Goal: Information Seeking & Learning: Learn about a topic

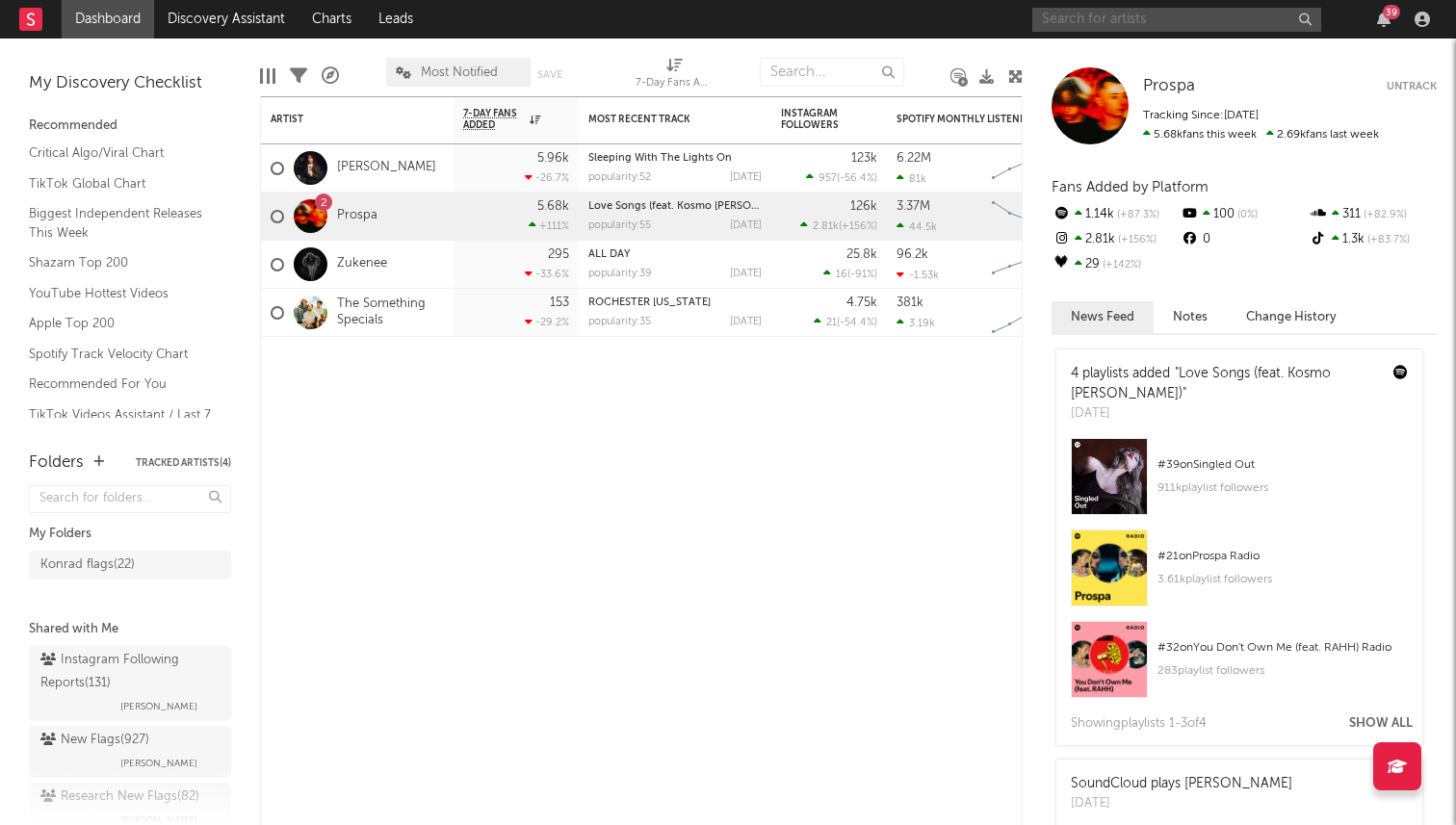
click at [1087, 21] on input "text" at bounding box center [1176, 19] width 288 height 24
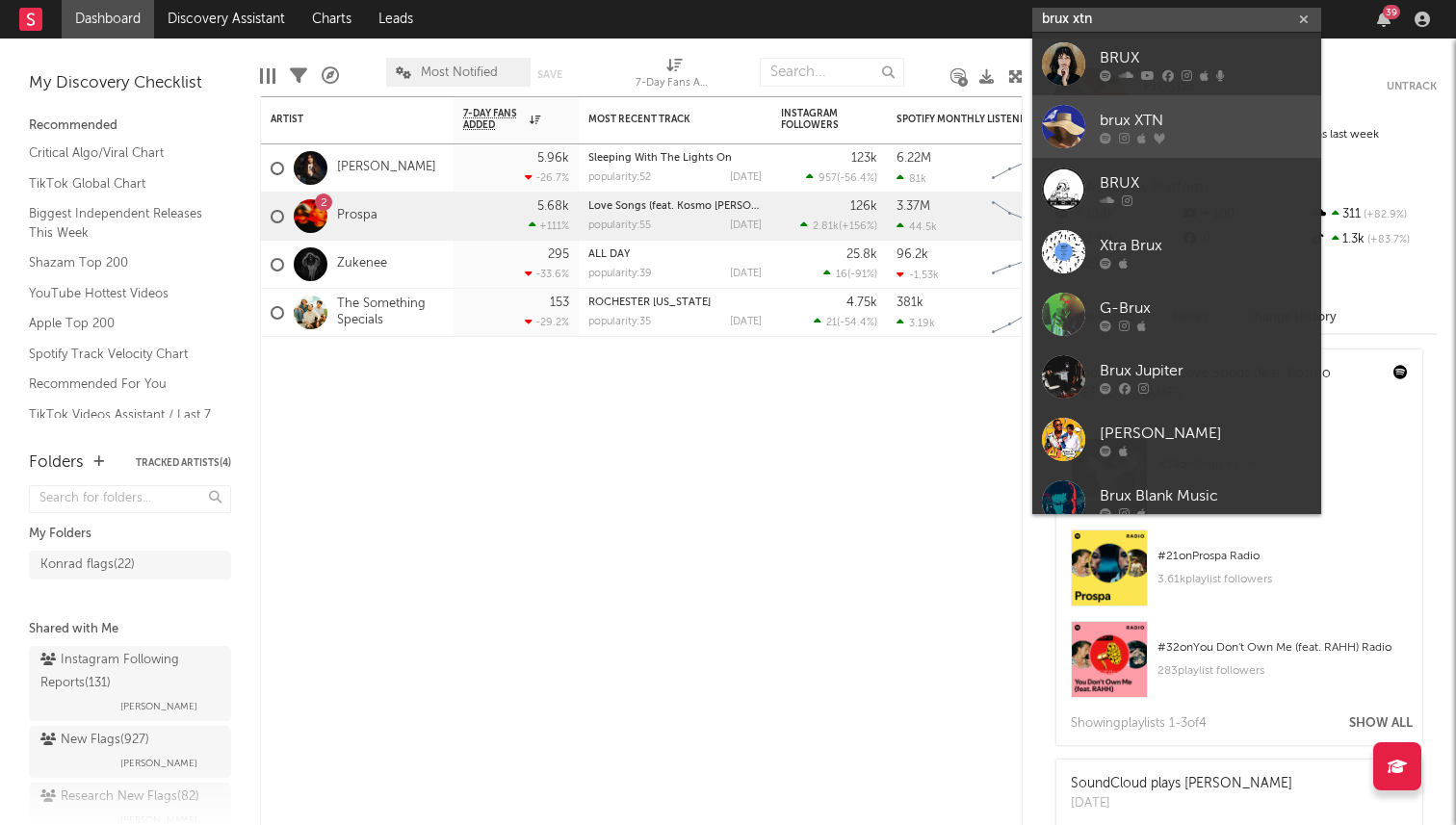
type input "brux xtn"
click at [1158, 120] on div "brux XTN" at bounding box center [1205, 121] width 211 height 23
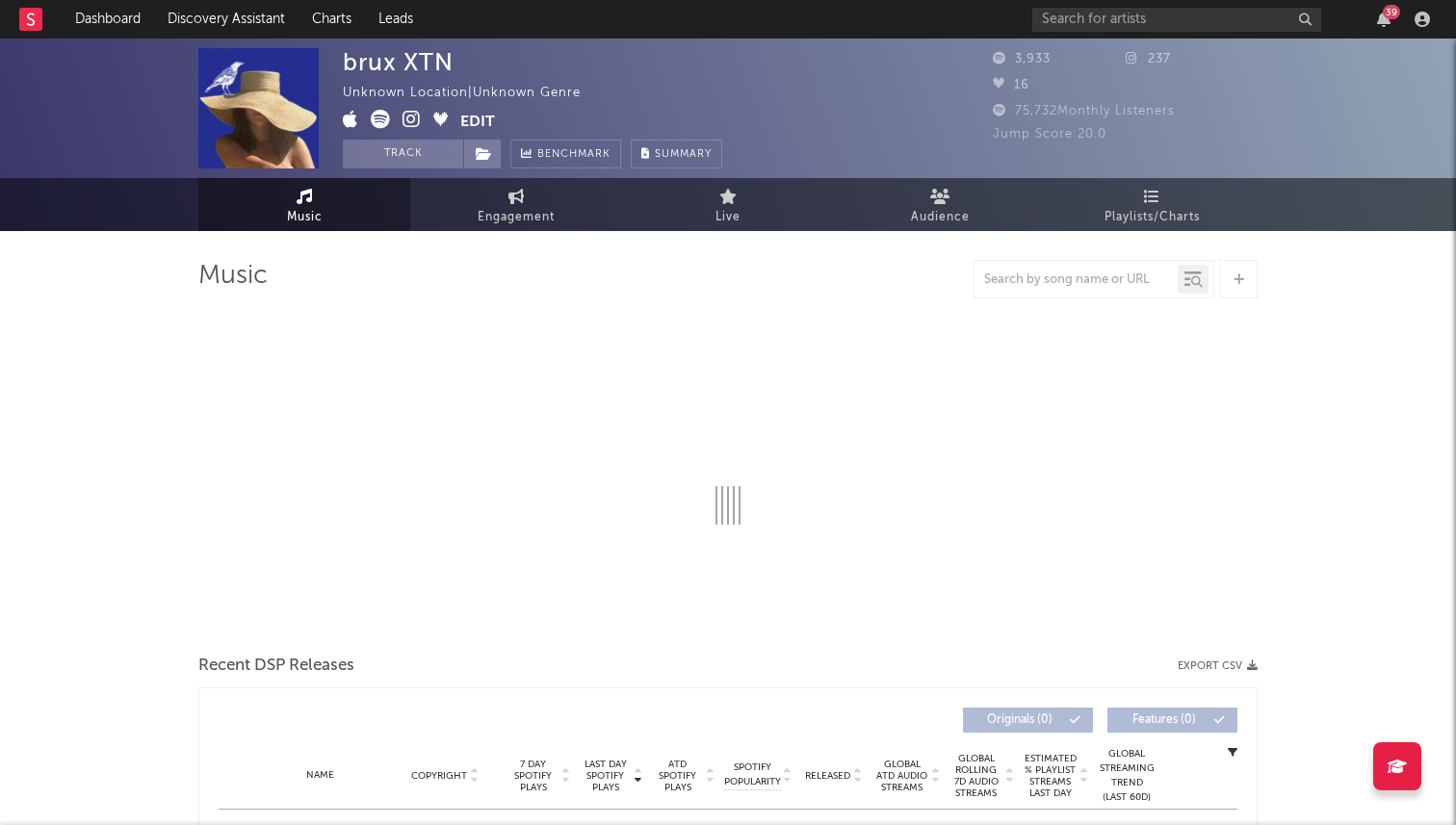
select select "1w"
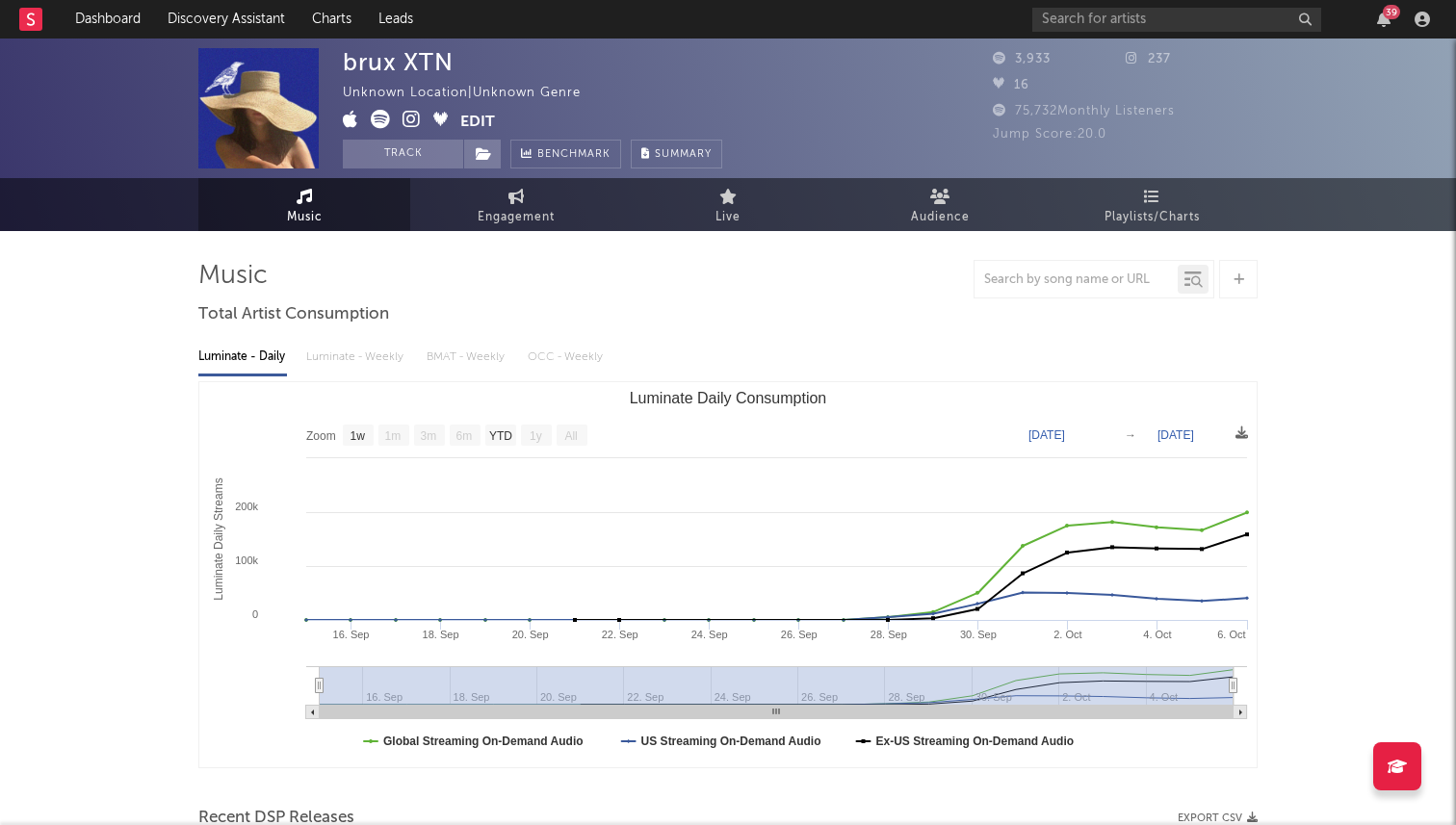
click at [1064, 6] on div "39" at bounding box center [1234, 19] width 404 height 39
click at [1052, 27] on input "text" at bounding box center [1176, 19] width 288 height 24
type input "j"
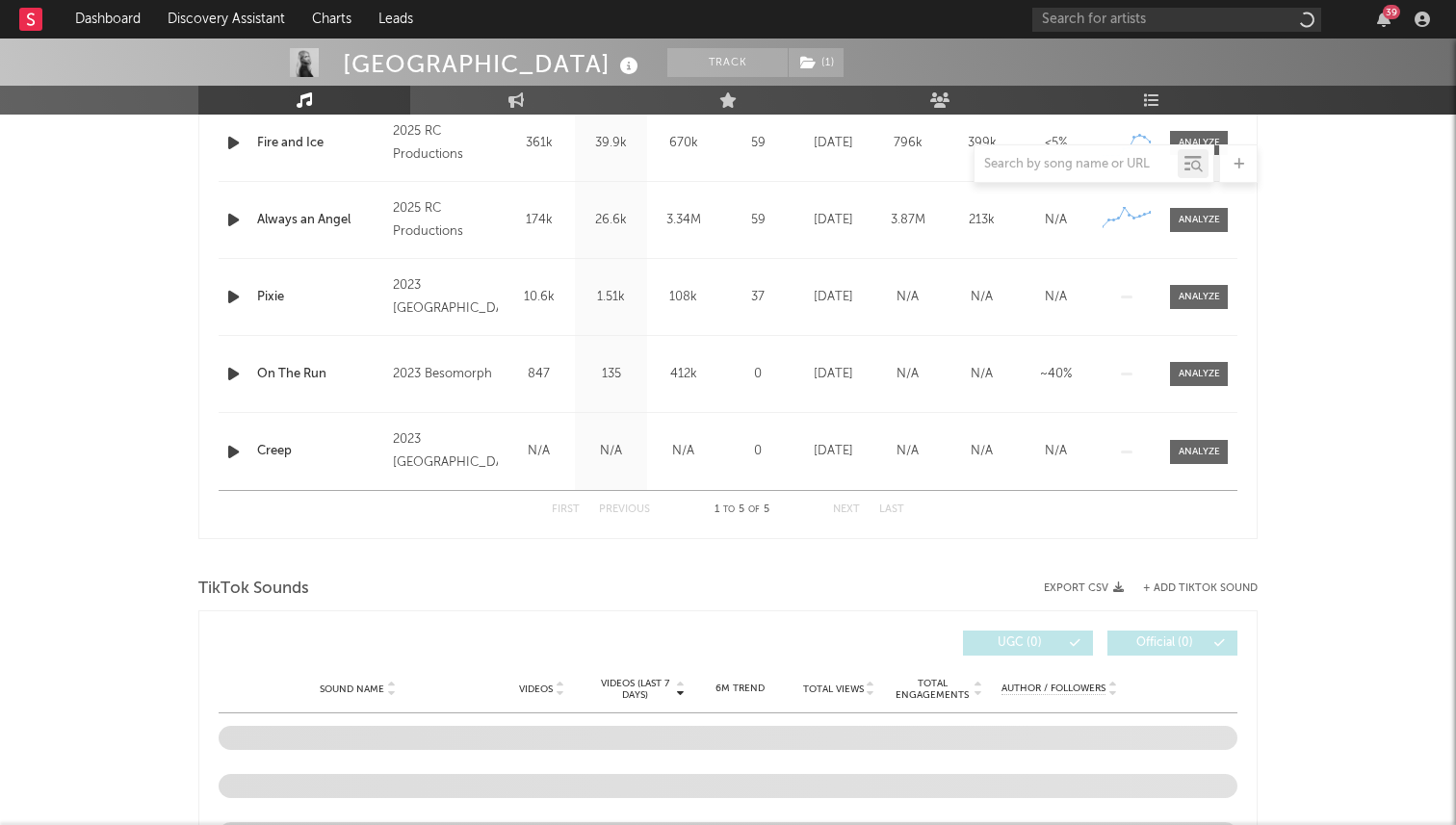
select select "6m"
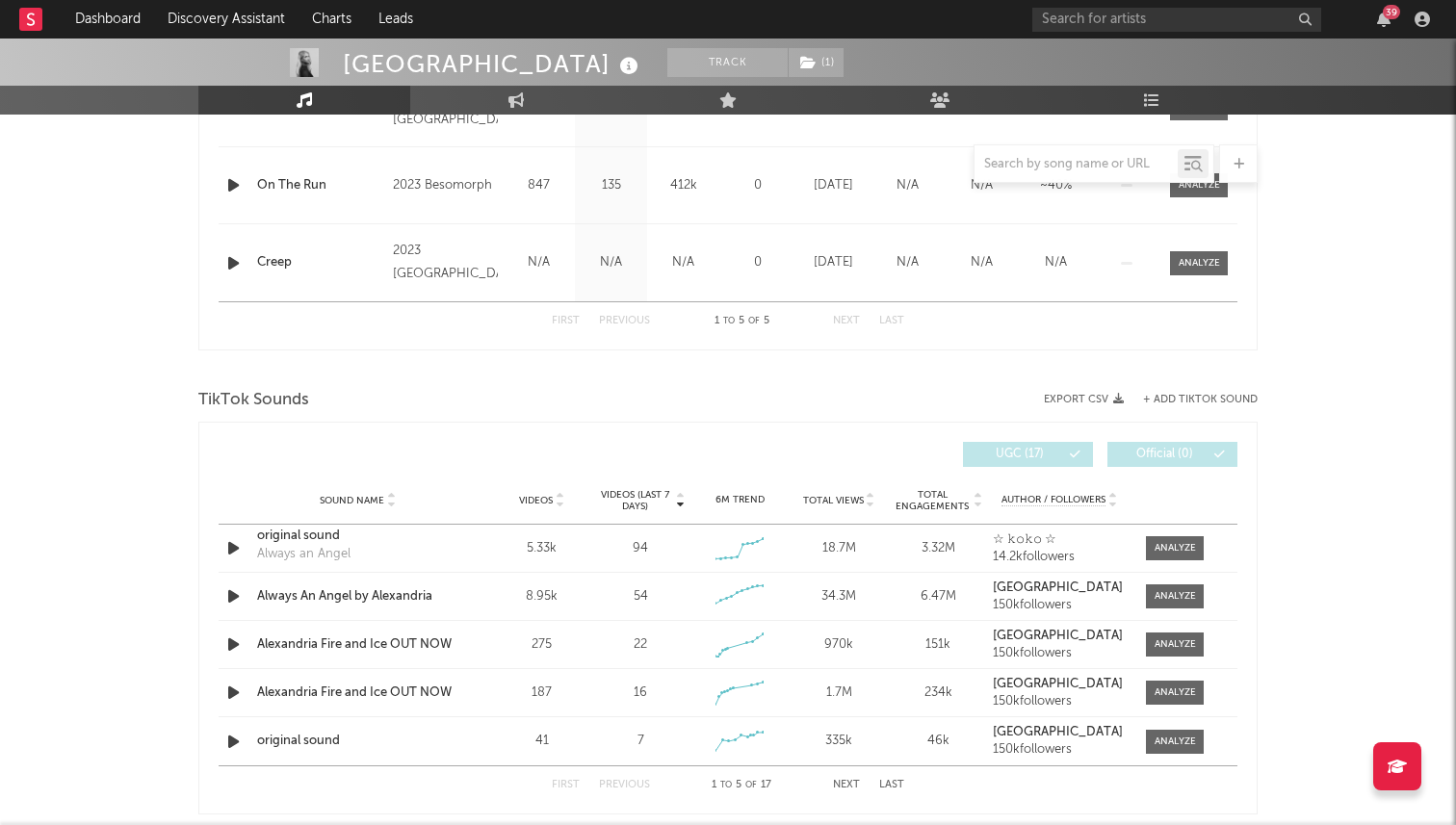
scroll to position [896, 0]
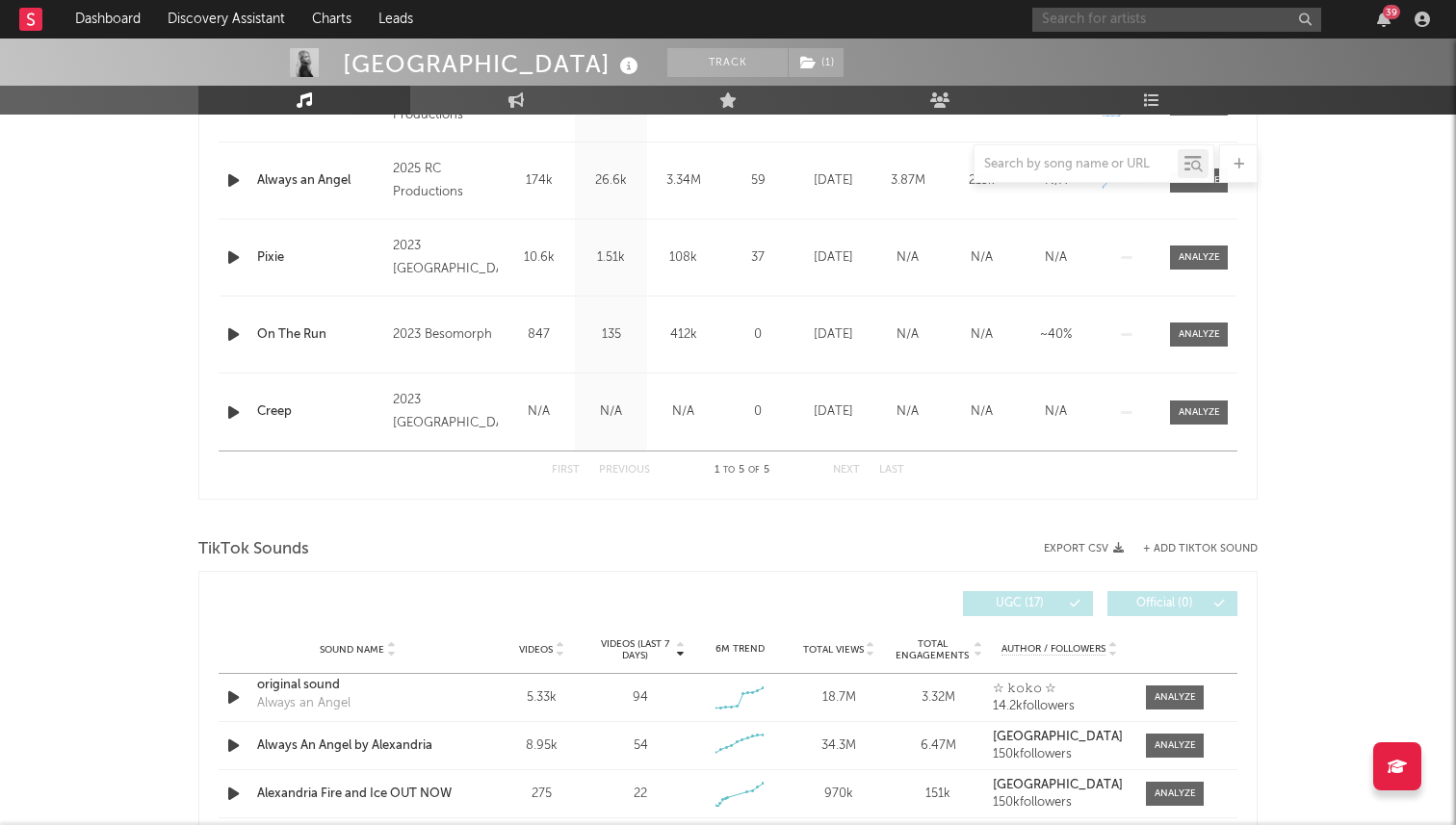
click at [1060, 29] on input "text" at bounding box center [1176, 19] width 288 height 24
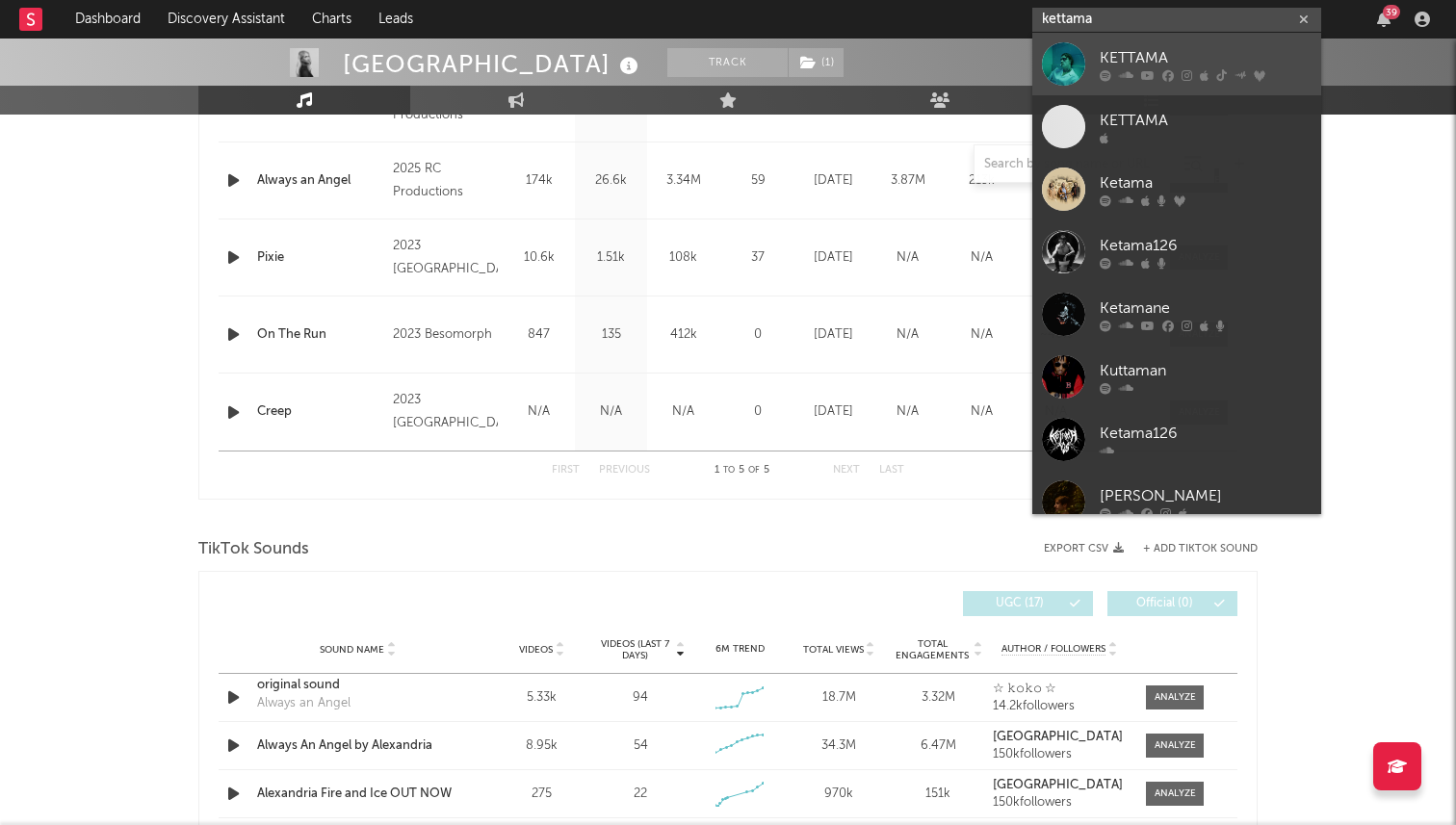
type input "kettama"
click at [1131, 52] on div "KETTAMA" at bounding box center [1205, 57] width 211 height 23
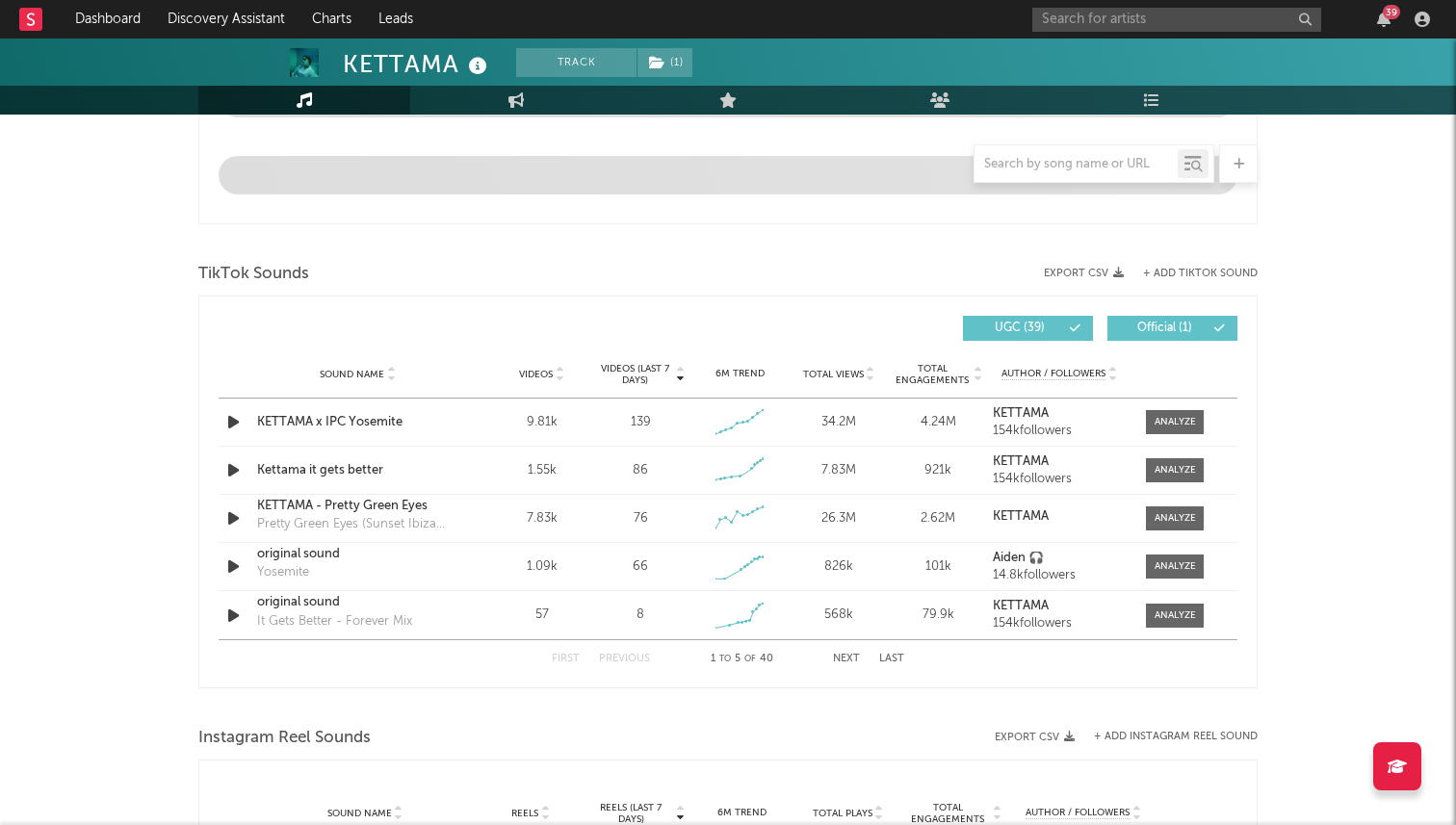
select select "6m"
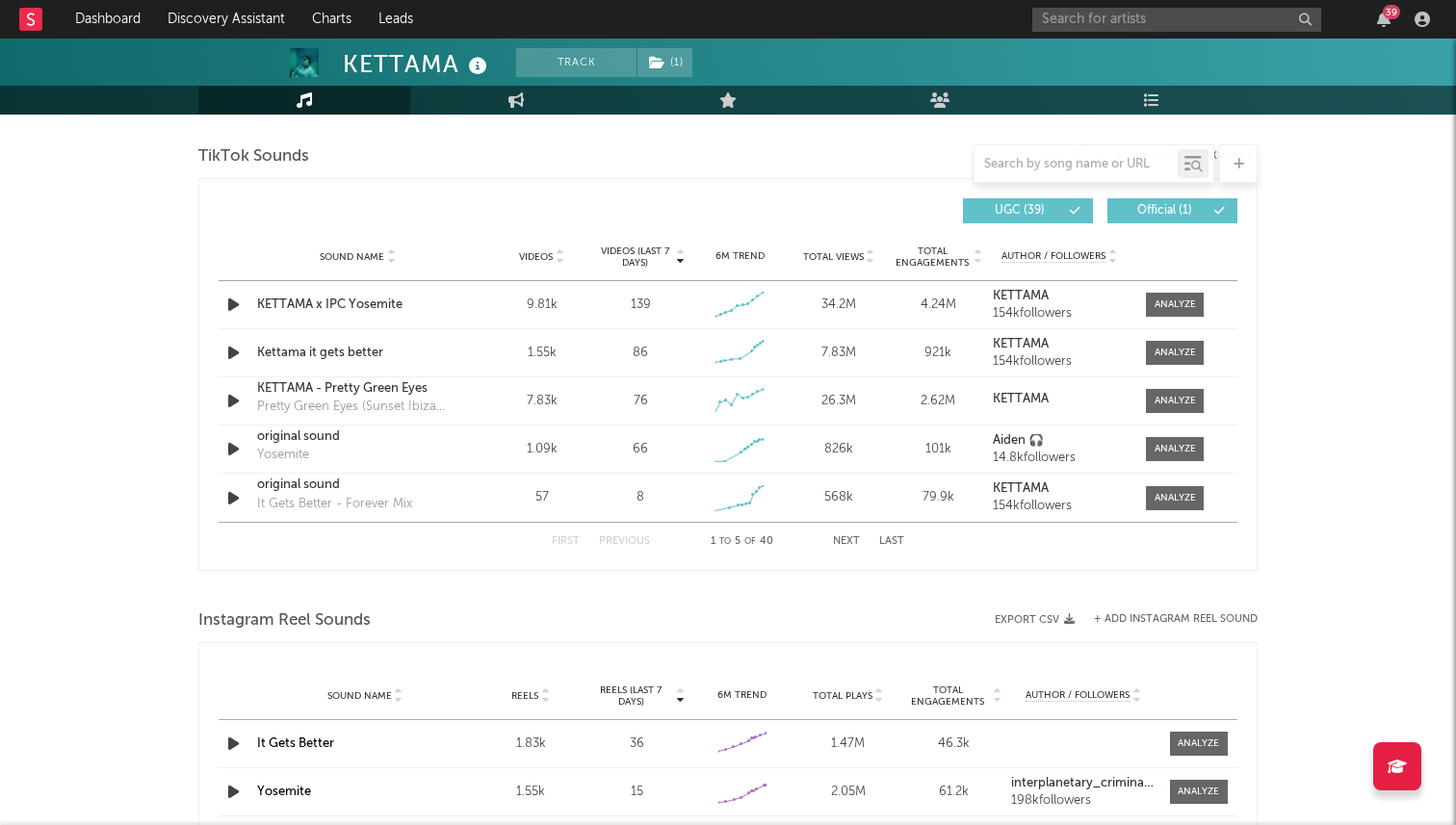
scroll to position [1284, 0]
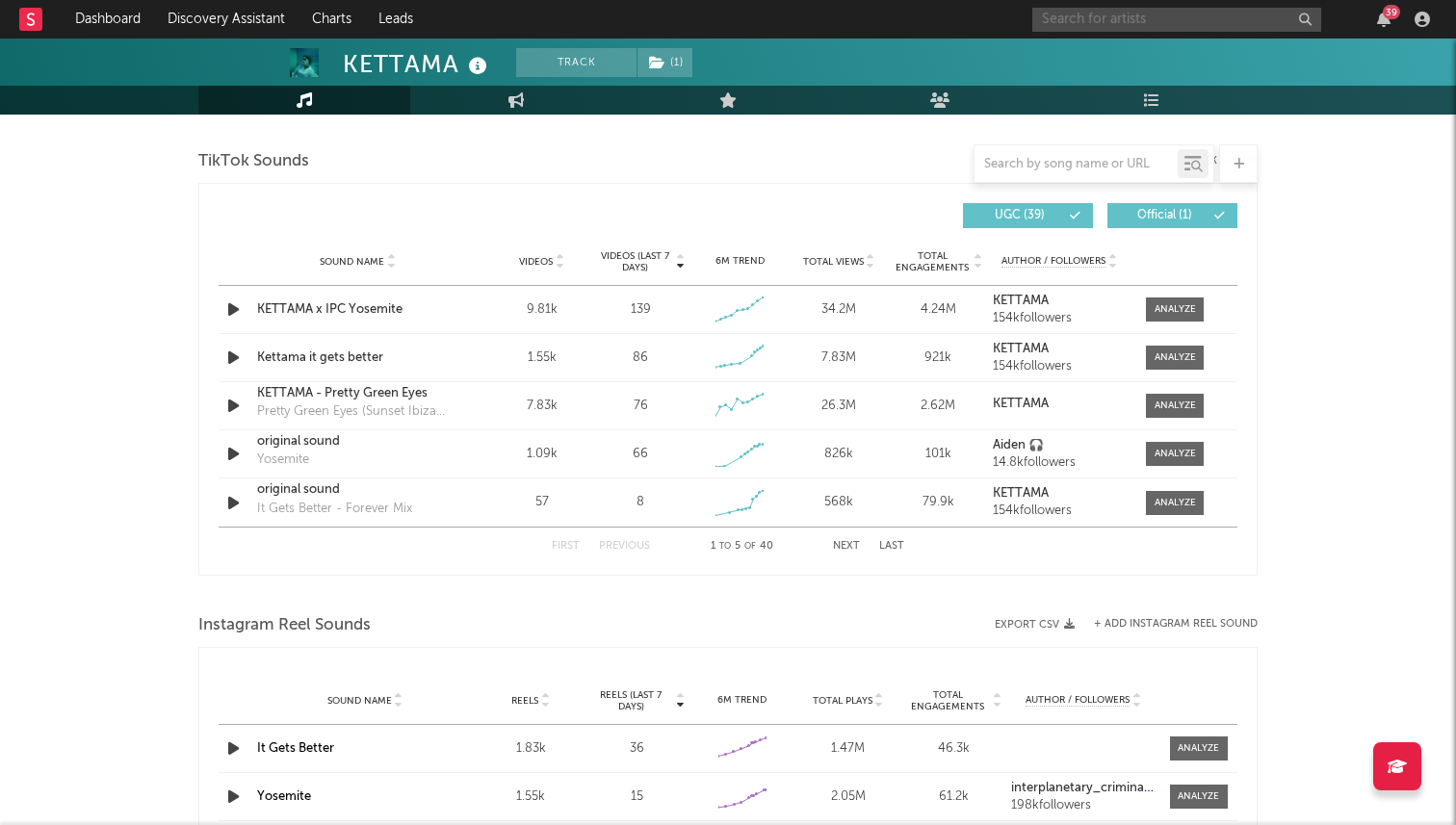
click at [1101, 27] on input "text" at bounding box center [1176, 19] width 288 height 24
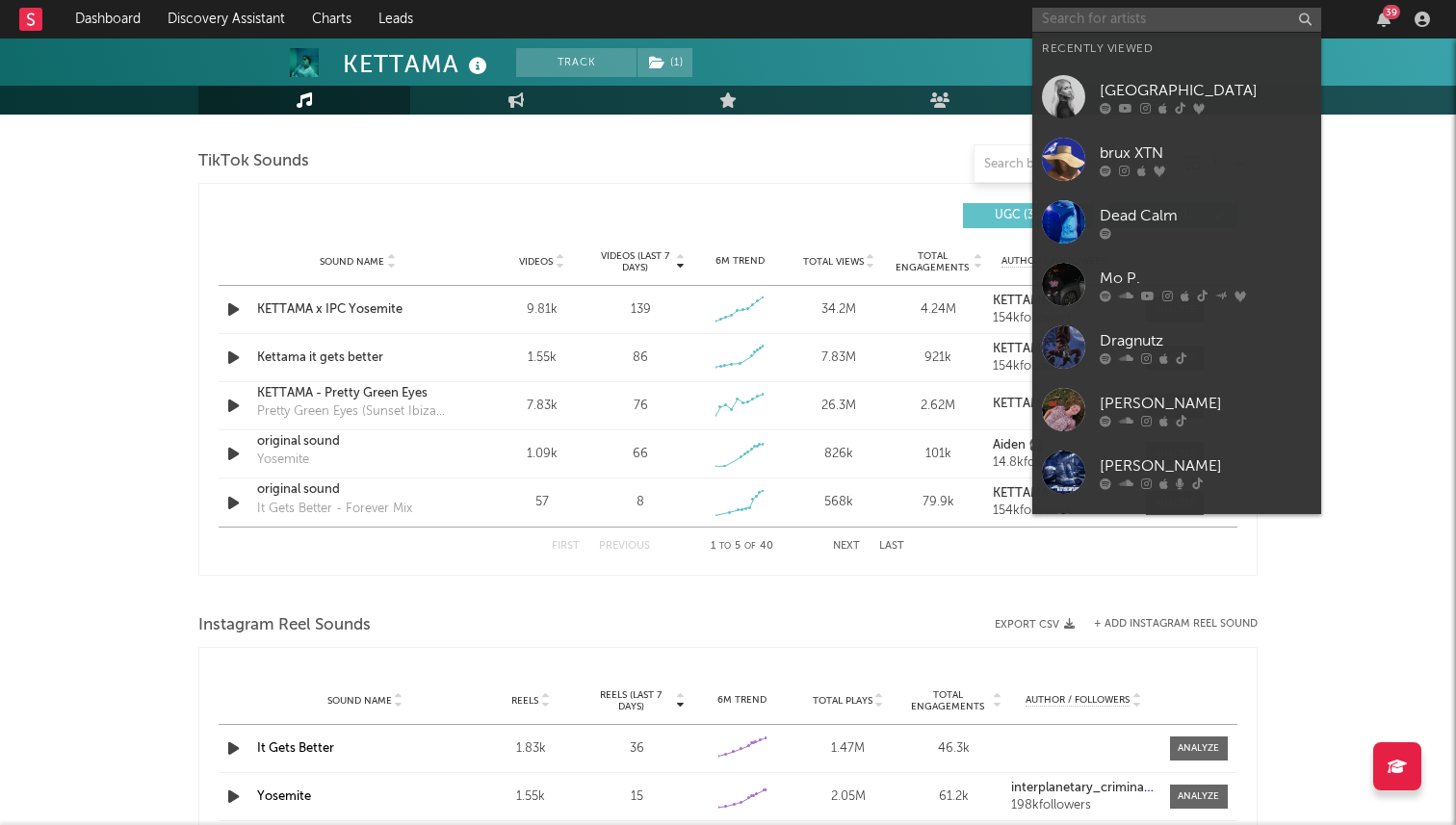
type input "x"
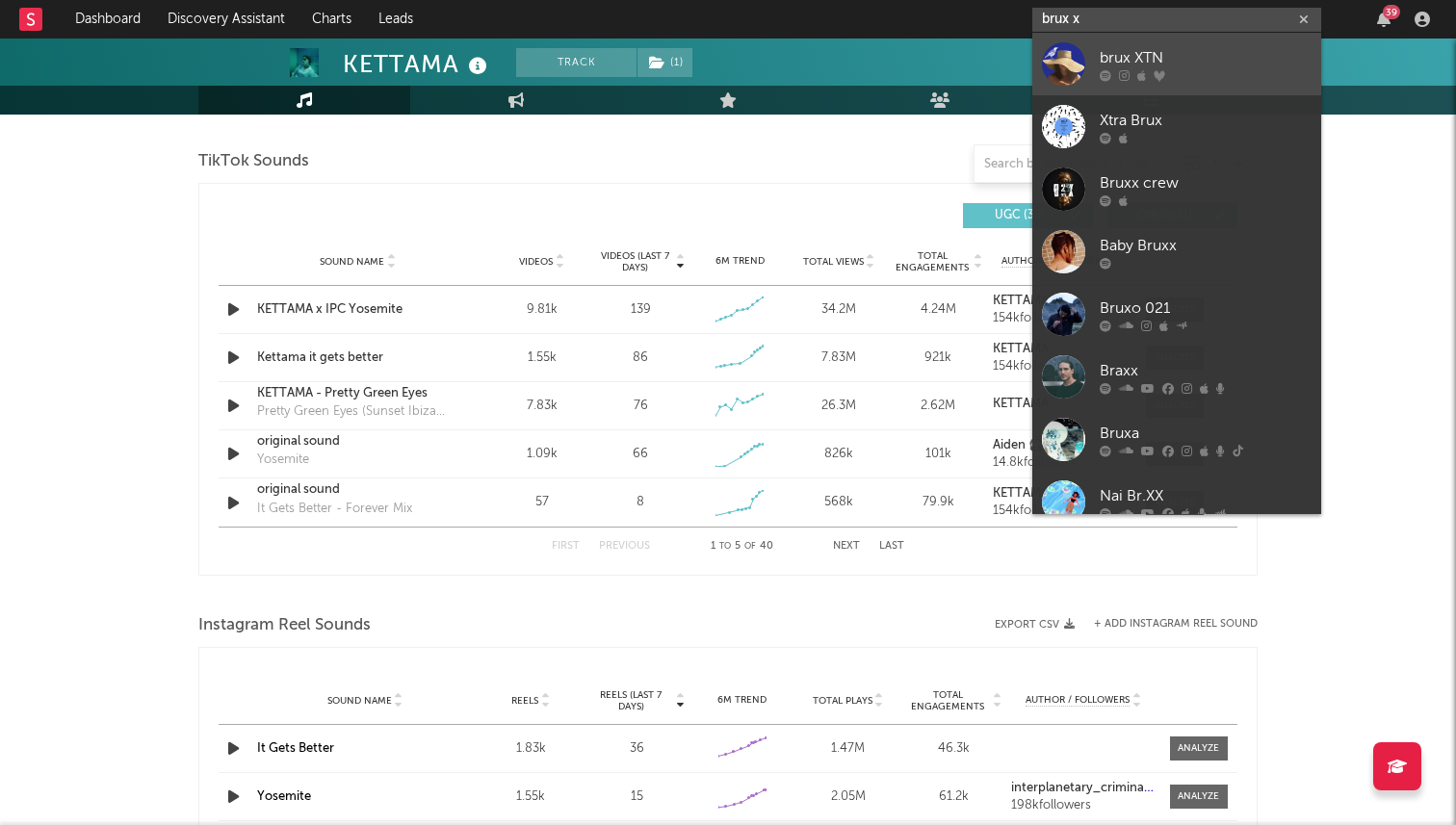
type input "brux x"
click at [1135, 59] on div "brux XTN" at bounding box center [1205, 57] width 211 height 23
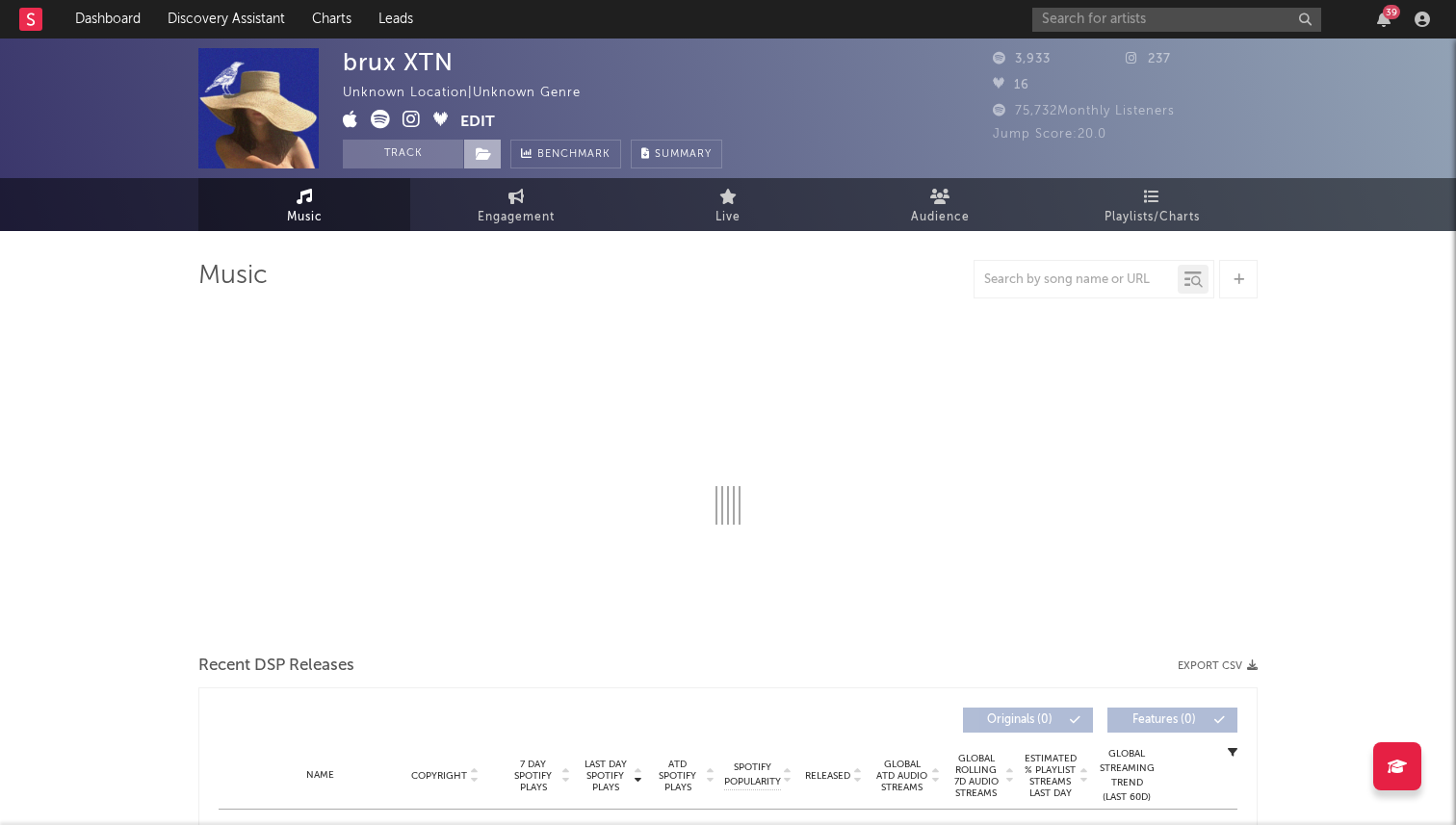
select select "1w"
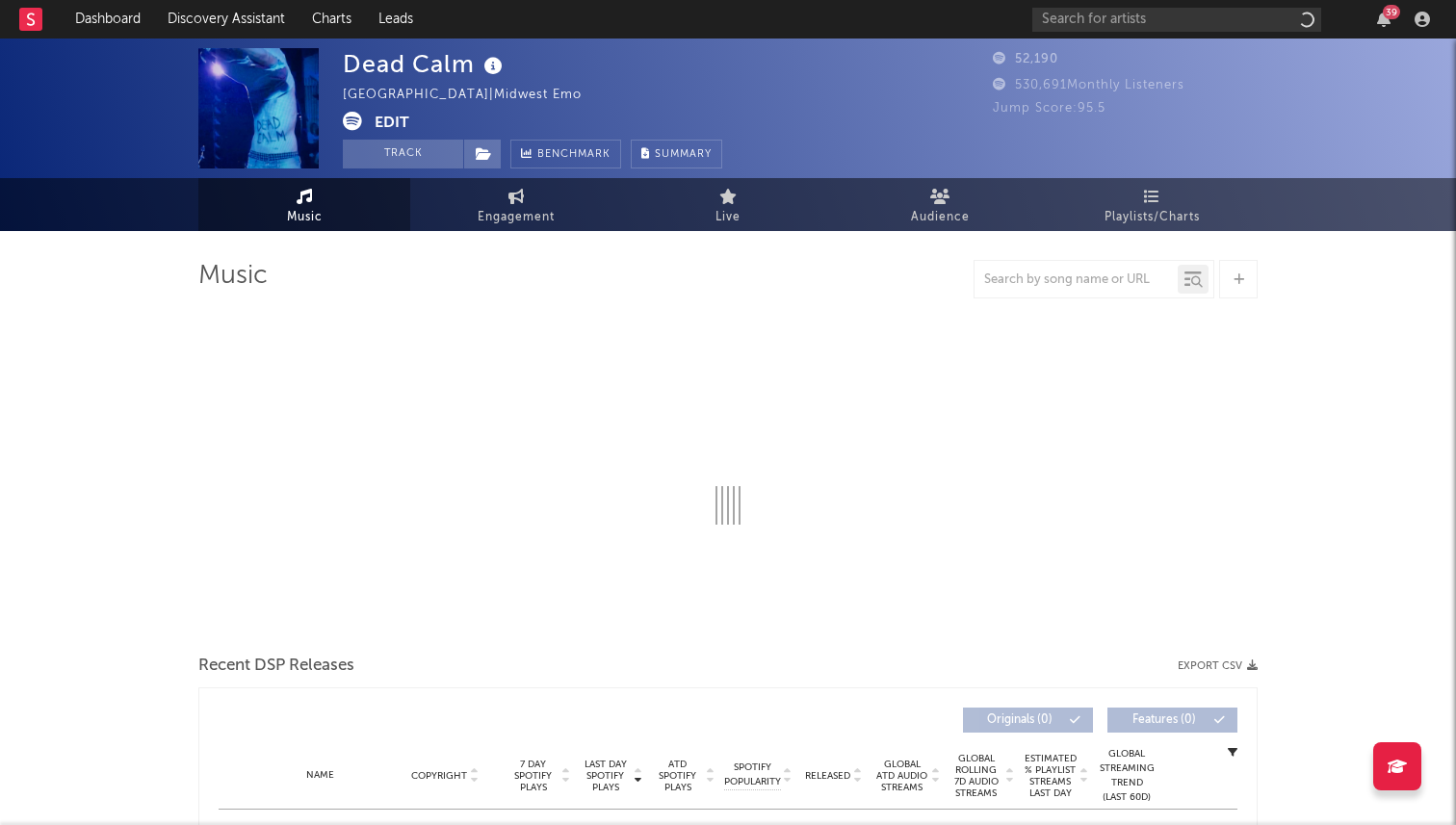
select select "6m"
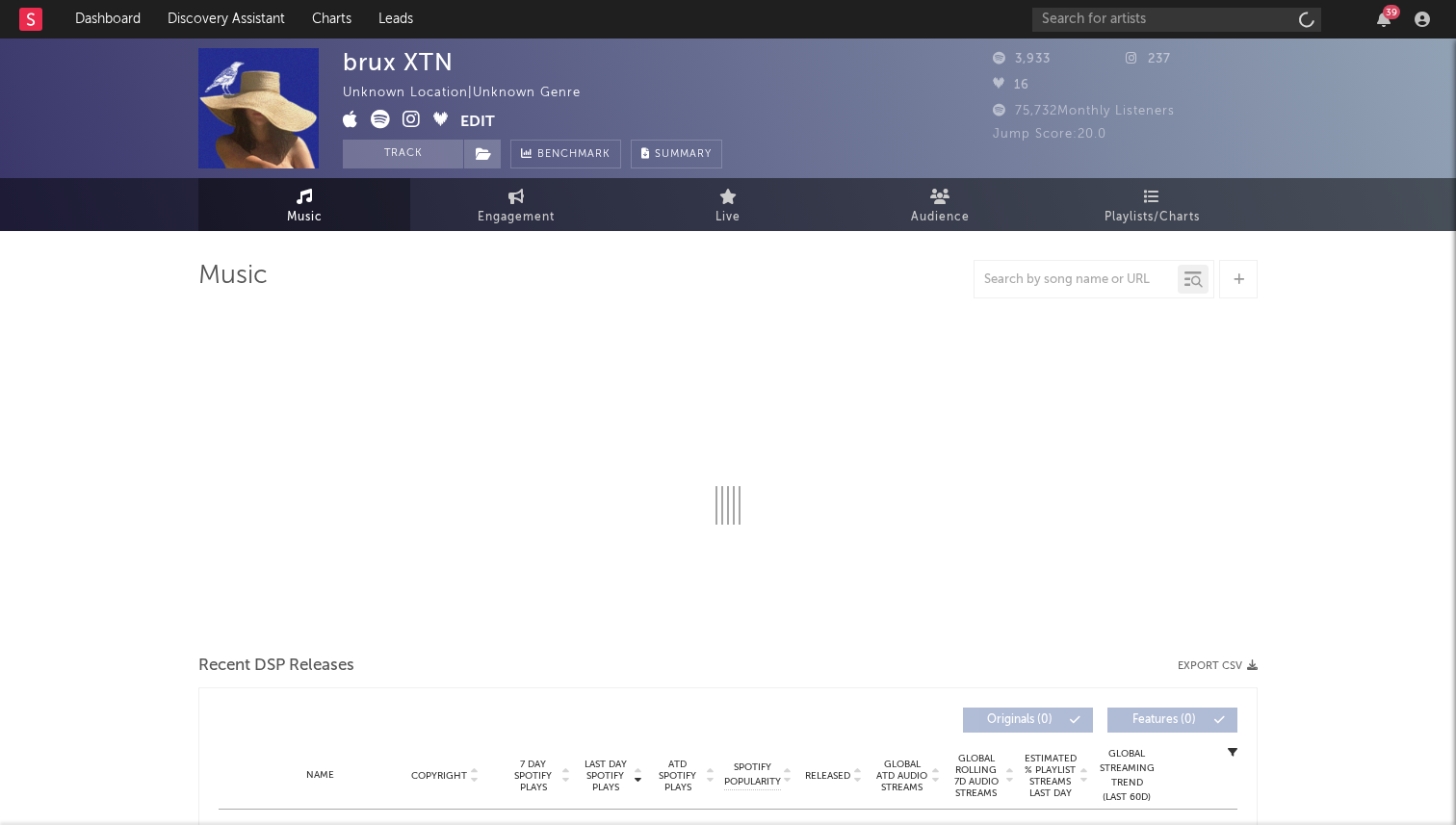
select select "1w"
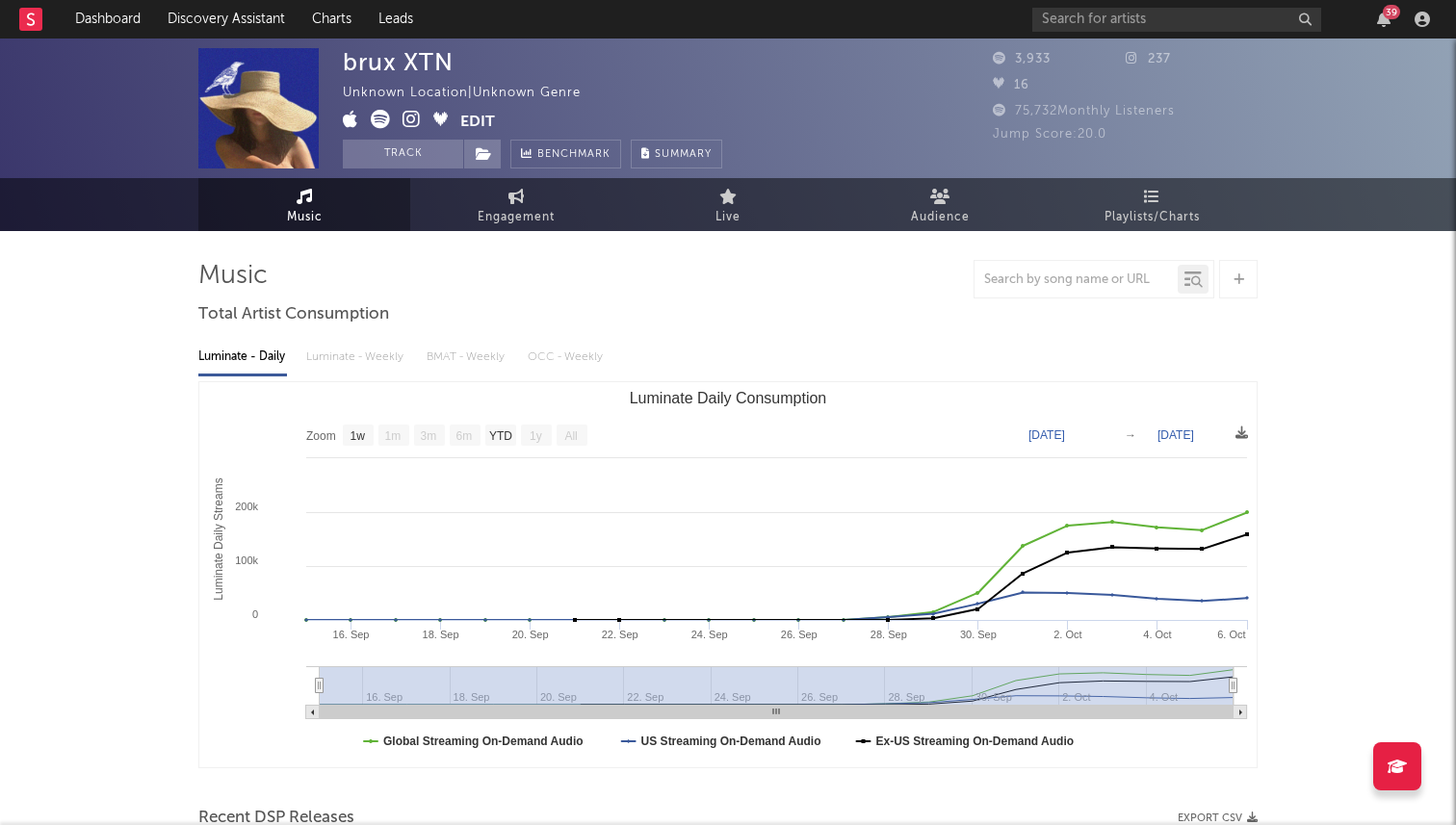
click at [407, 122] on icon at bounding box center [411, 120] width 19 height 19
click at [515, 212] on span "Engagement" at bounding box center [516, 217] width 77 height 23
select select "1w"
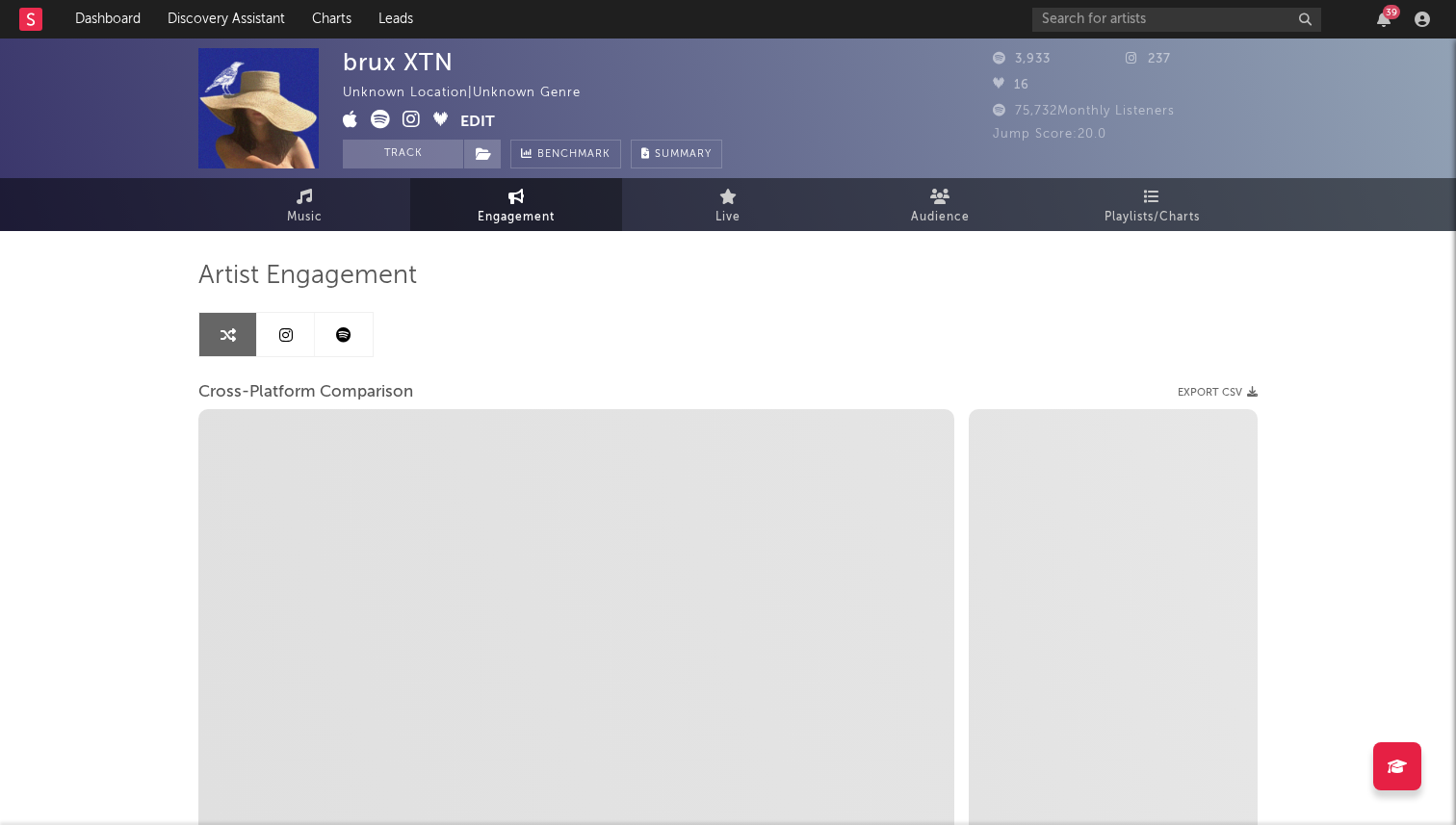
click at [296, 346] on link at bounding box center [286, 334] width 57 height 43
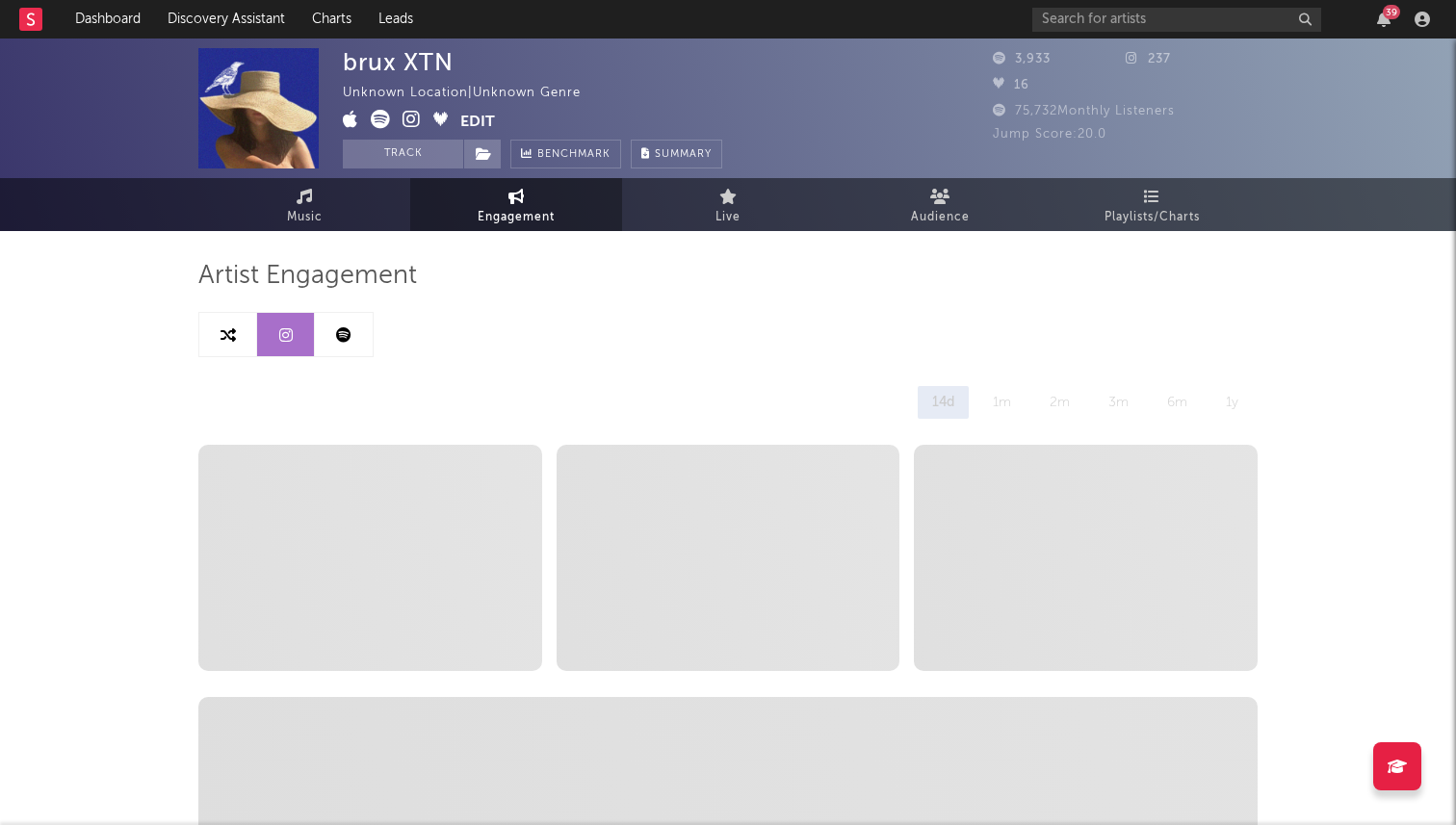
select select "1w"
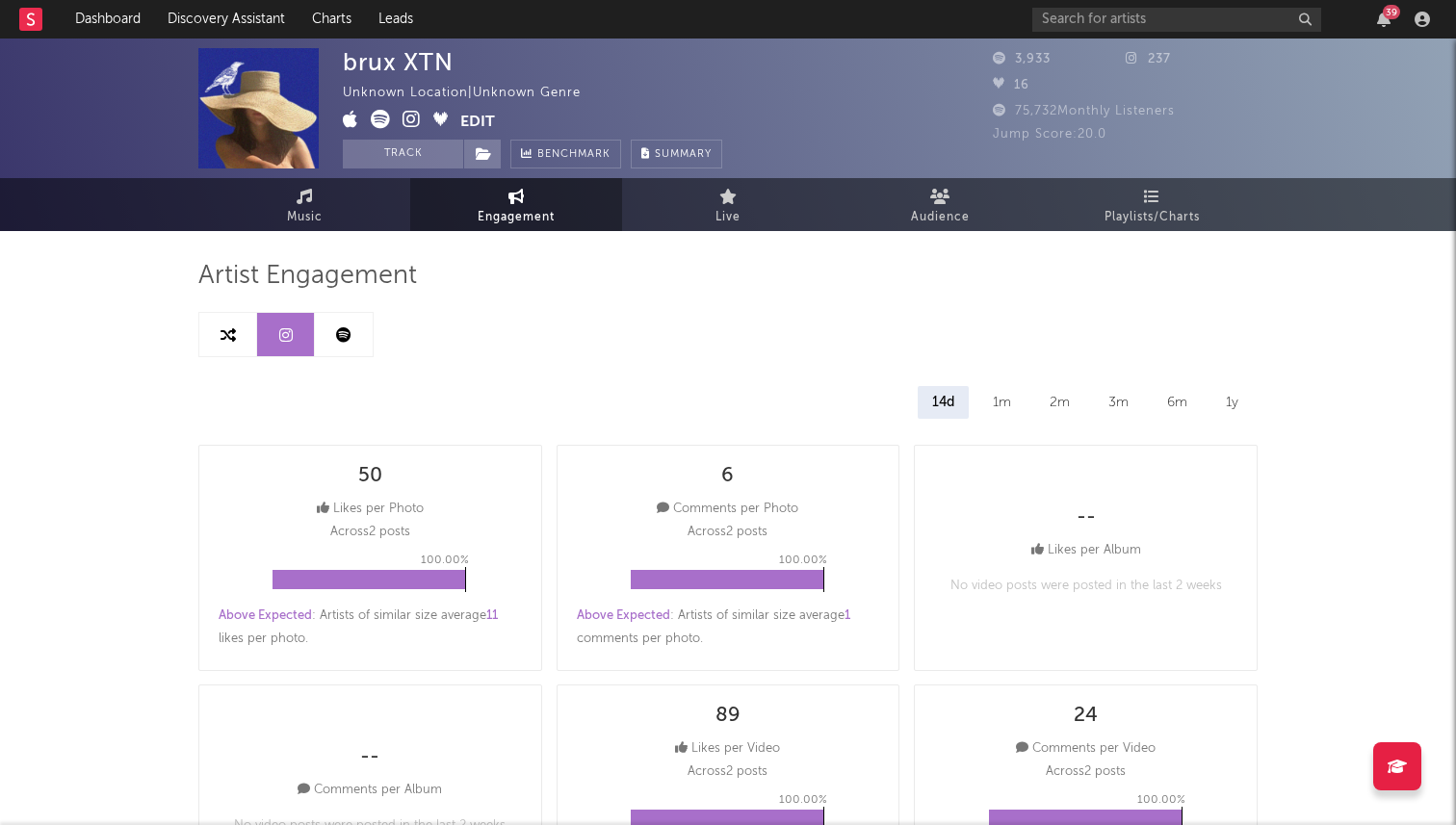
click at [375, 114] on icon at bounding box center [380, 120] width 19 height 19
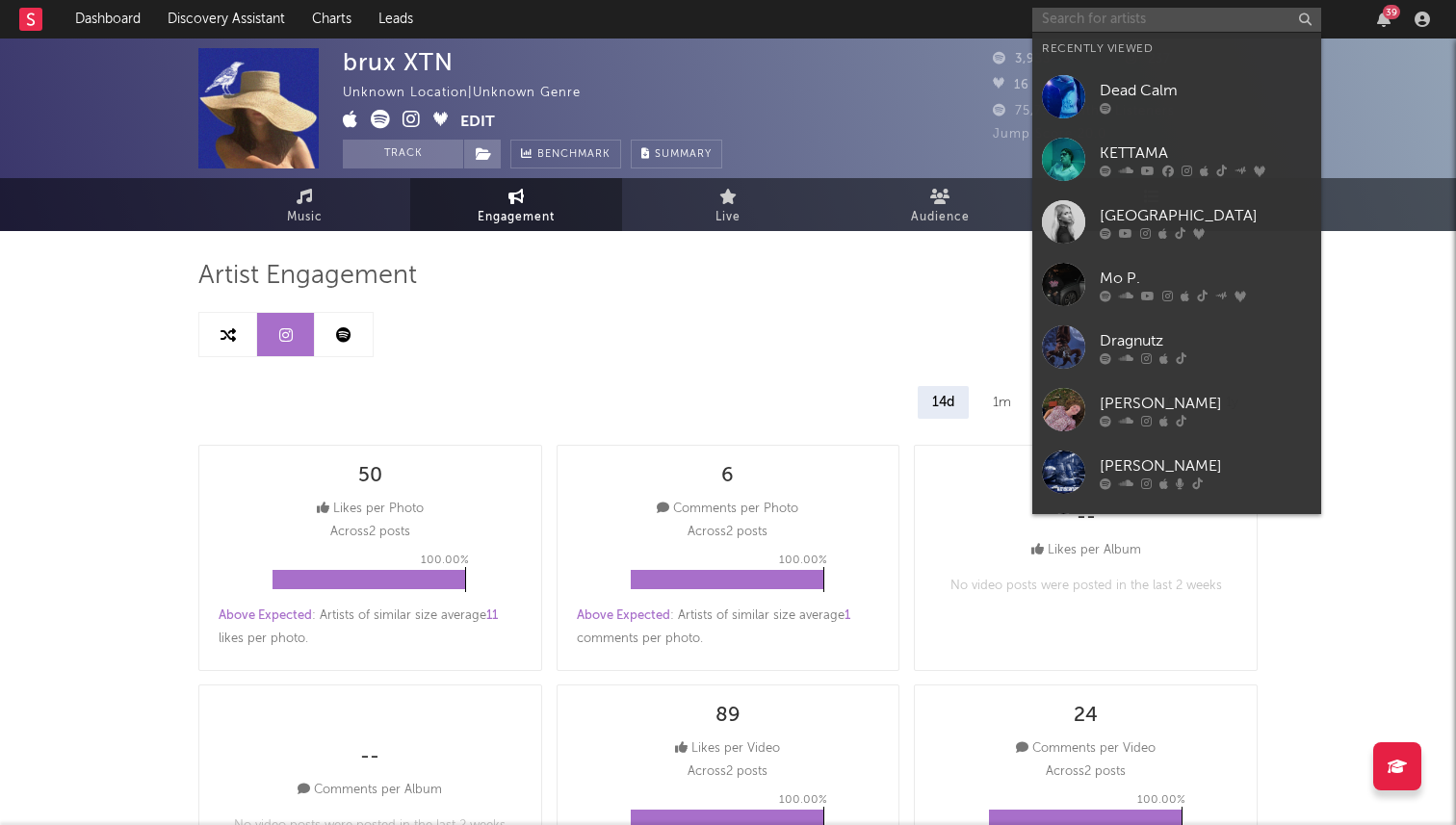
click at [1072, 8] on input "text" at bounding box center [1176, 19] width 288 height 24
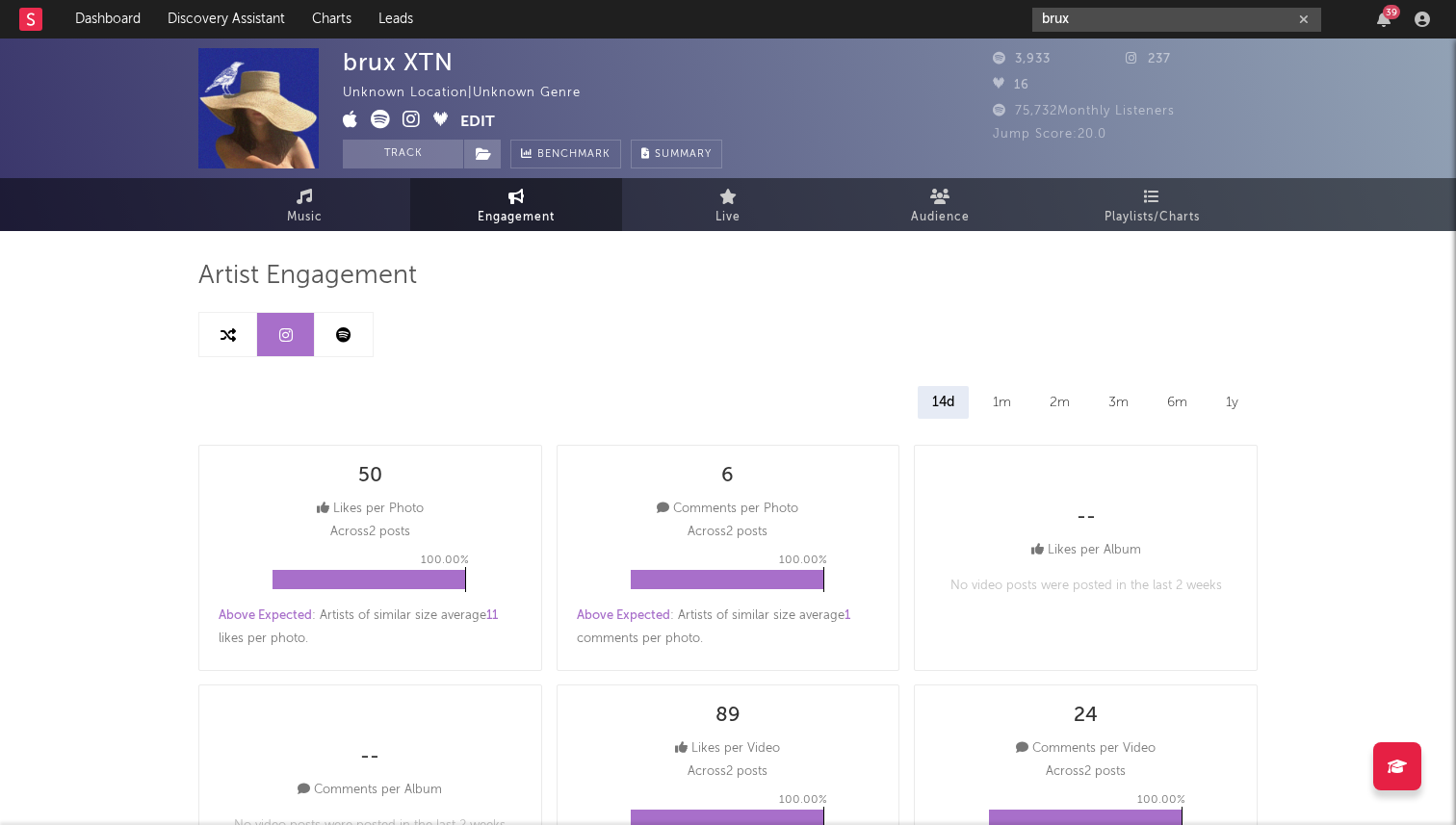
click at [1081, 18] on input "brux" at bounding box center [1176, 19] width 288 height 24
type input "brux"
drag, startPoint x: 609, startPoint y: 95, endPoint x: 346, endPoint y: 97, distance: 263.0
click at [346, 97] on div "brux XTN Unknown Location | Unknown Genre Edit Track Benchmark Summary" at bounding box center [532, 107] width 379 height 120
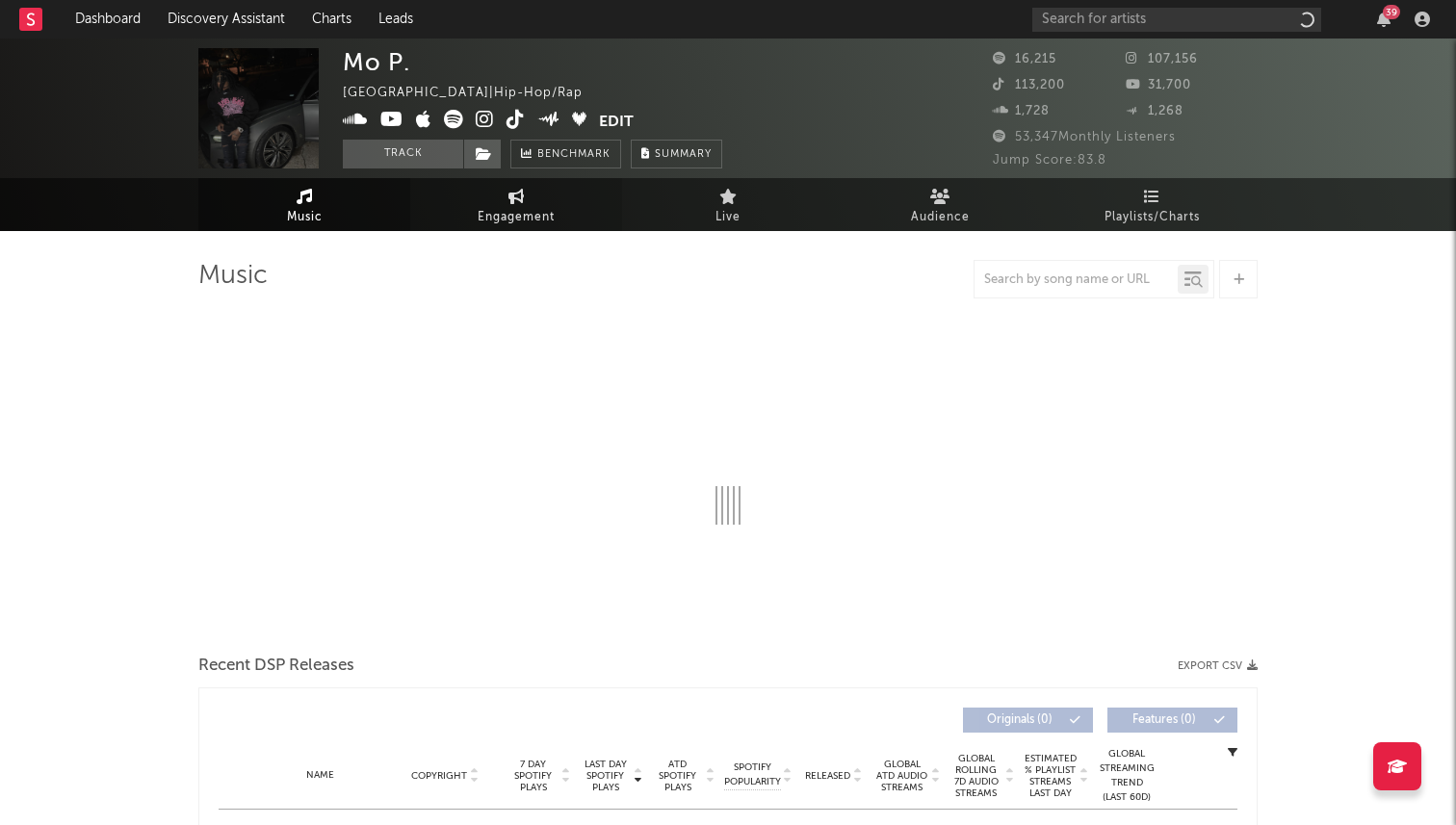
click at [538, 211] on span "Engagement" at bounding box center [516, 217] width 77 height 23
select select "1w"
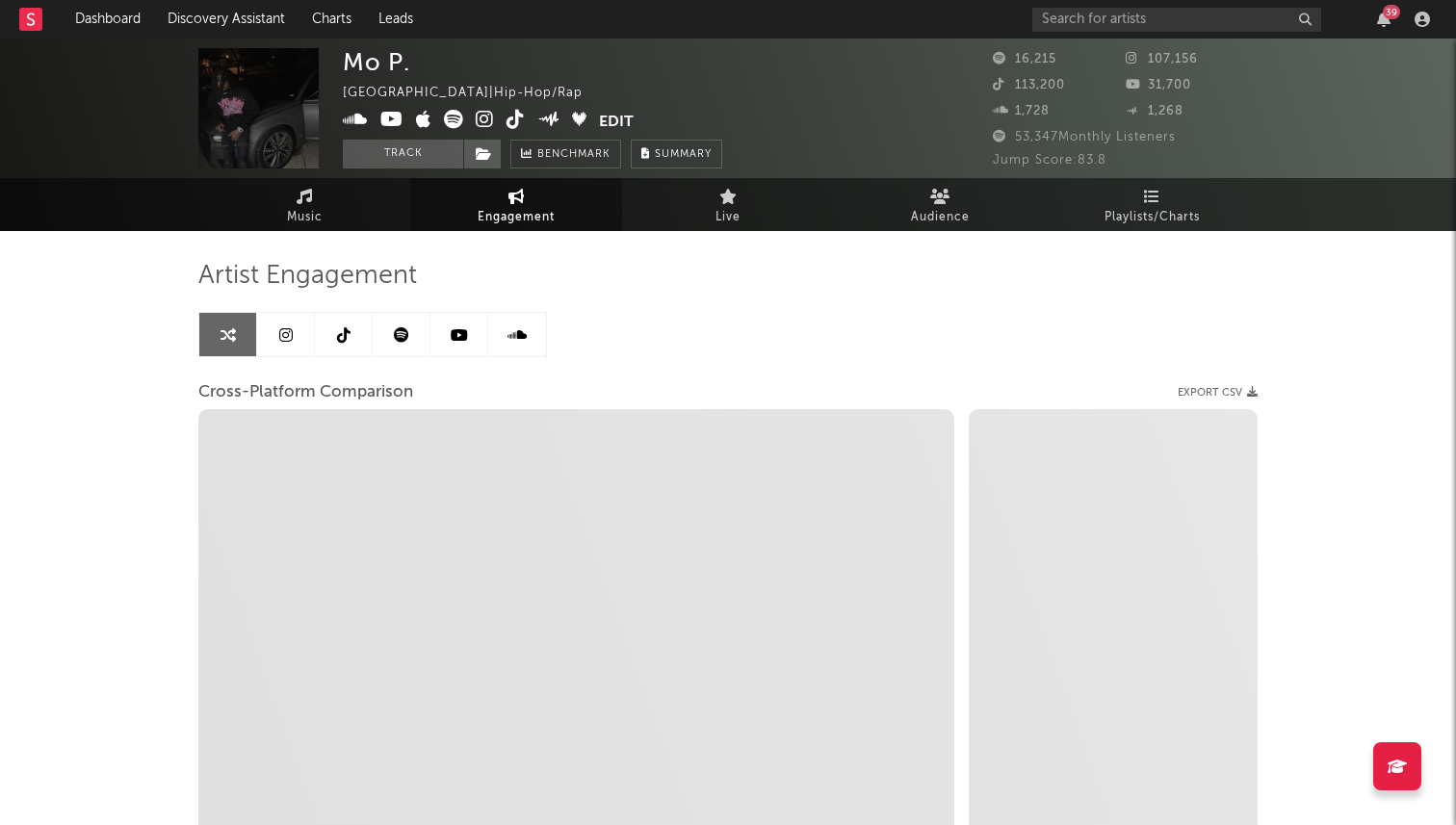
click at [331, 236] on div "Artist Engagement Cross-Platform Comparison Export CSV Zoom 1w 1m 3m 6m YTD 1y …" at bounding box center [728, 611] width 1059 height 760
click at [290, 190] on link "Music" at bounding box center [304, 205] width 211 height 53
select select "6m"
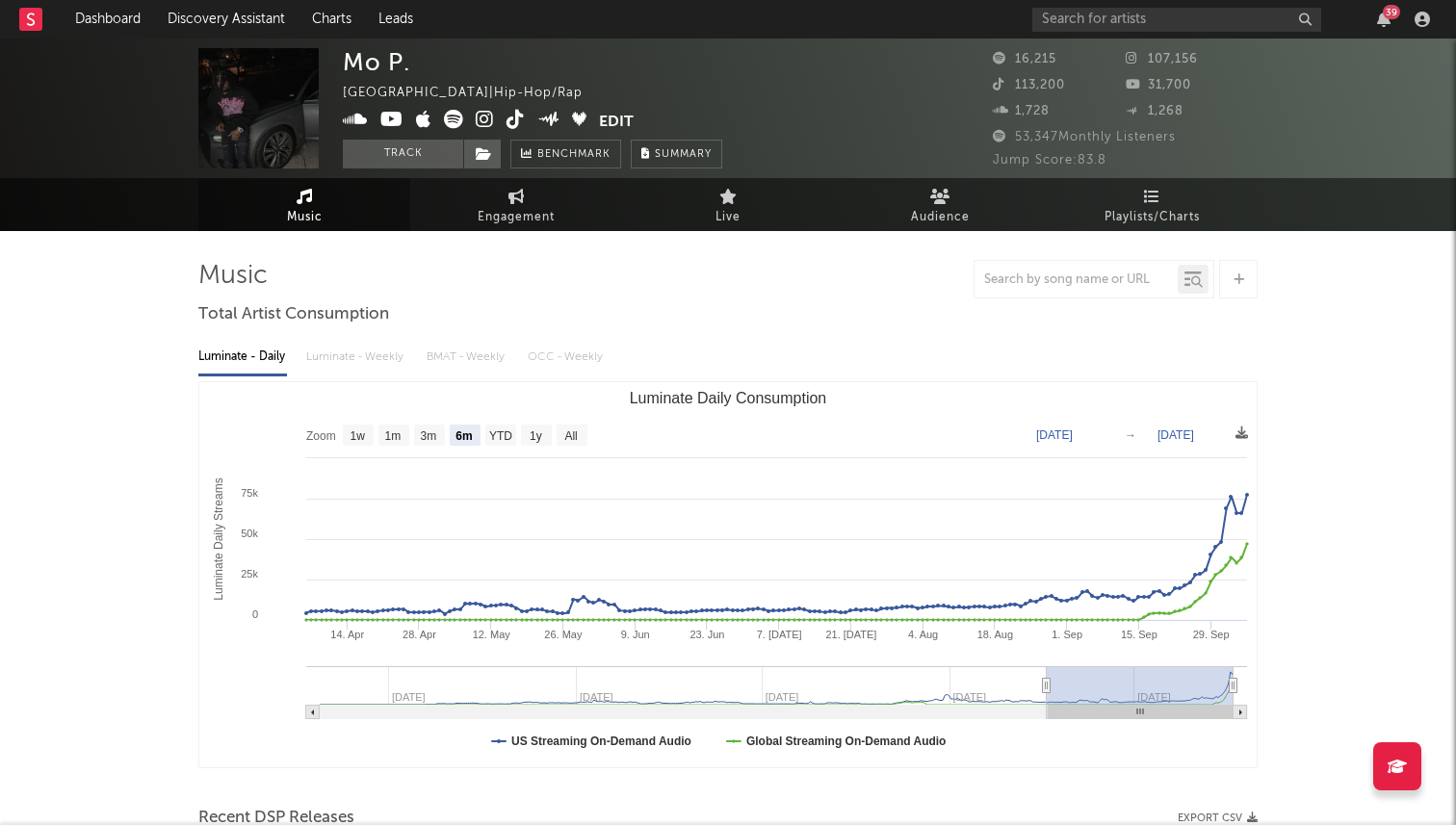
click at [311, 214] on span "Music" at bounding box center [304, 217] width 36 height 23
click at [300, 184] on link "Music" at bounding box center [304, 205] width 211 height 53
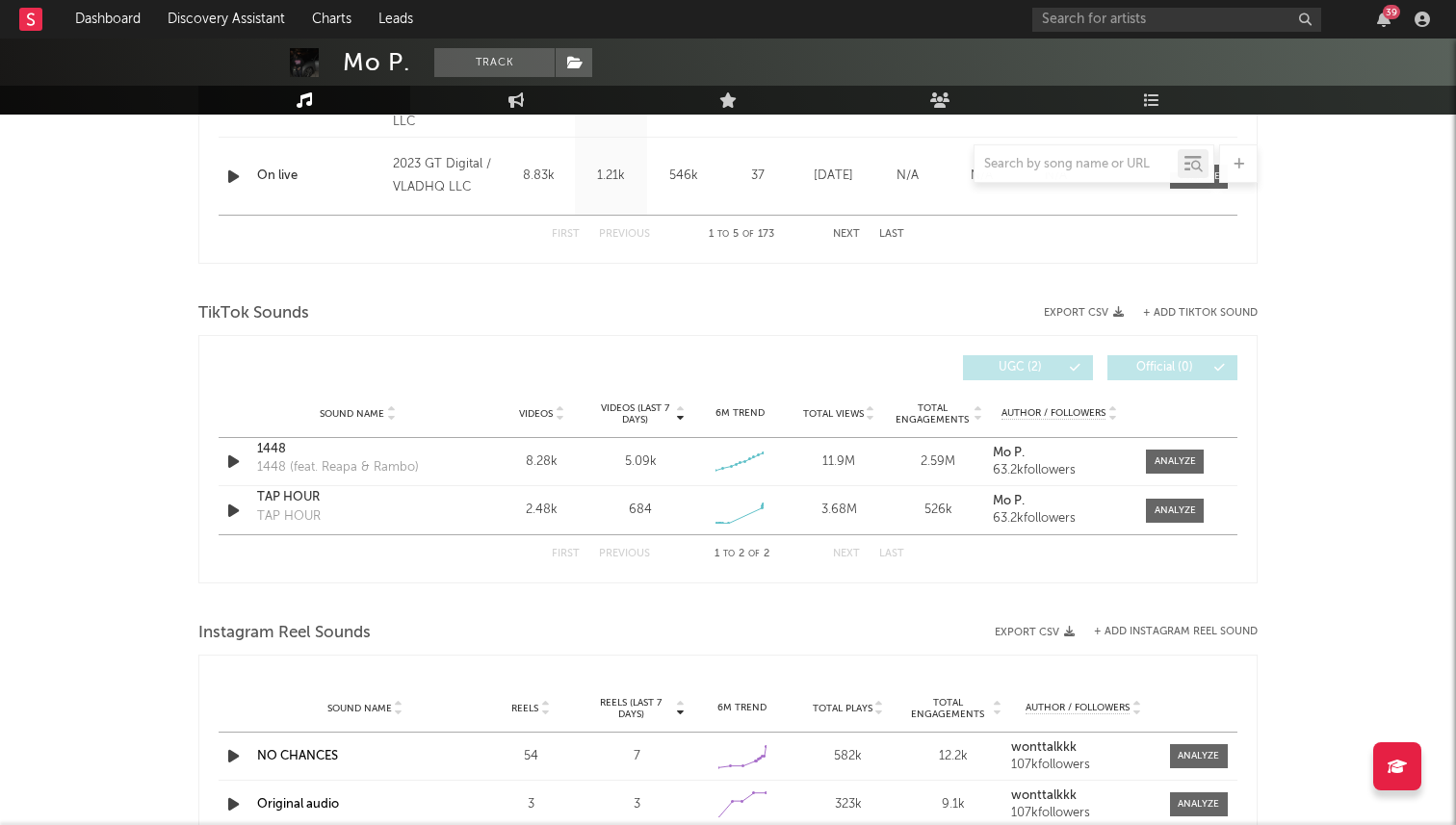
scroll to position [1121, 0]
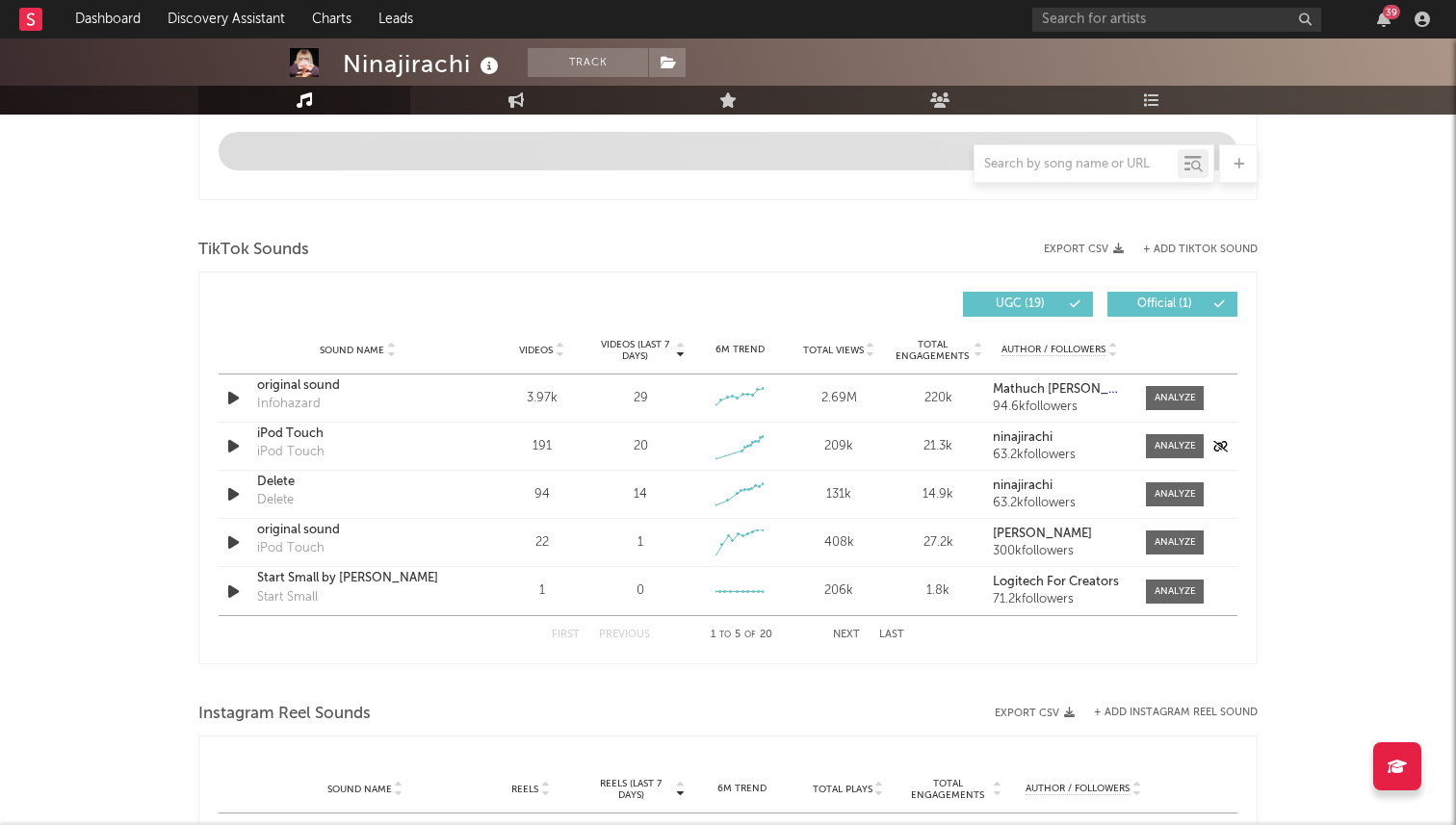
select select "6m"
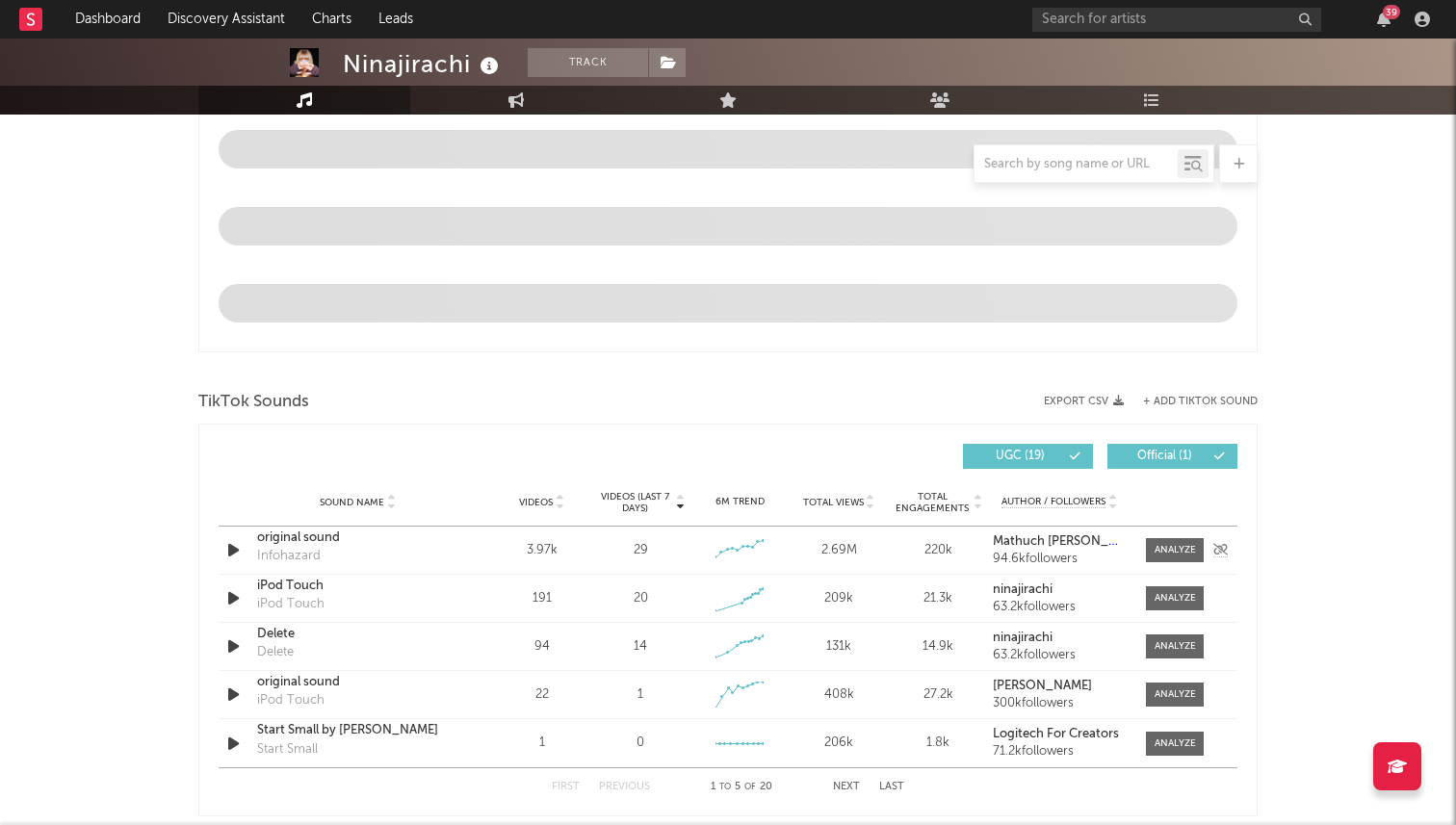
scroll to position [1157, 0]
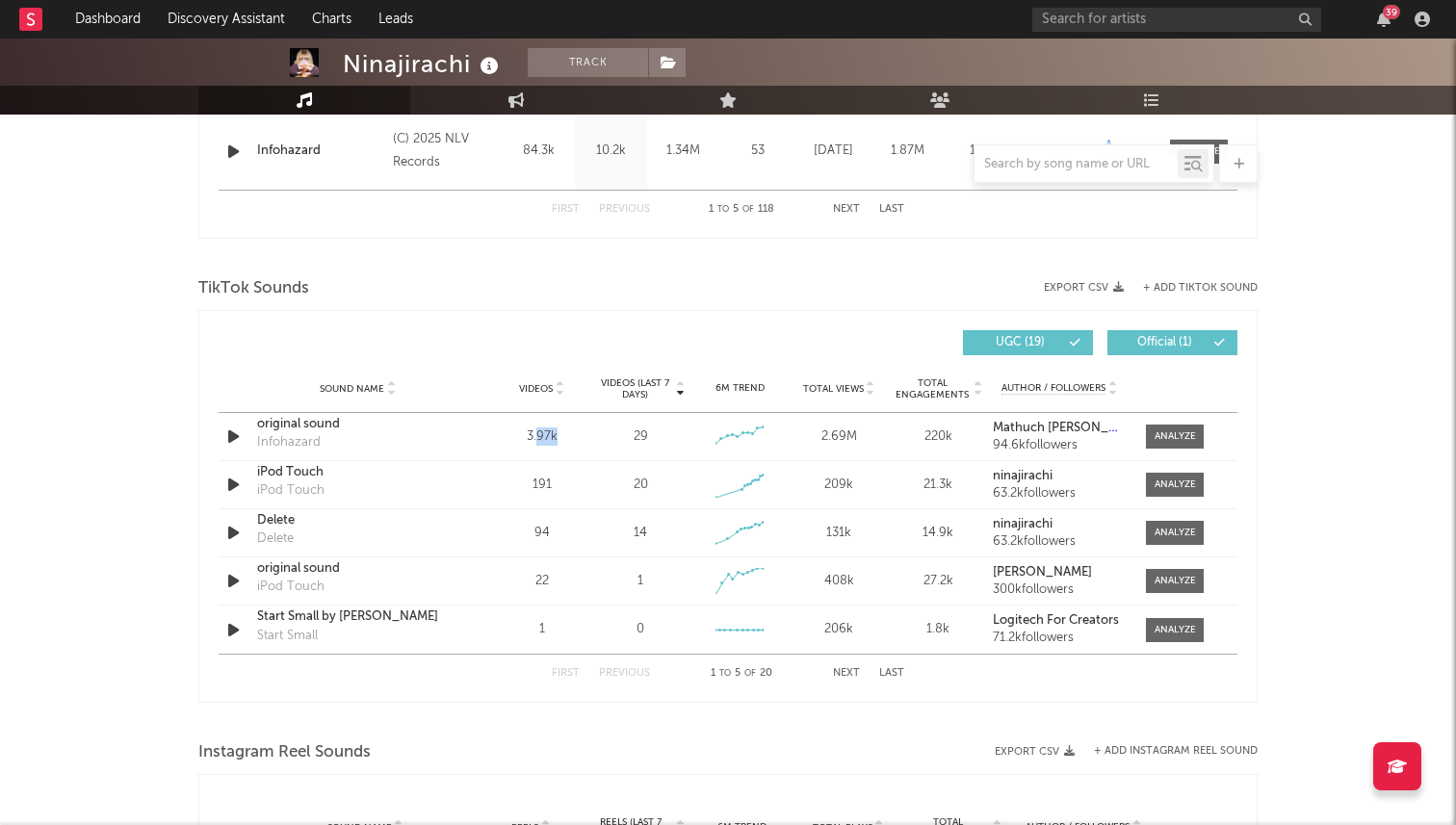
drag, startPoint x: 557, startPoint y: 396, endPoint x: 519, endPoint y: 393, distance: 38.1
click at [519, 393] on div "Videos (last 7 days) Sound Name Videos Videos (last 7 days) Total Views Total E…" at bounding box center [727, 506] width 1018 height 371
click at [1098, 13] on input "text" at bounding box center [1176, 19] width 288 height 24
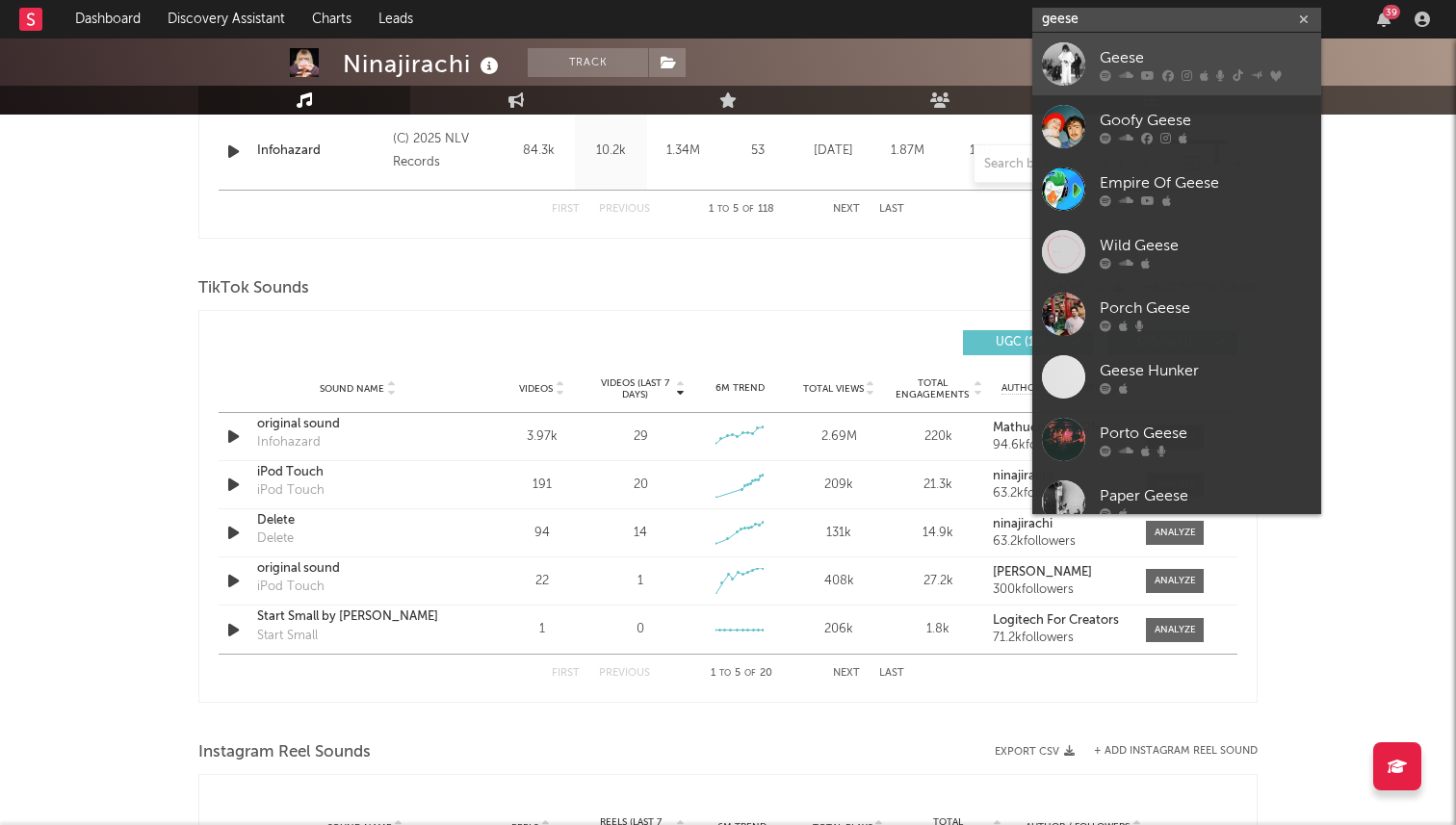
type input "geese"
click at [1120, 56] on div "Geese" at bounding box center [1205, 57] width 211 height 23
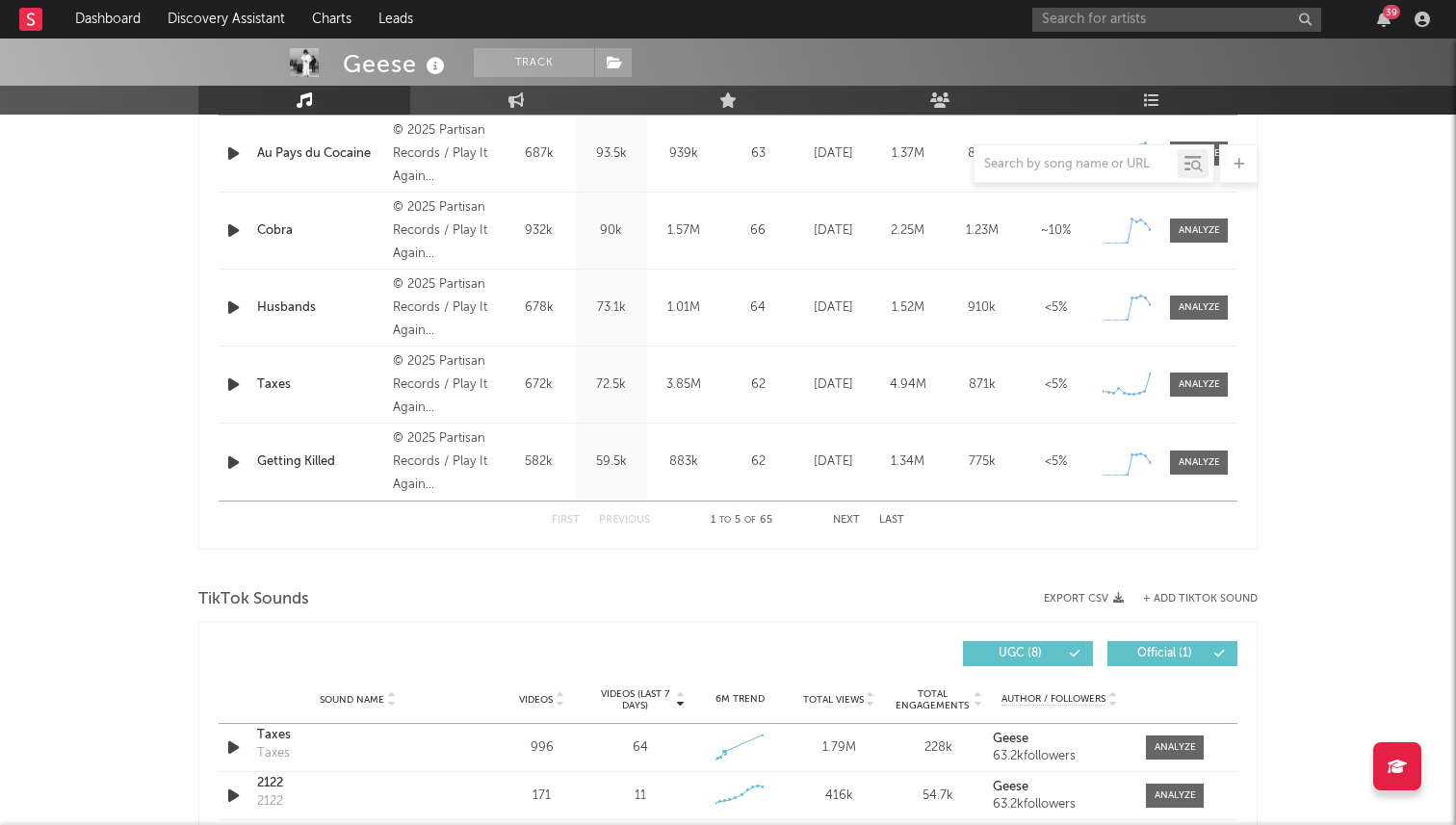
select select "6m"
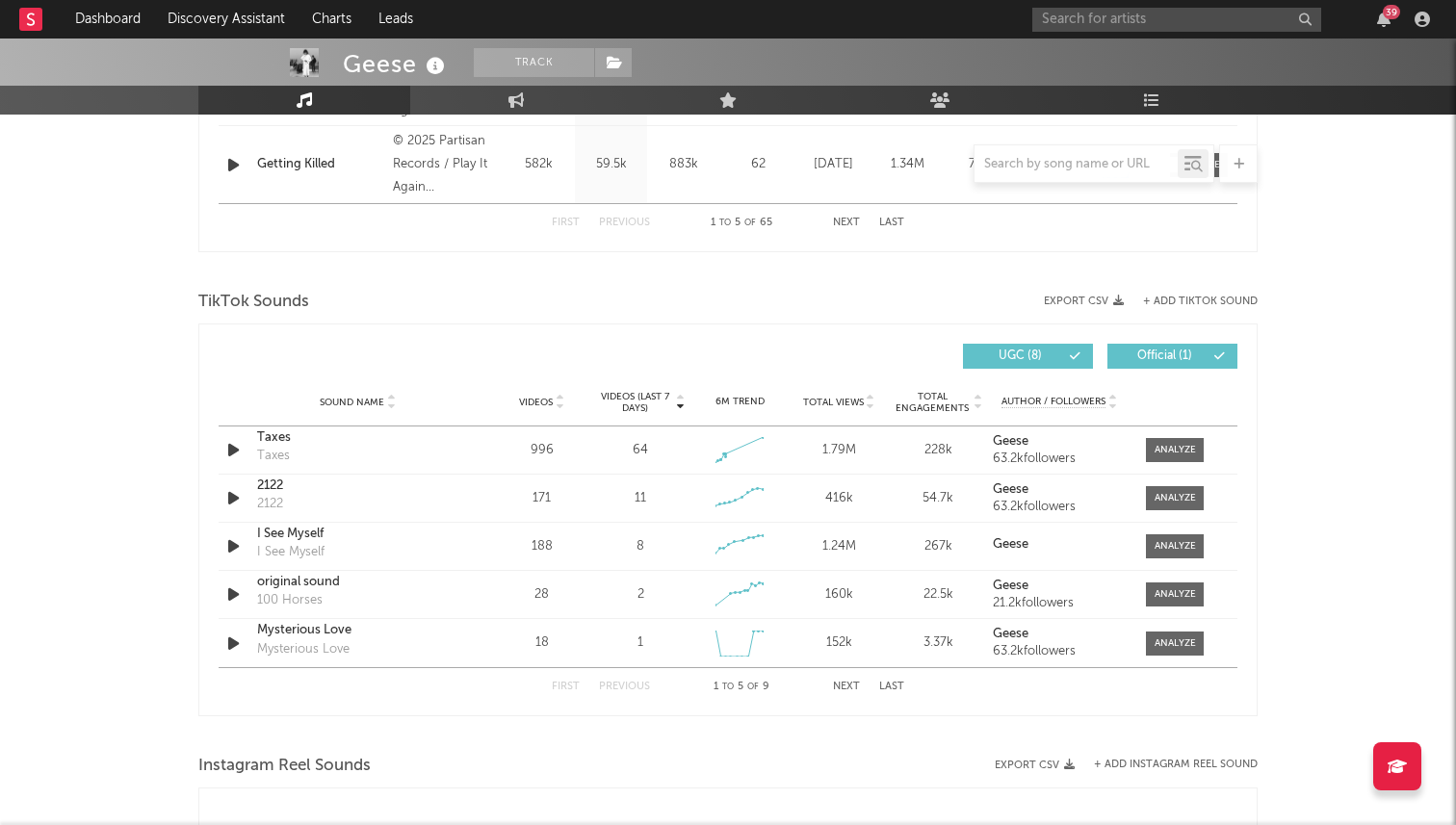
scroll to position [1136, 0]
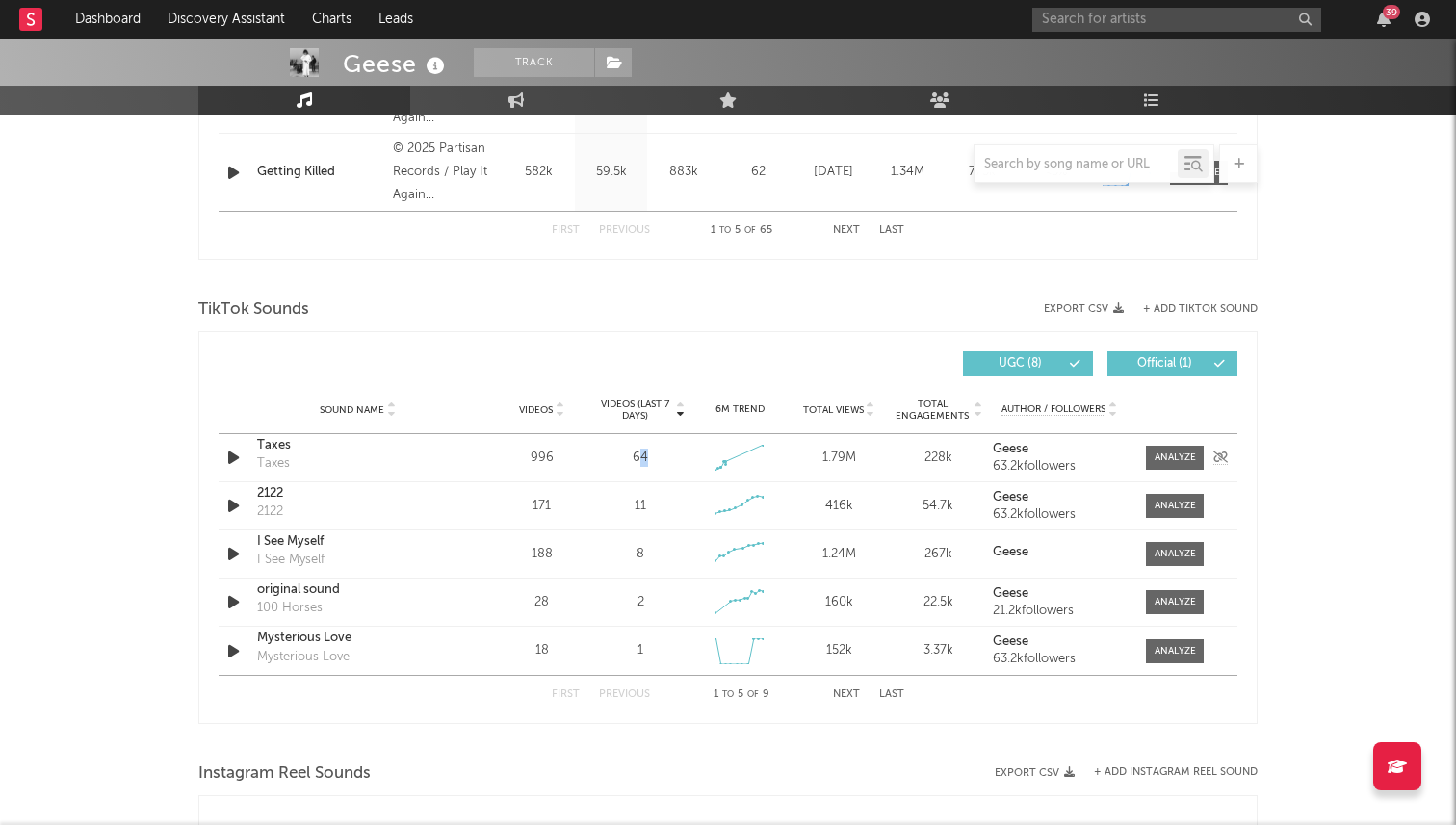
click at [639, 451] on div "64" at bounding box center [641, 458] width 90 height 19
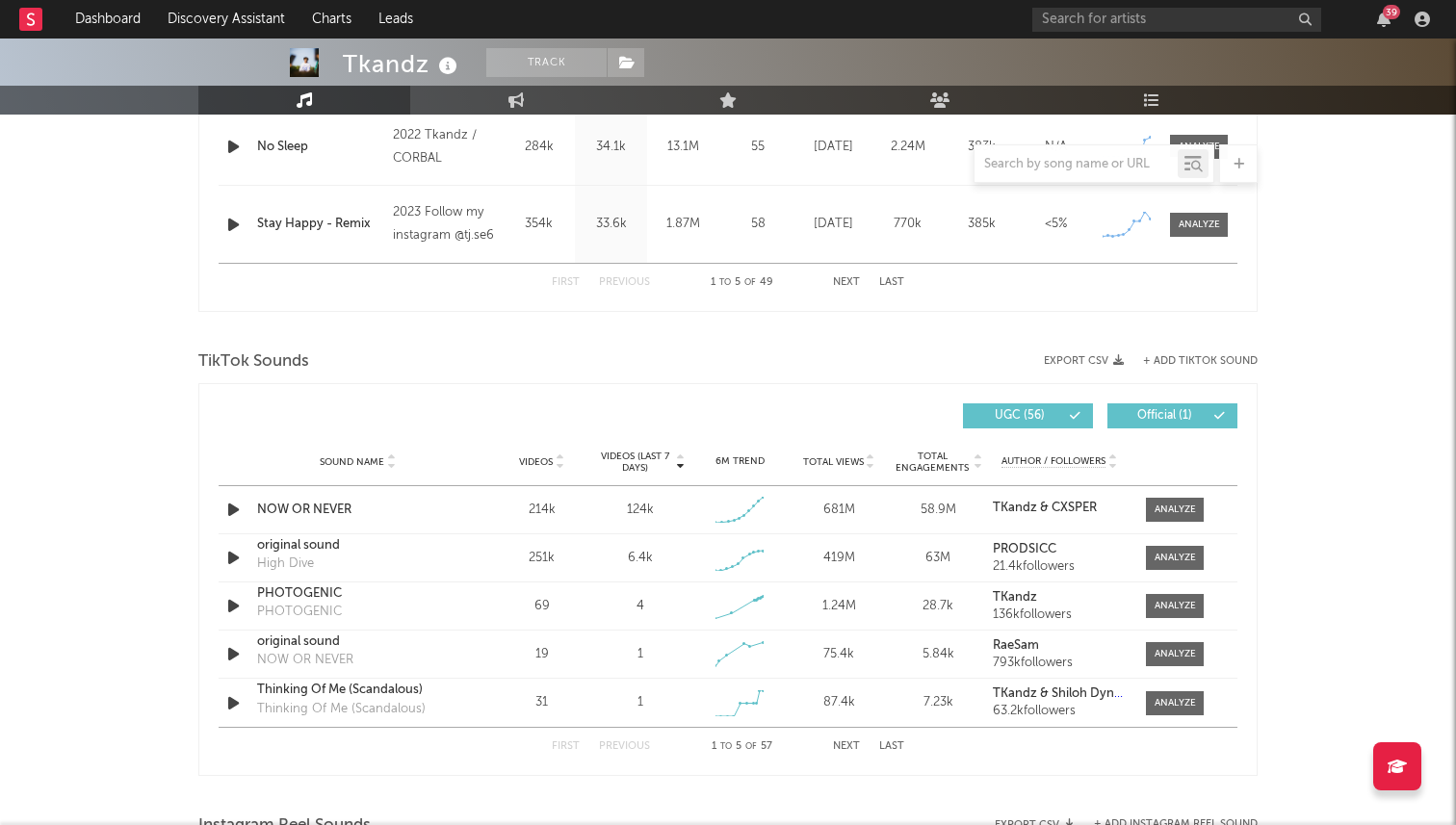
select select "6m"
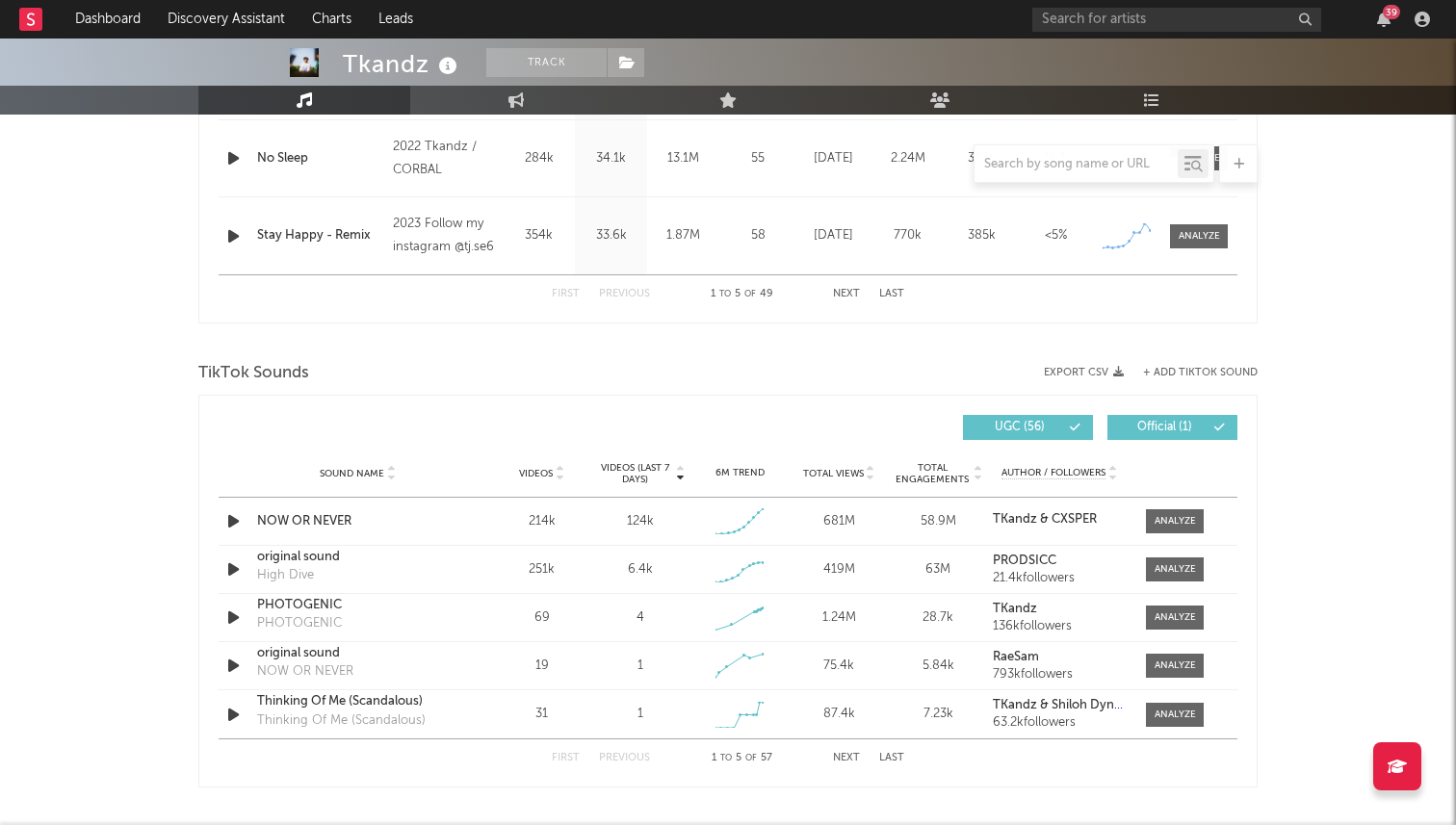
scroll to position [1077, 0]
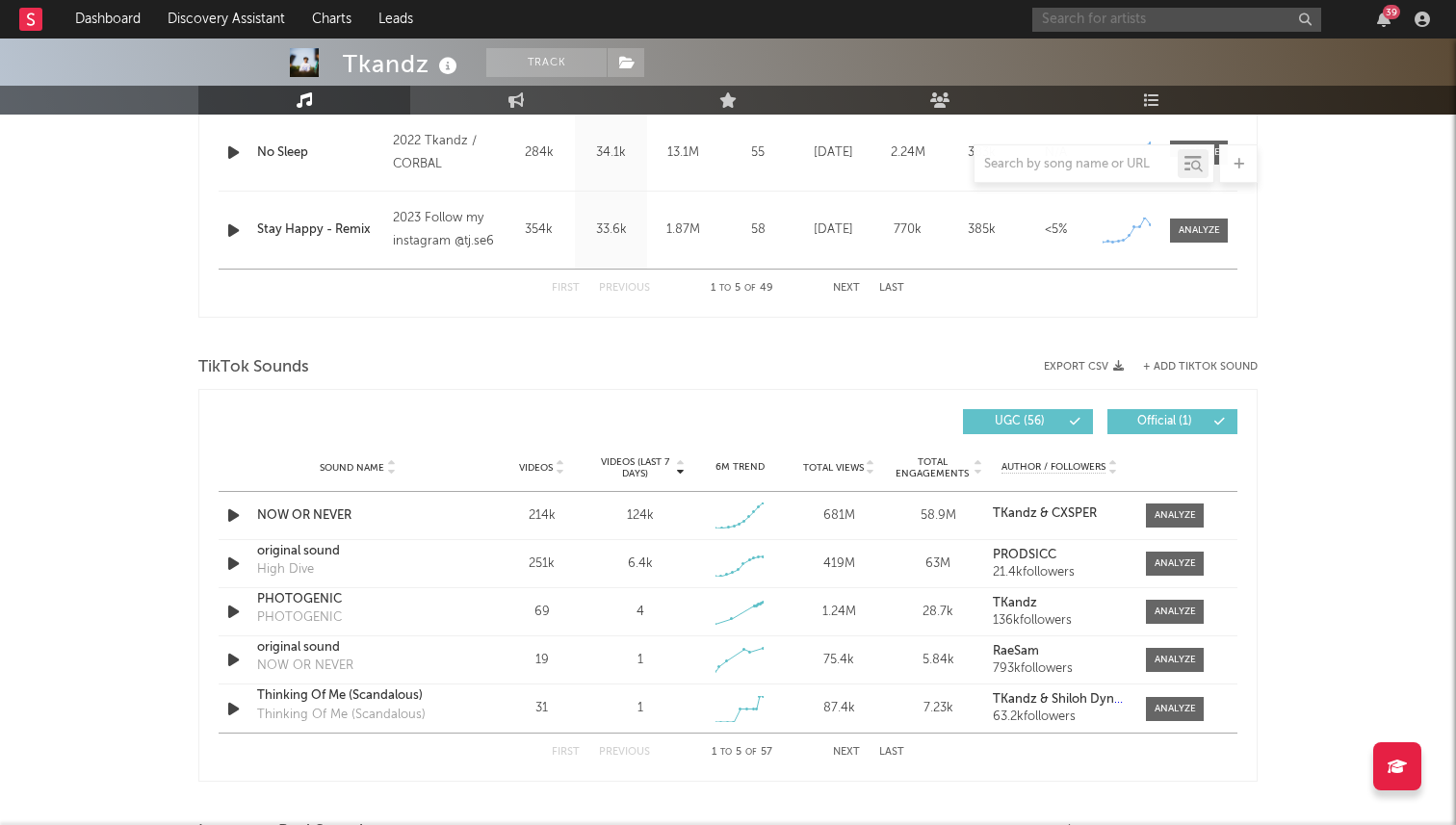
click at [1067, 16] on input "text" at bounding box center [1176, 19] width 288 height 24
type input "sons of legion"
click at [1106, 48] on div "Sons of Legion" at bounding box center [1205, 57] width 211 height 23
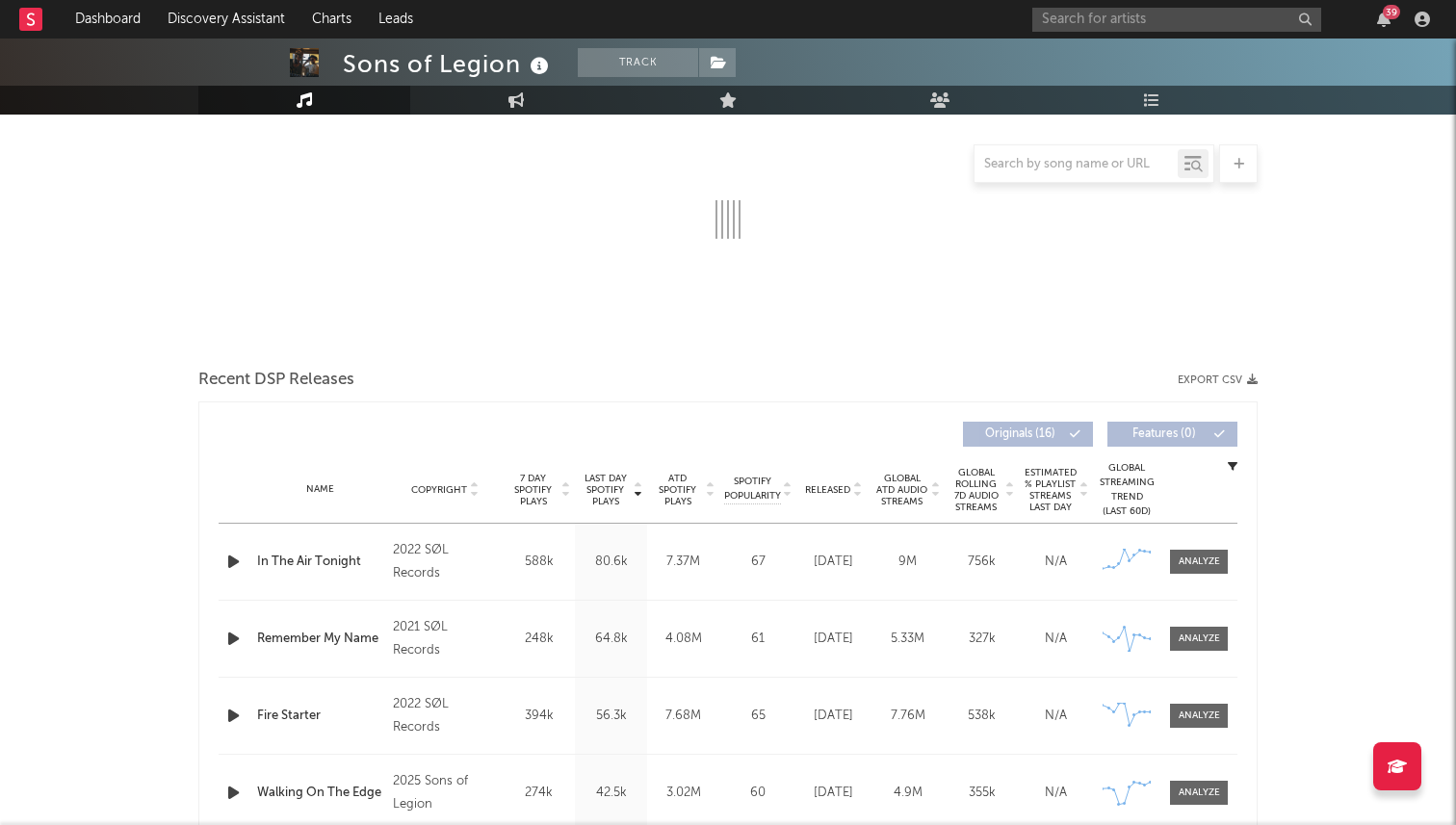
select select "6m"
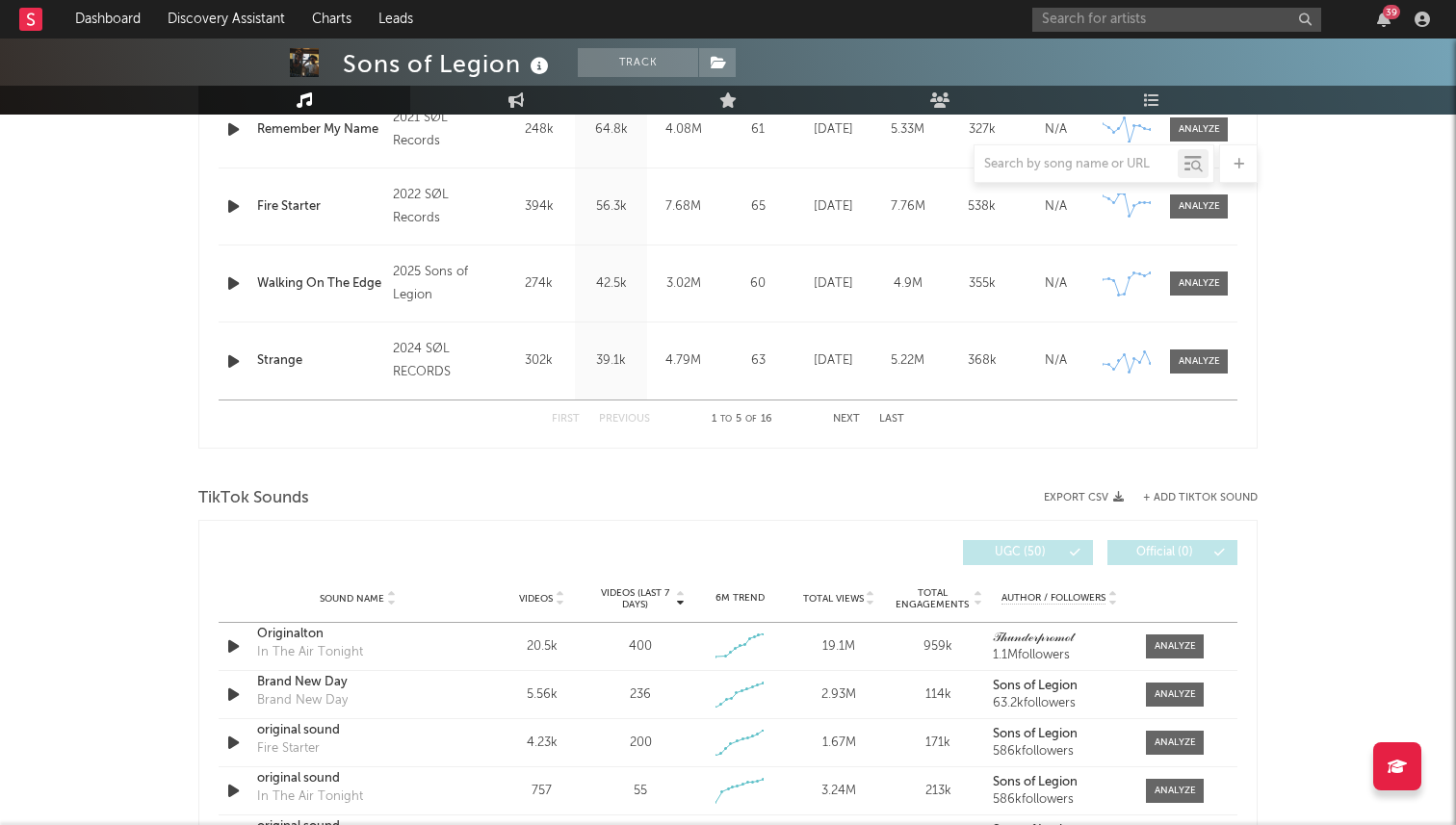
scroll to position [953, 0]
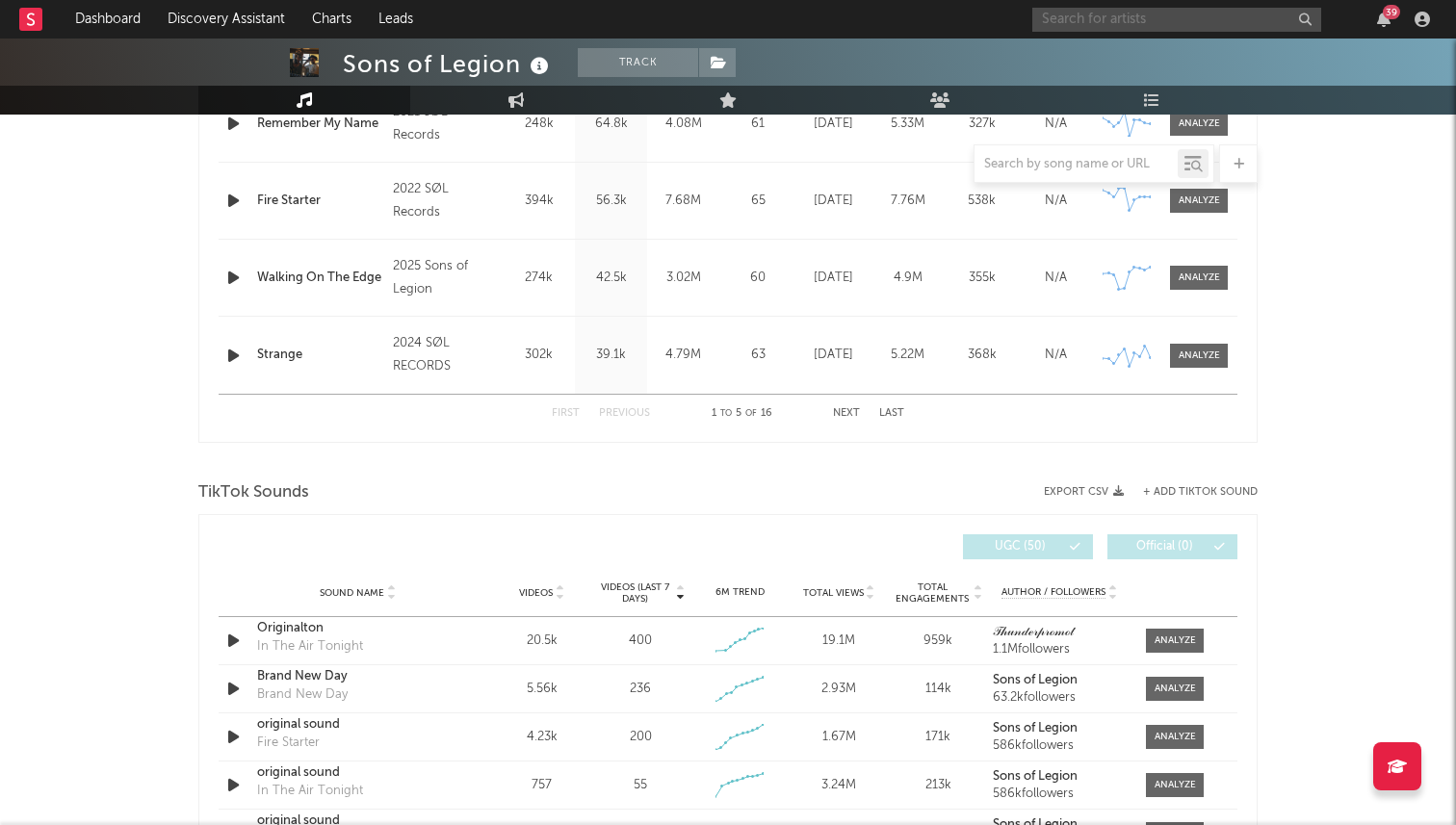
click at [1076, 22] on input "text" at bounding box center [1176, 19] width 288 height 24
type input "j"
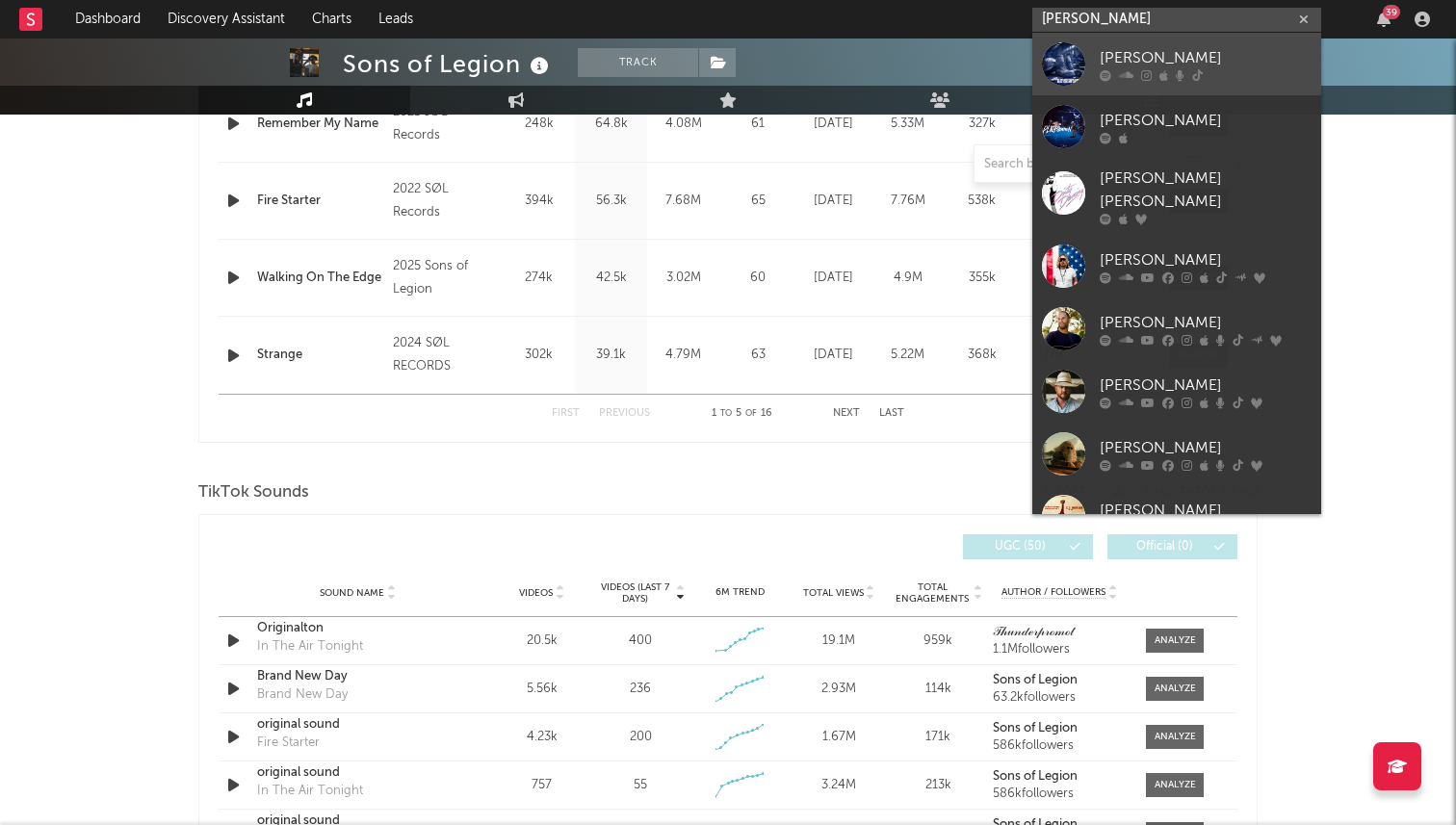
type input "j johnson"
click at [1146, 56] on div "J. Johnson" at bounding box center [1205, 57] width 211 height 23
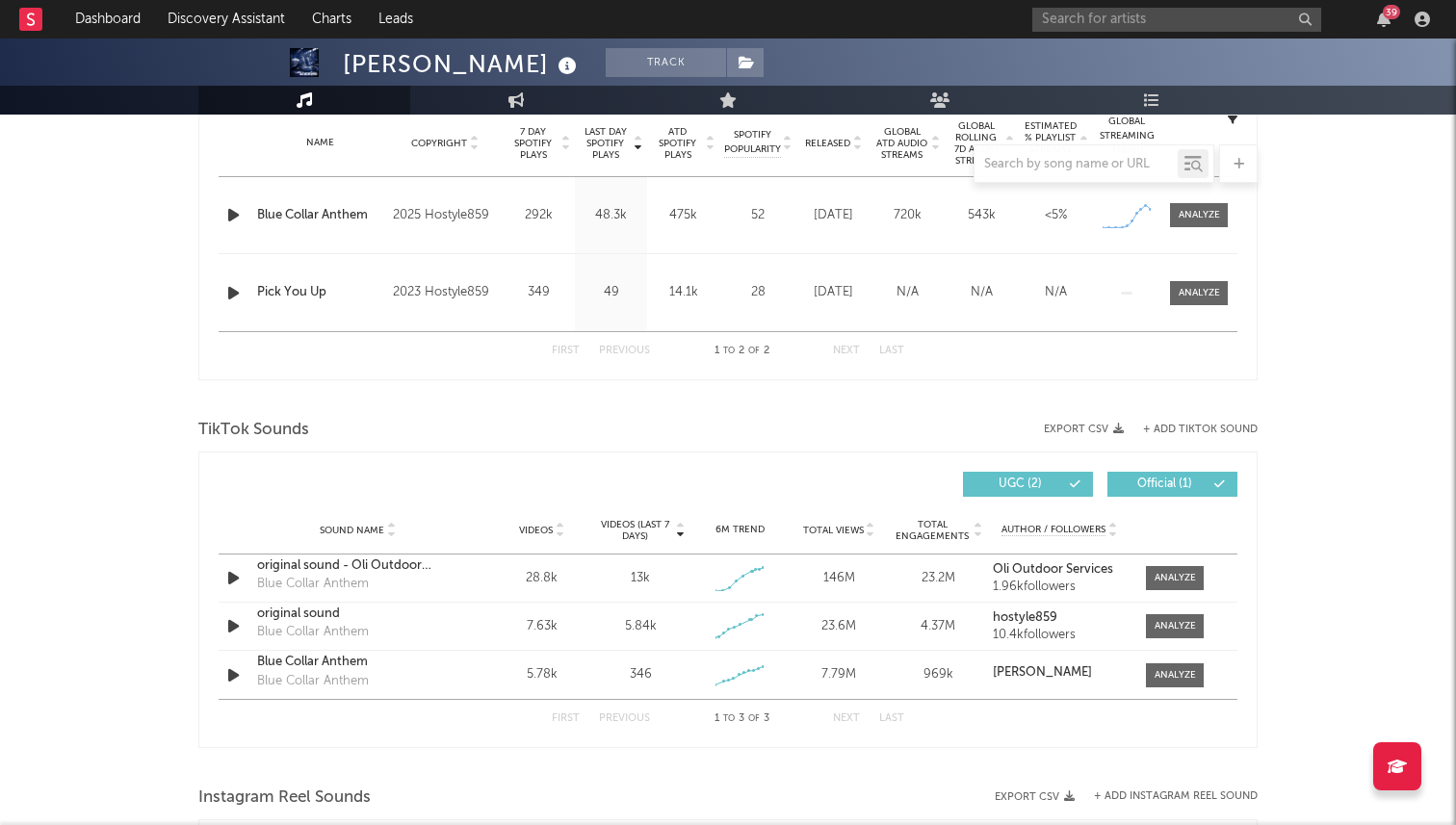
select select "6m"
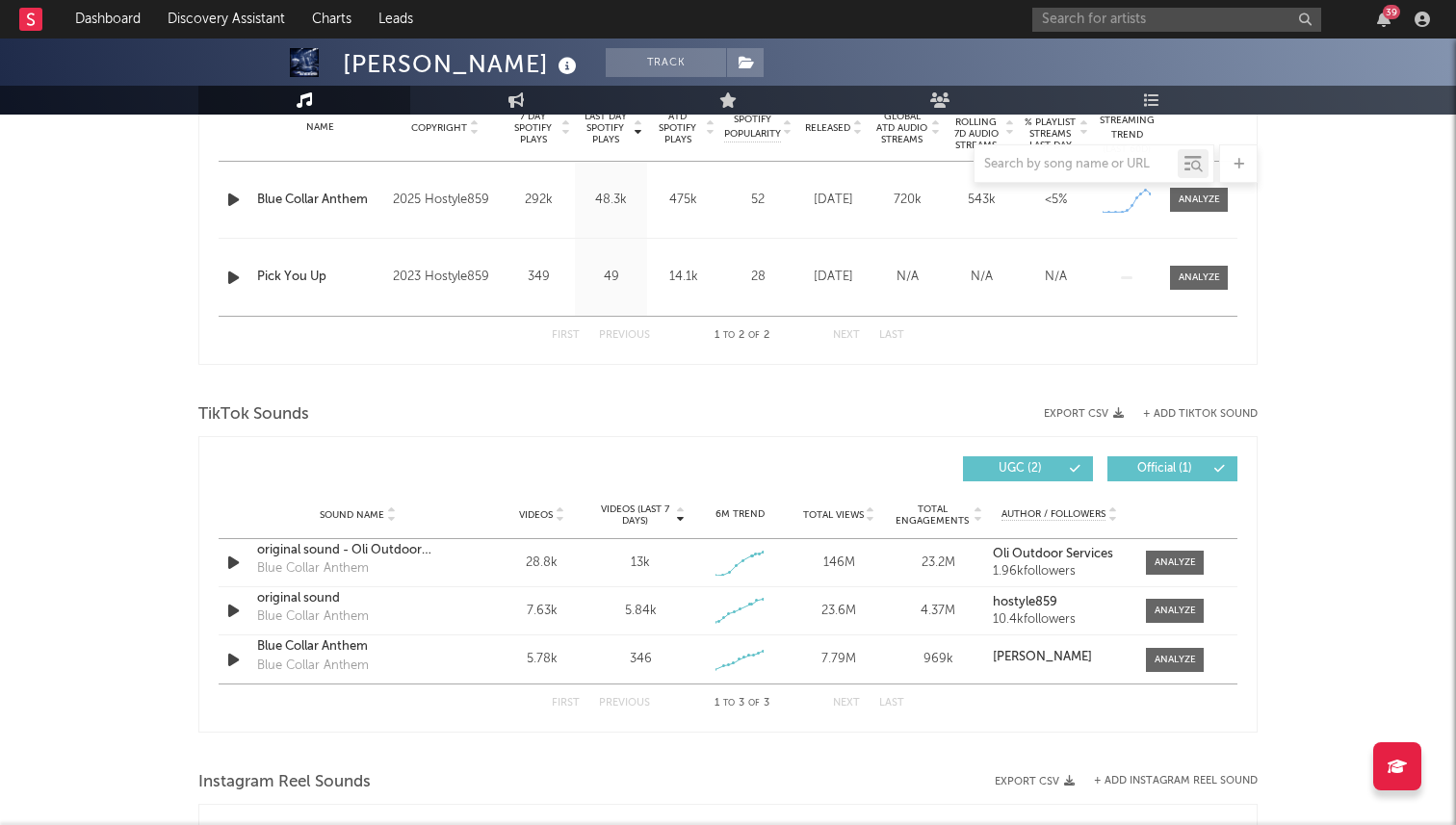
scroll to position [799, 0]
click at [1082, 24] on input "text" at bounding box center [1176, 19] width 288 height 24
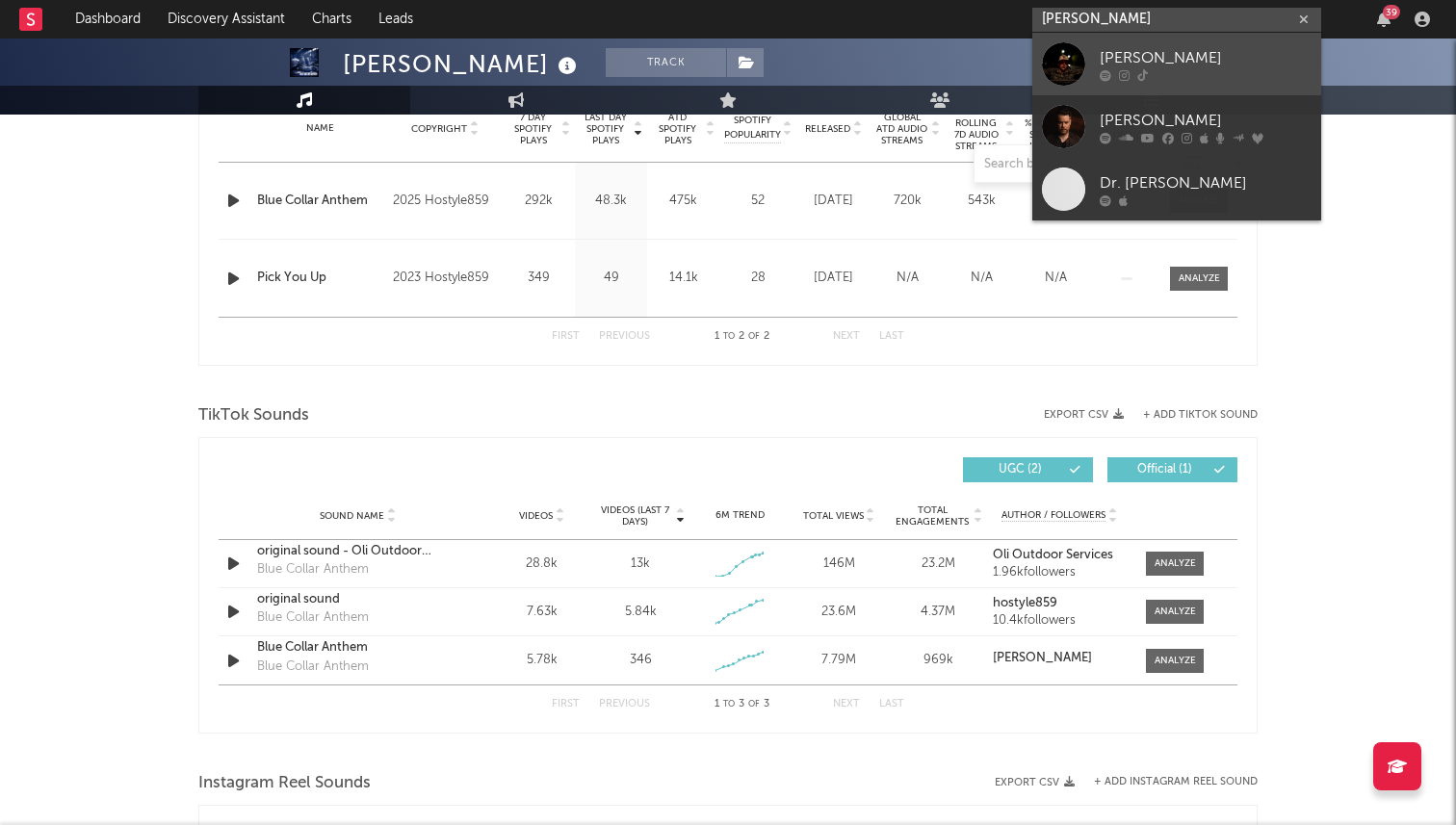
type input "davis cook"
click at [1116, 41] on link "Davis Cook" at bounding box center [1176, 64] width 288 height 62
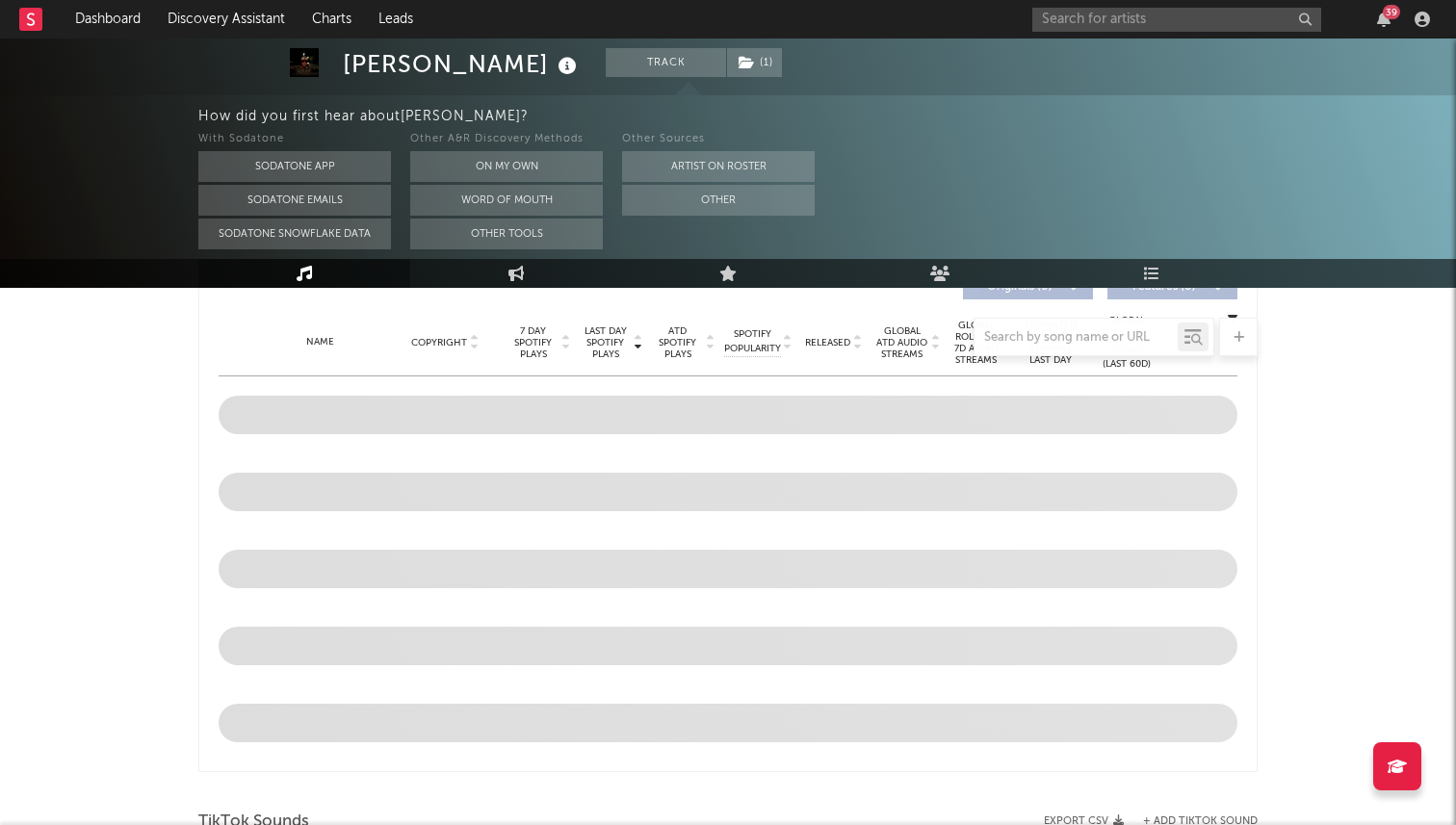
select select "1w"
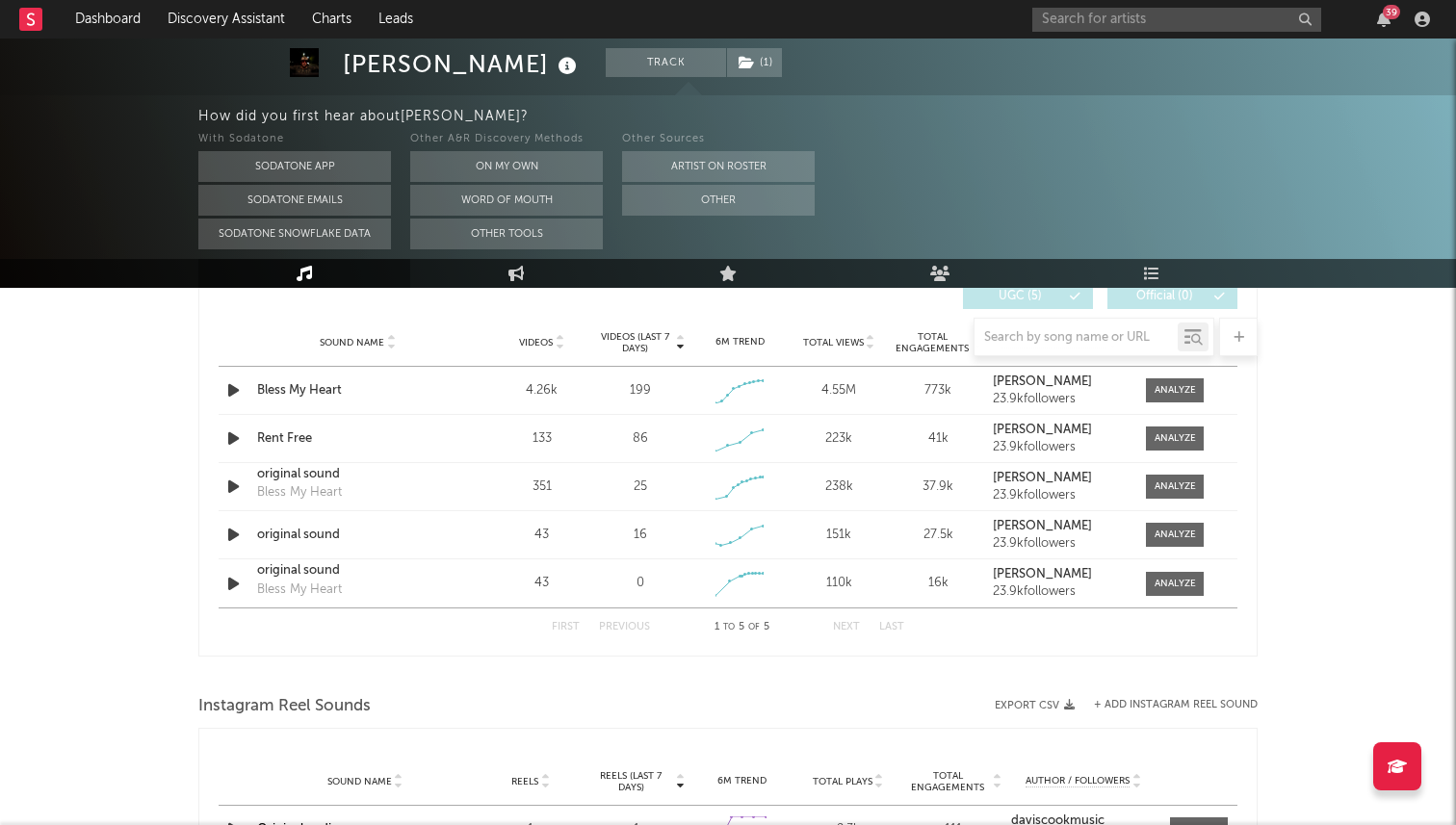
scroll to position [1373, 0]
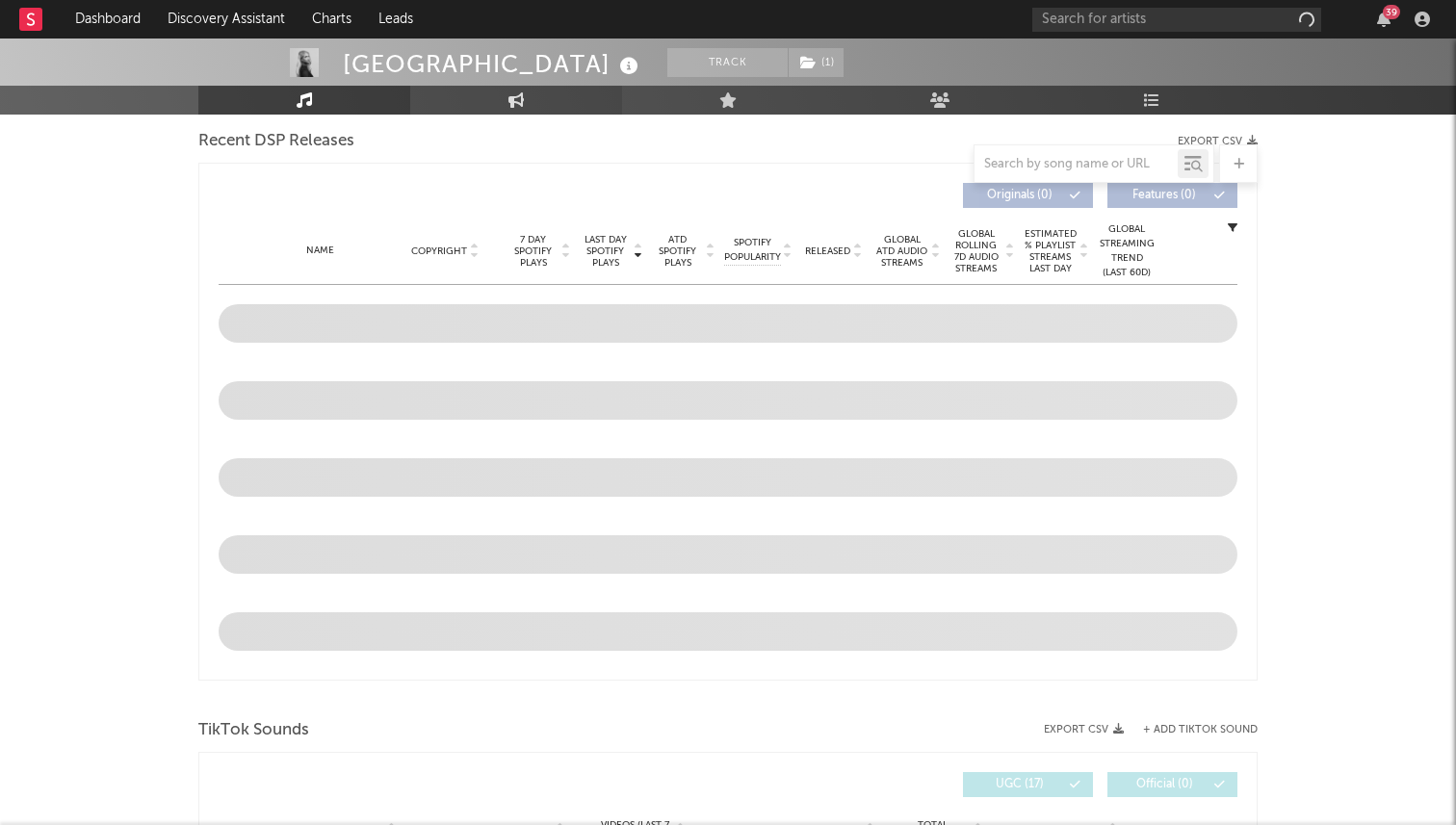
select select "6m"
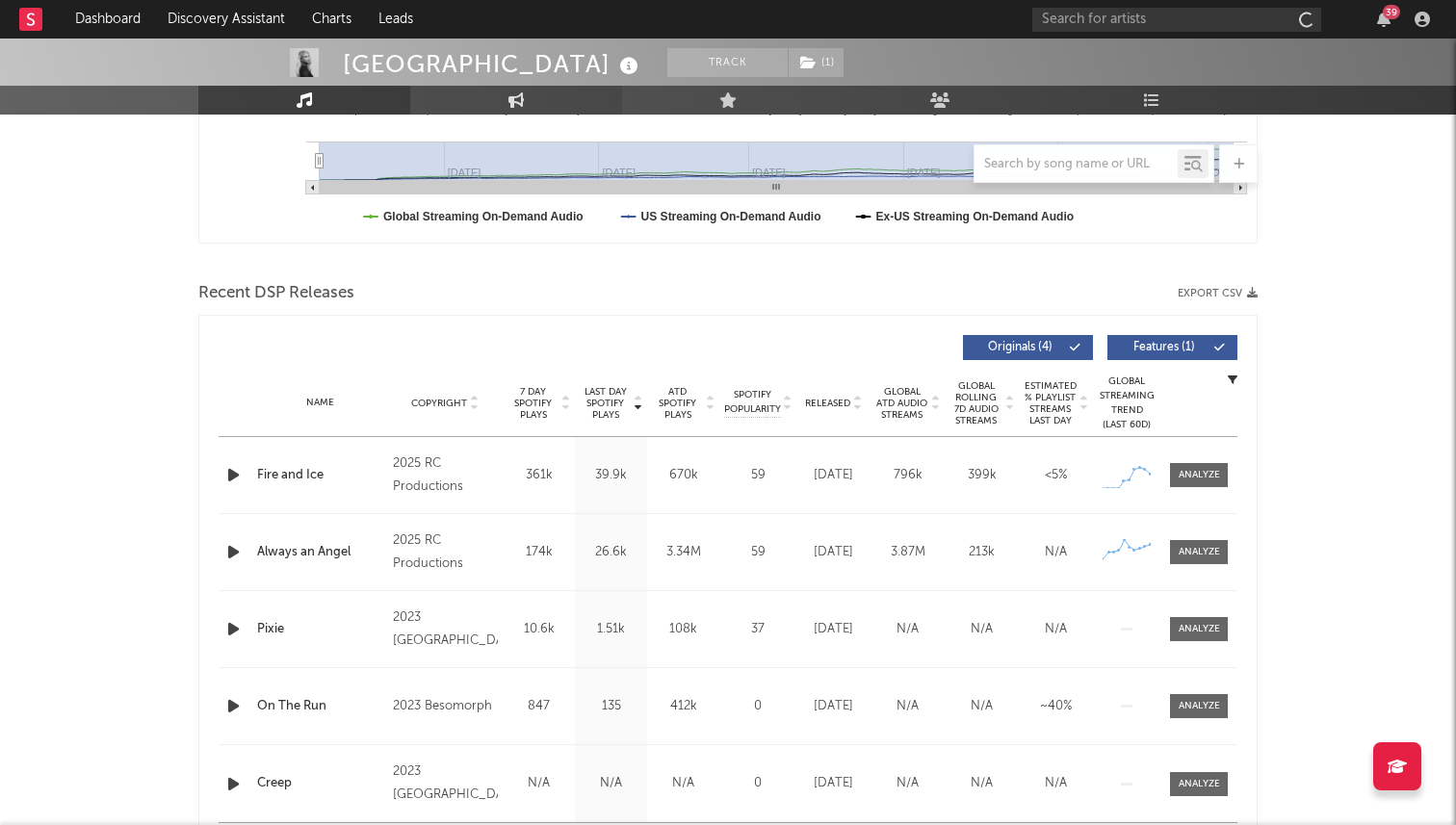
scroll to position [1055, 0]
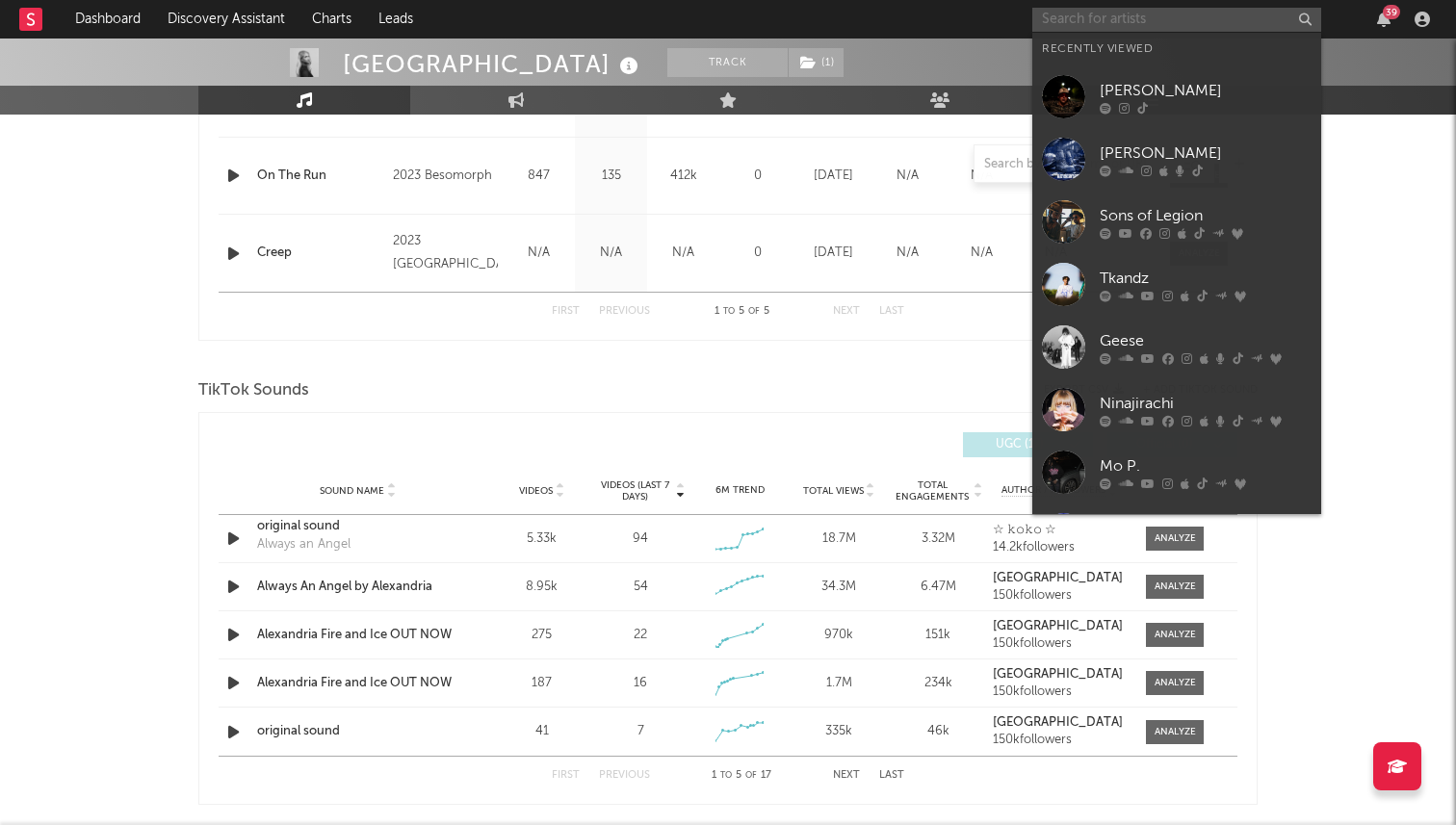
click at [1068, 14] on input "text" at bounding box center [1176, 19] width 288 height 24
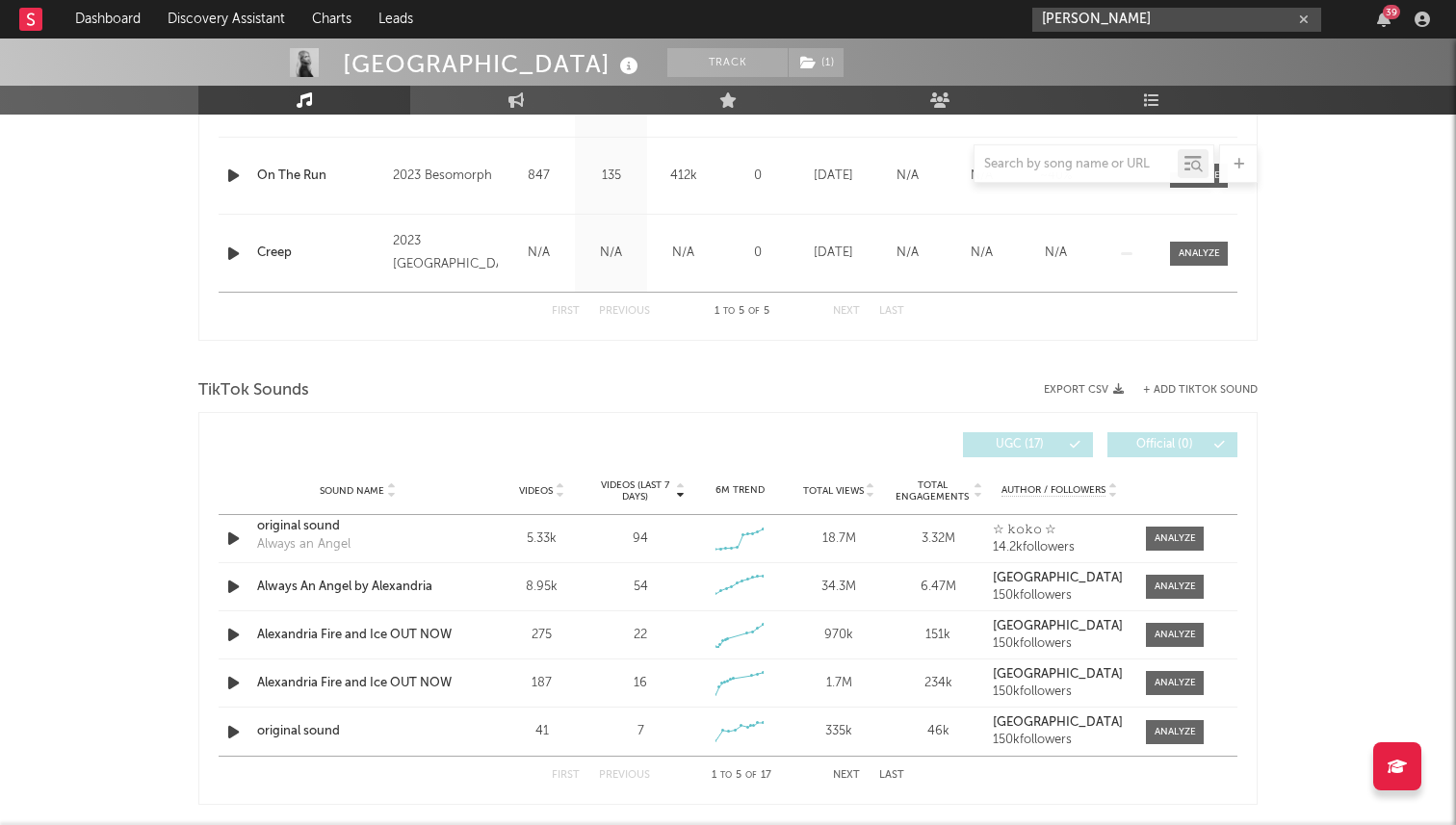
click at [1114, 31] on input "briley king" at bounding box center [1176, 19] width 288 height 24
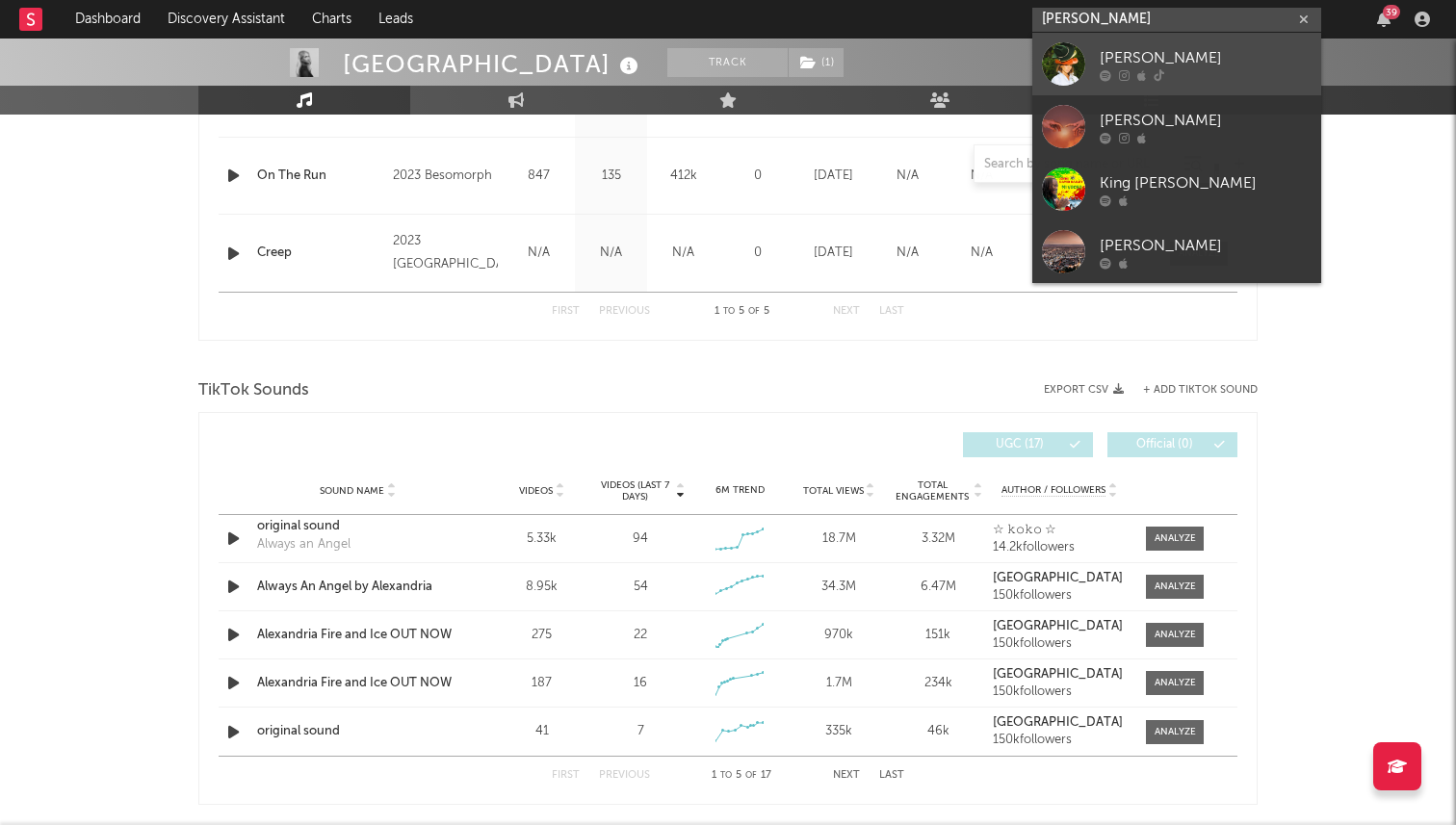
type input "briley king"
click at [1176, 44] on link "Briley King" at bounding box center [1176, 64] width 288 height 62
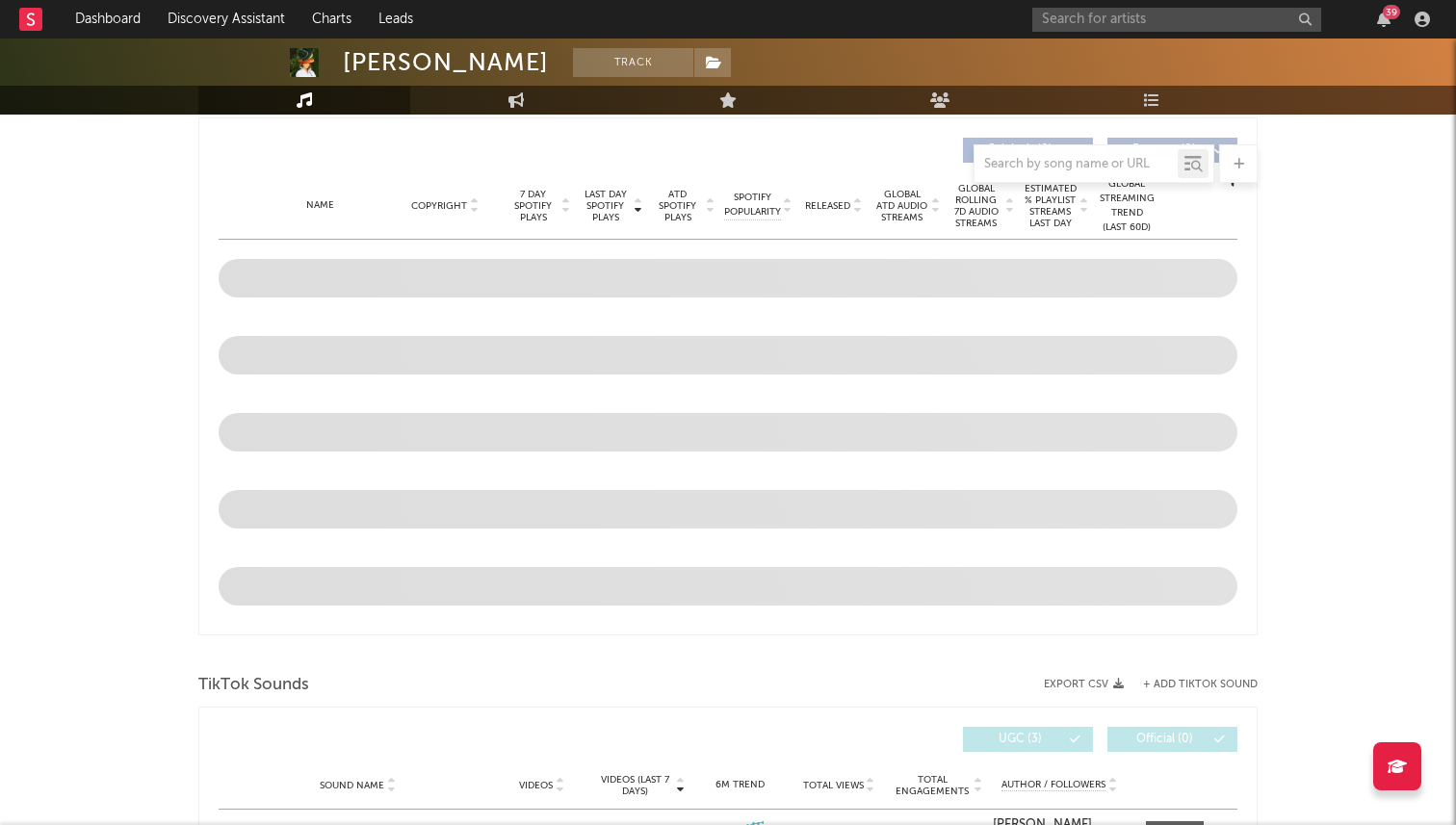
select select "1w"
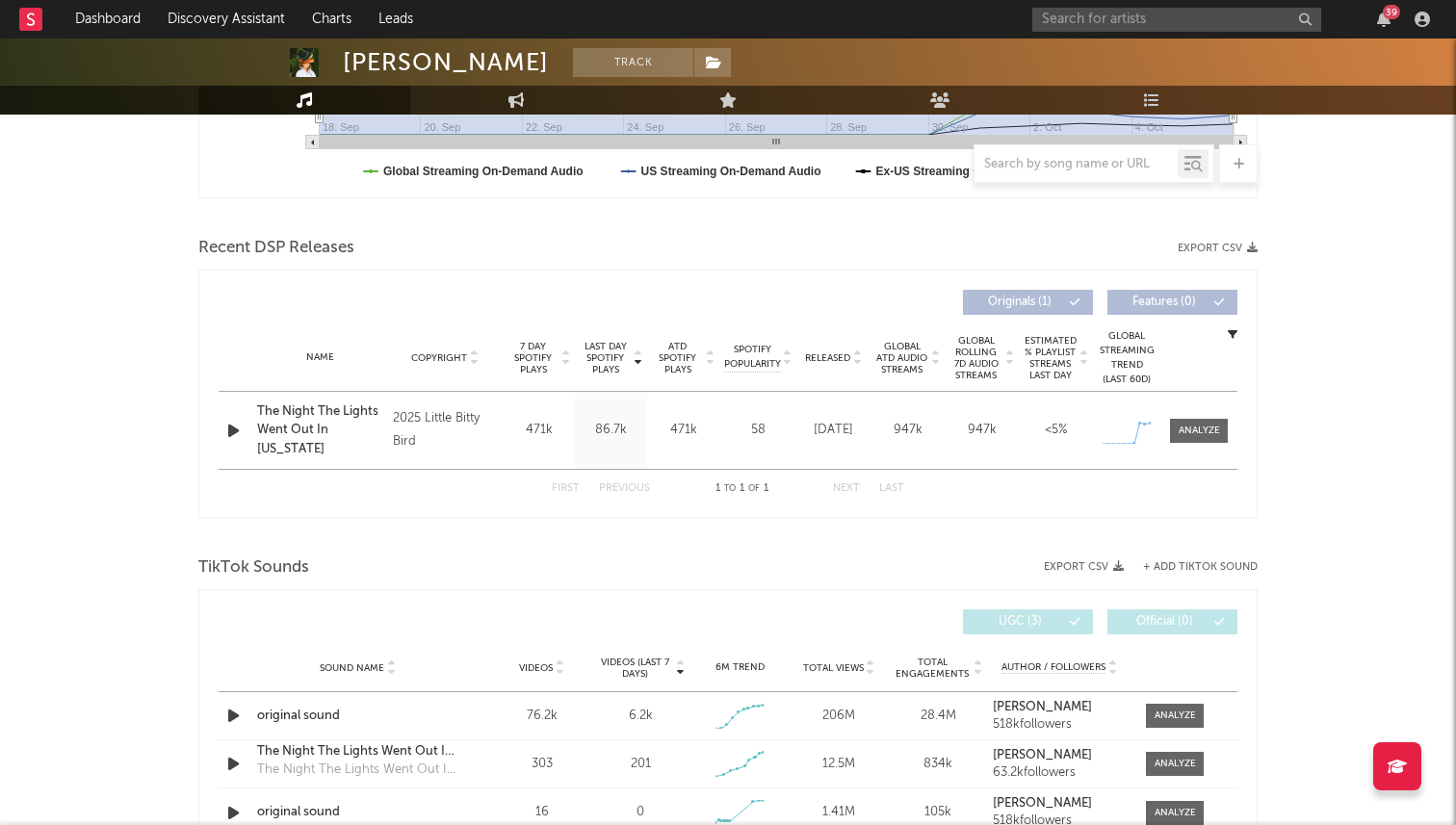
scroll to position [722, 0]
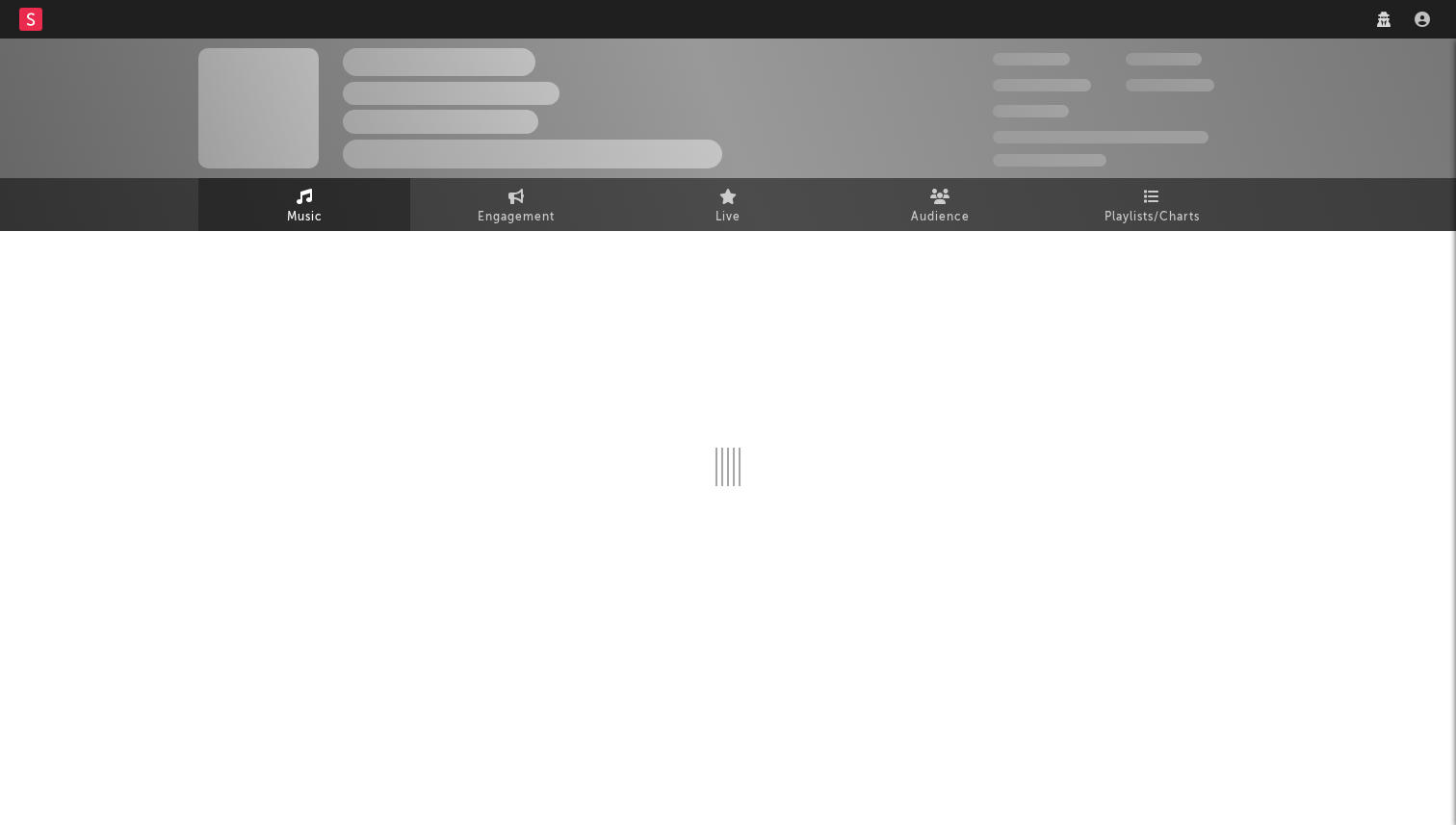
click at [454, 235] on div at bounding box center [728, 421] width 1059 height 380
click at [458, 188] on link "Engagement" at bounding box center [516, 205] width 211 height 53
select select "1w"
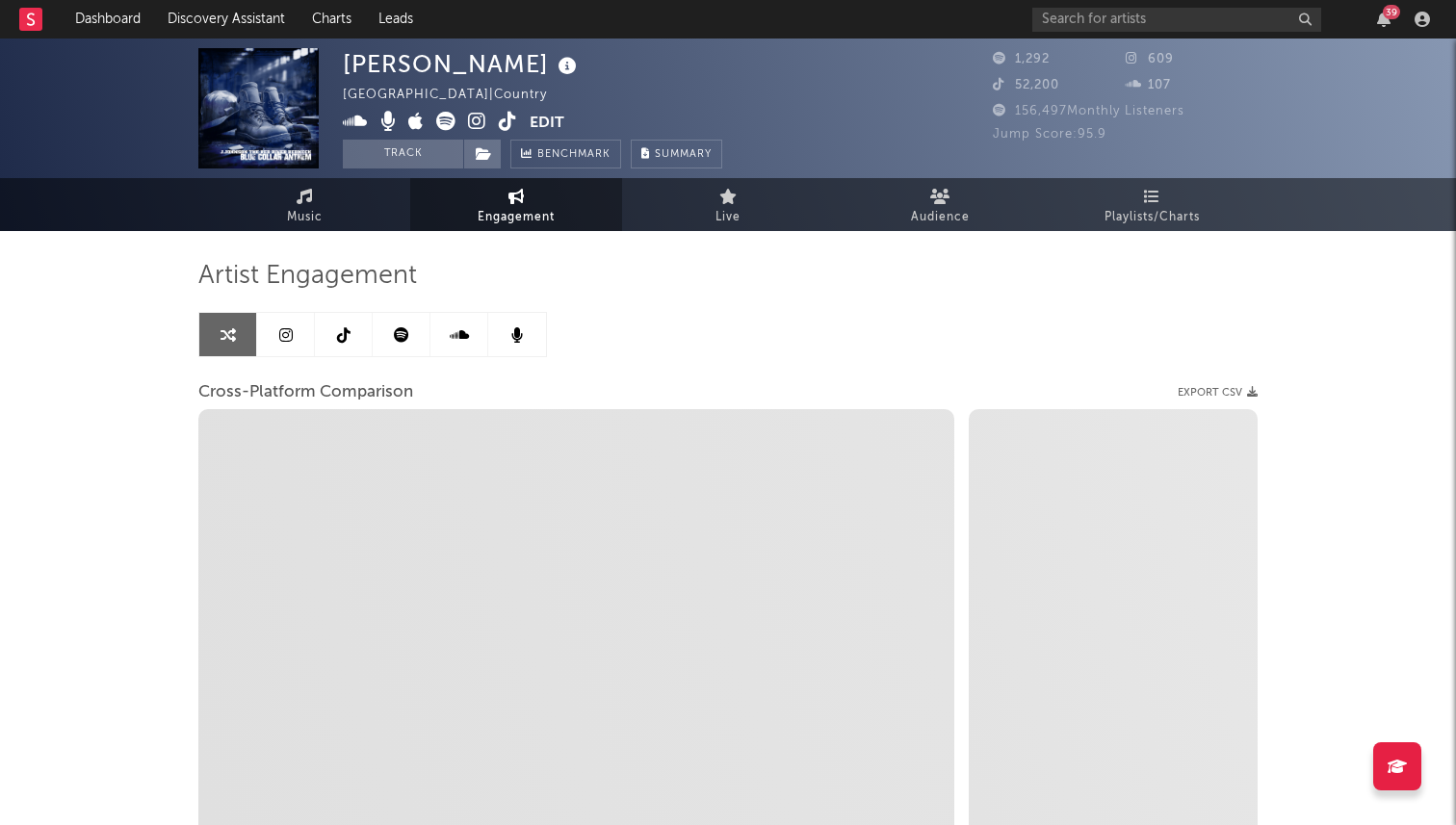
click at [292, 327] on link at bounding box center [286, 334] width 57 height 43
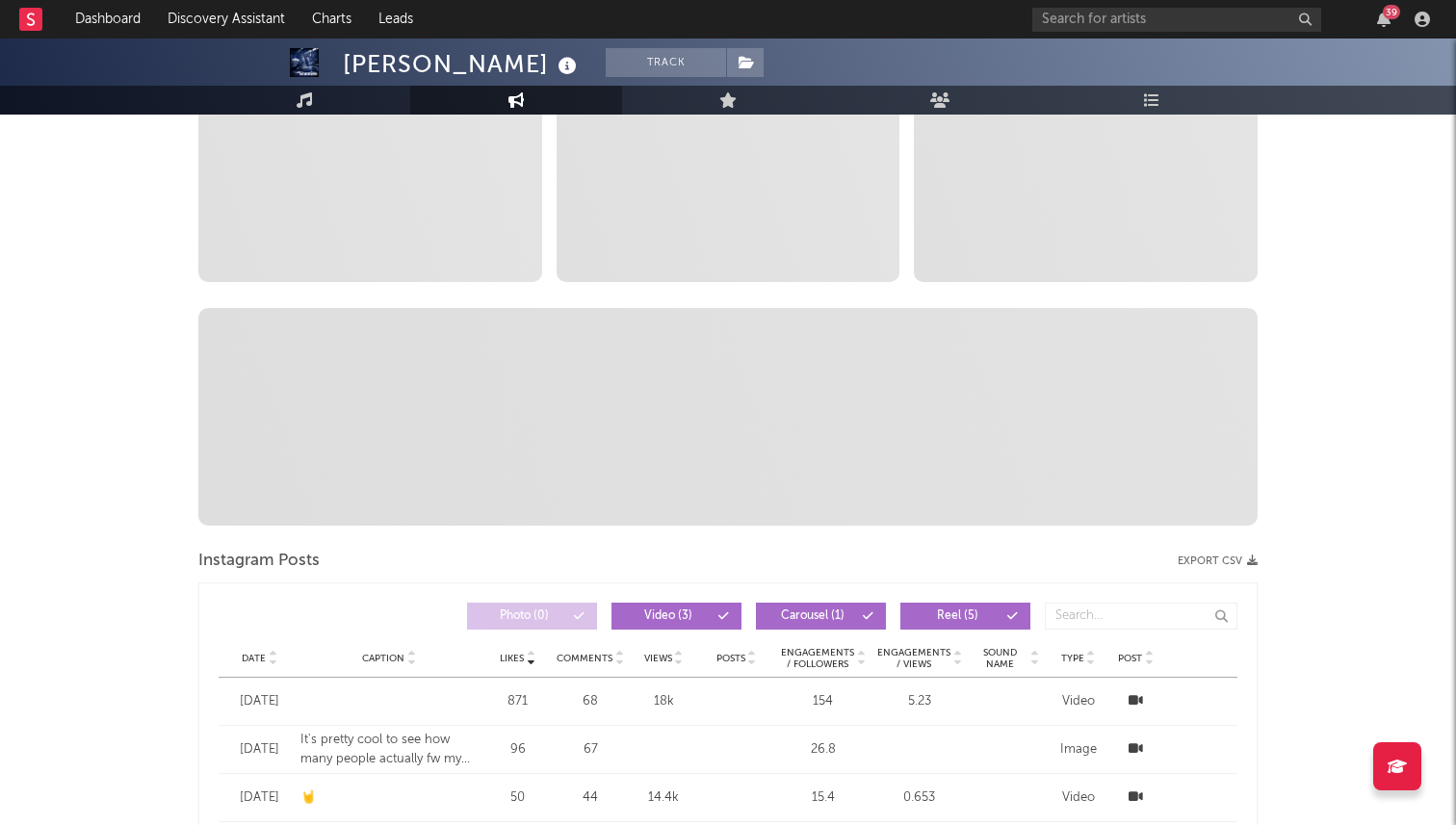
select select "1w"
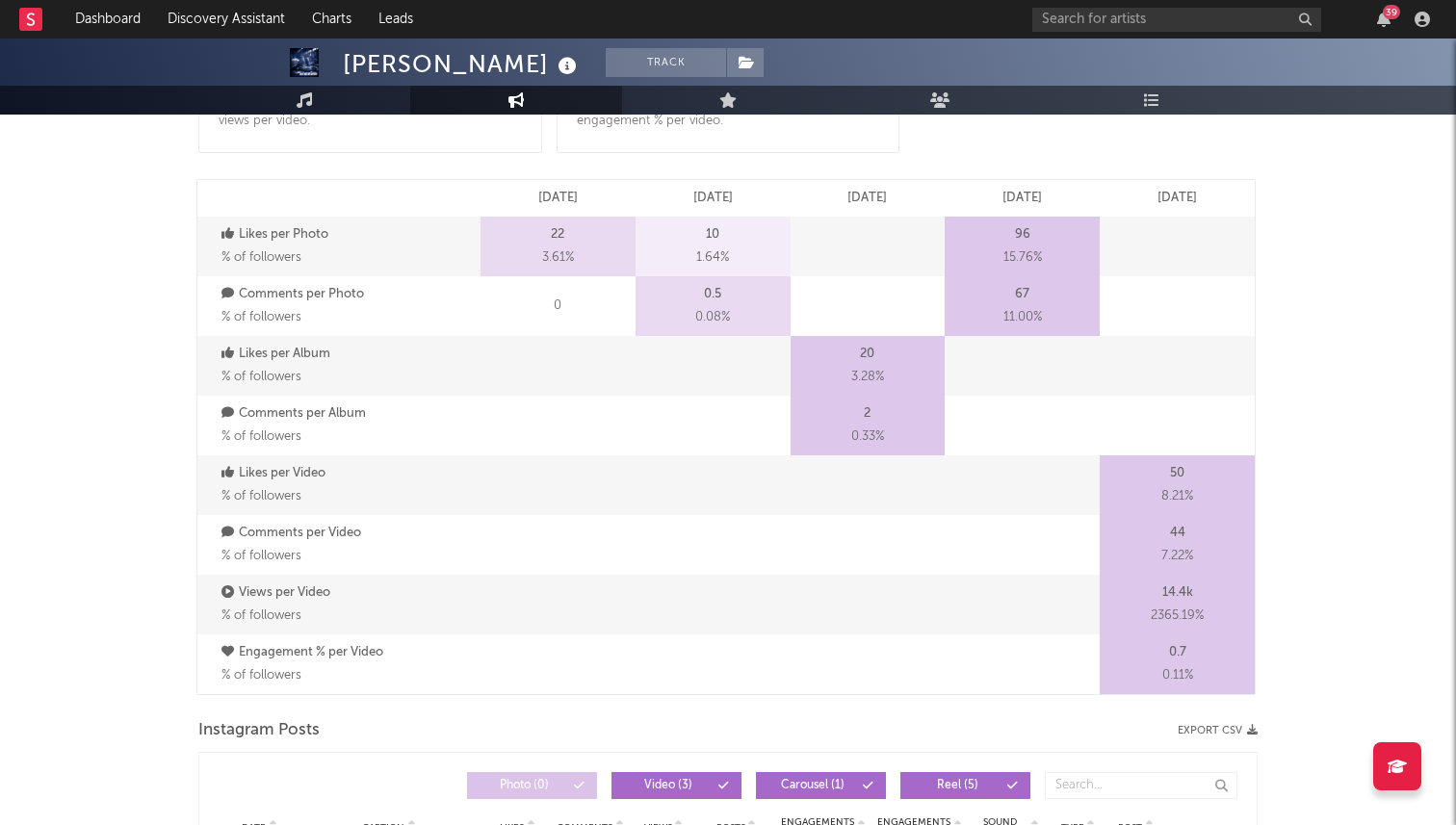
scroll to position [2130, 0]
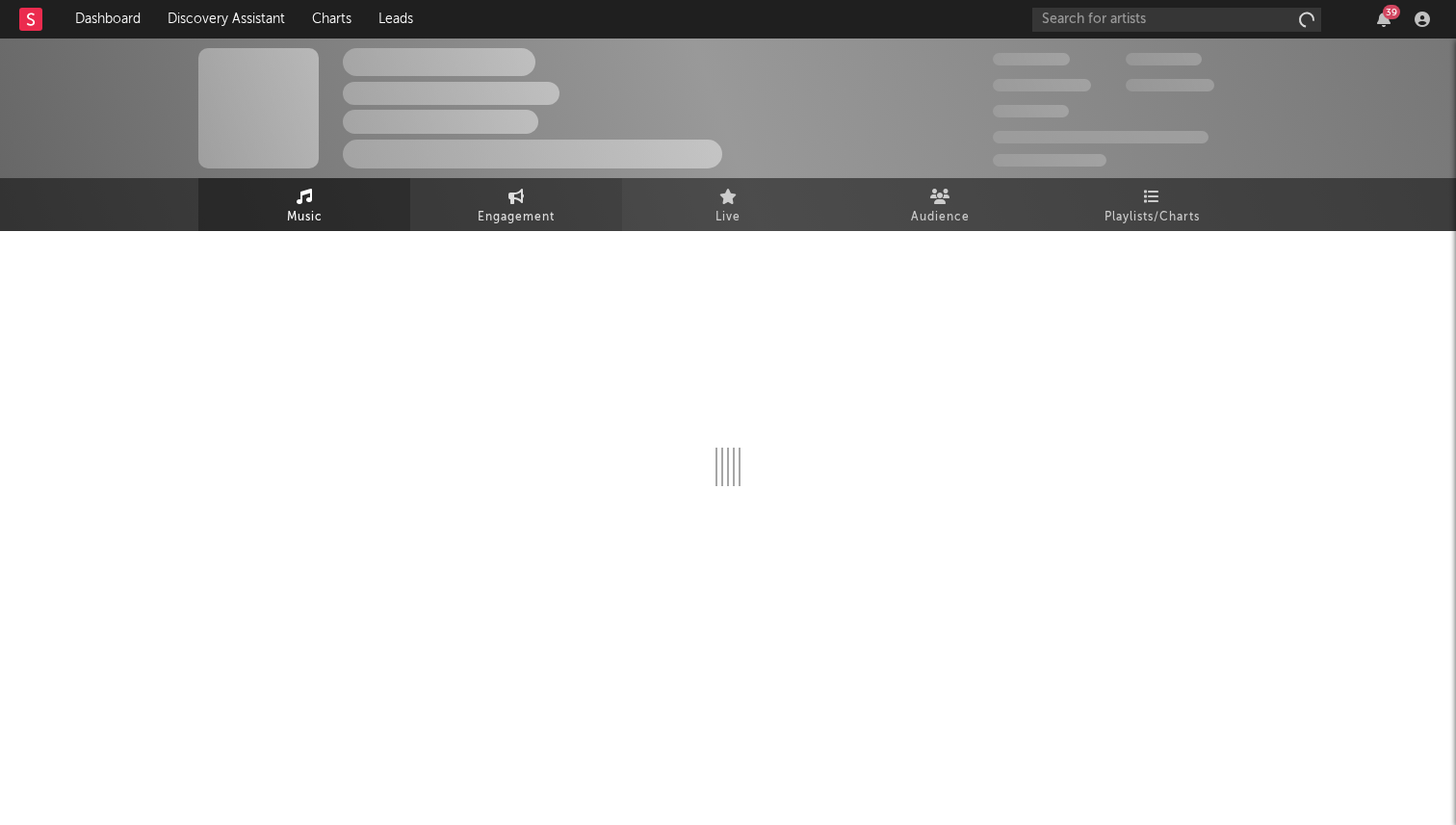
click at [516, 199] on icon at bounding box center [517, 197] width 17 height 16
select select "1w"
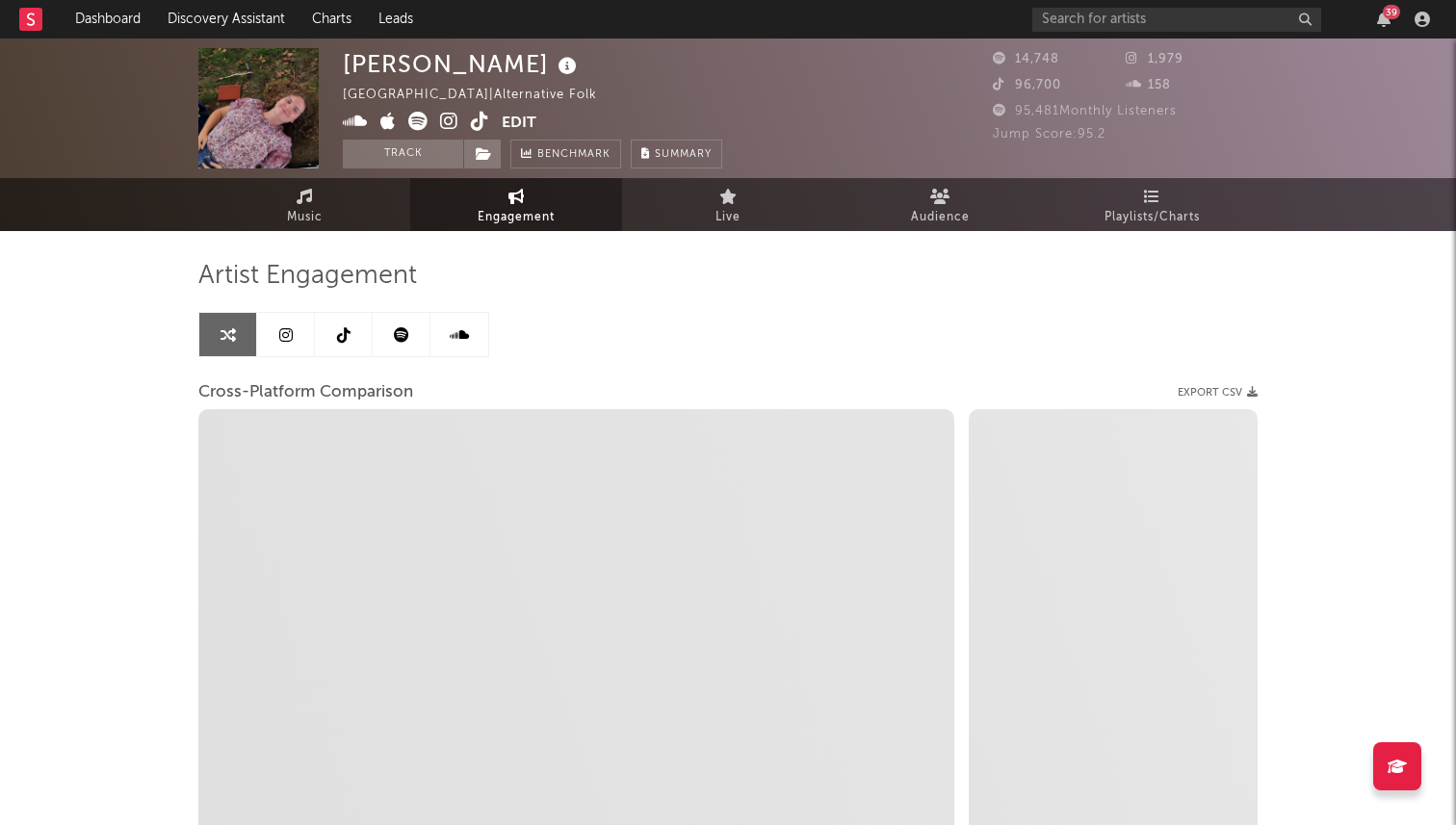
click at [479, 202] on link "Engagement" at bounding box center [516, 205] width 211 height 53
click at [306, 312] on div at bounding box center [344, 334] width 290 height 45
click at [280, 340] on icon at bounding box center [287, 335] width 14 height 16
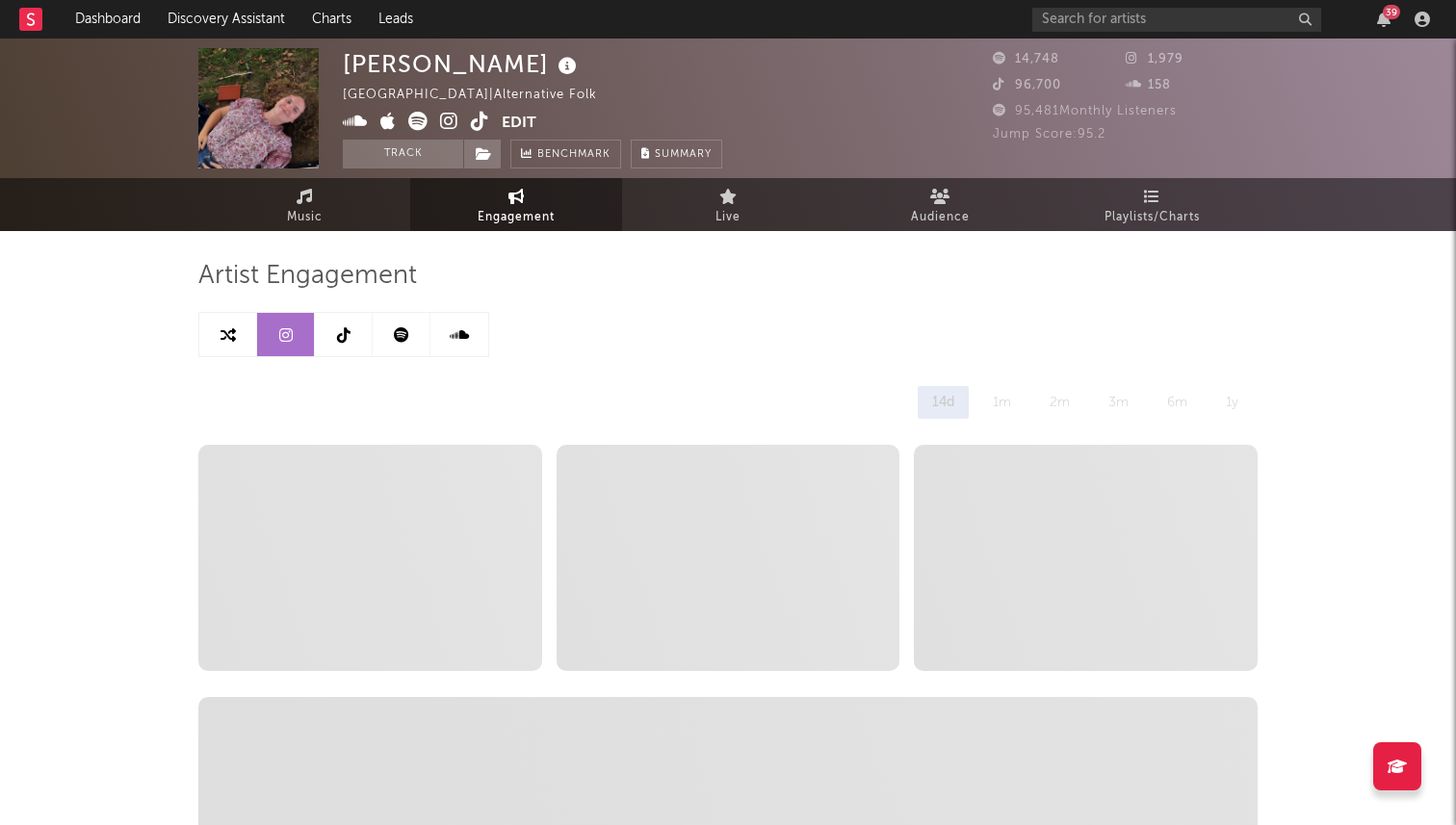
select select "1w"
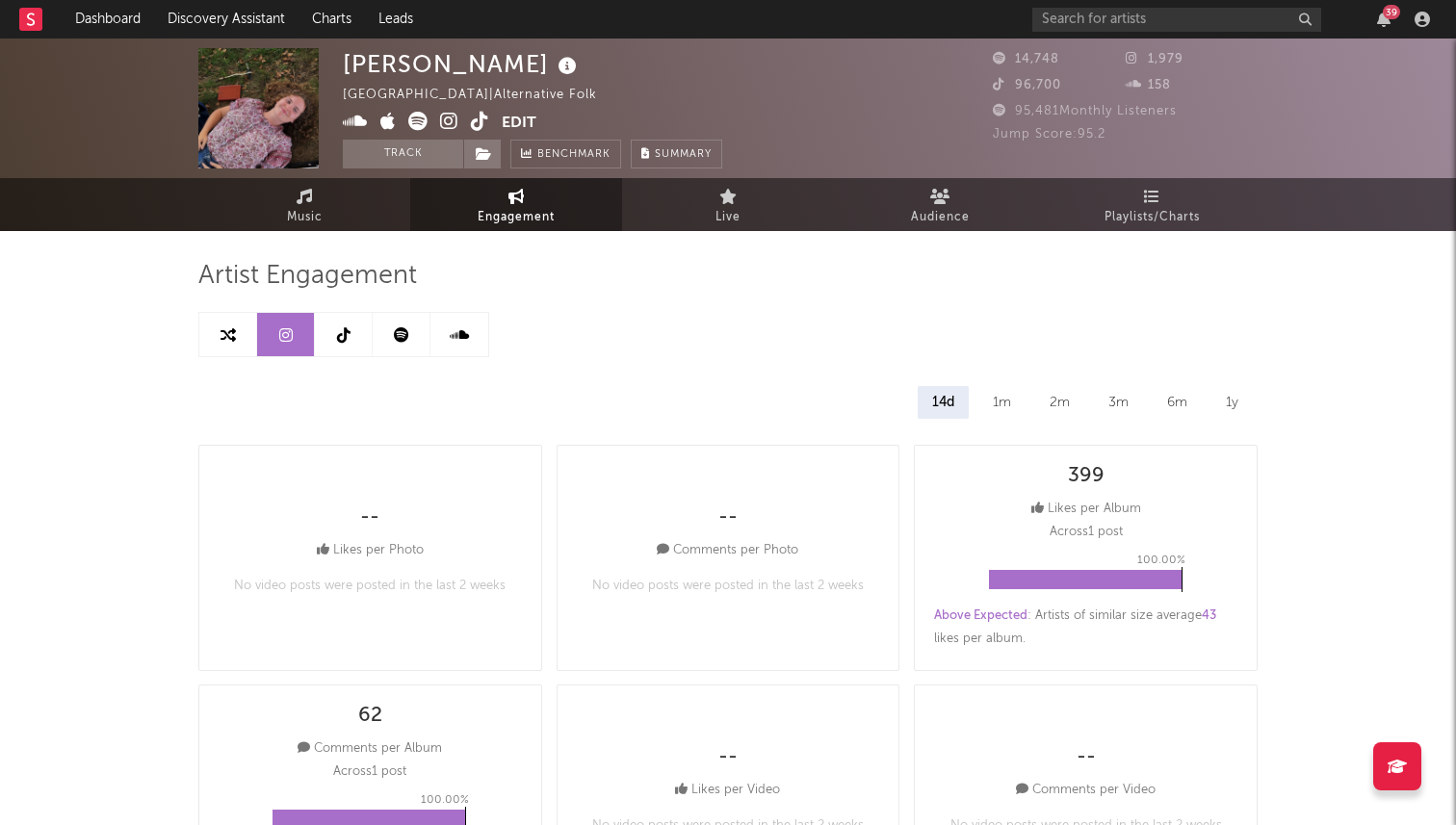
click at [347, 341] on icon at bounding box center [344, 335] width 14 height 16
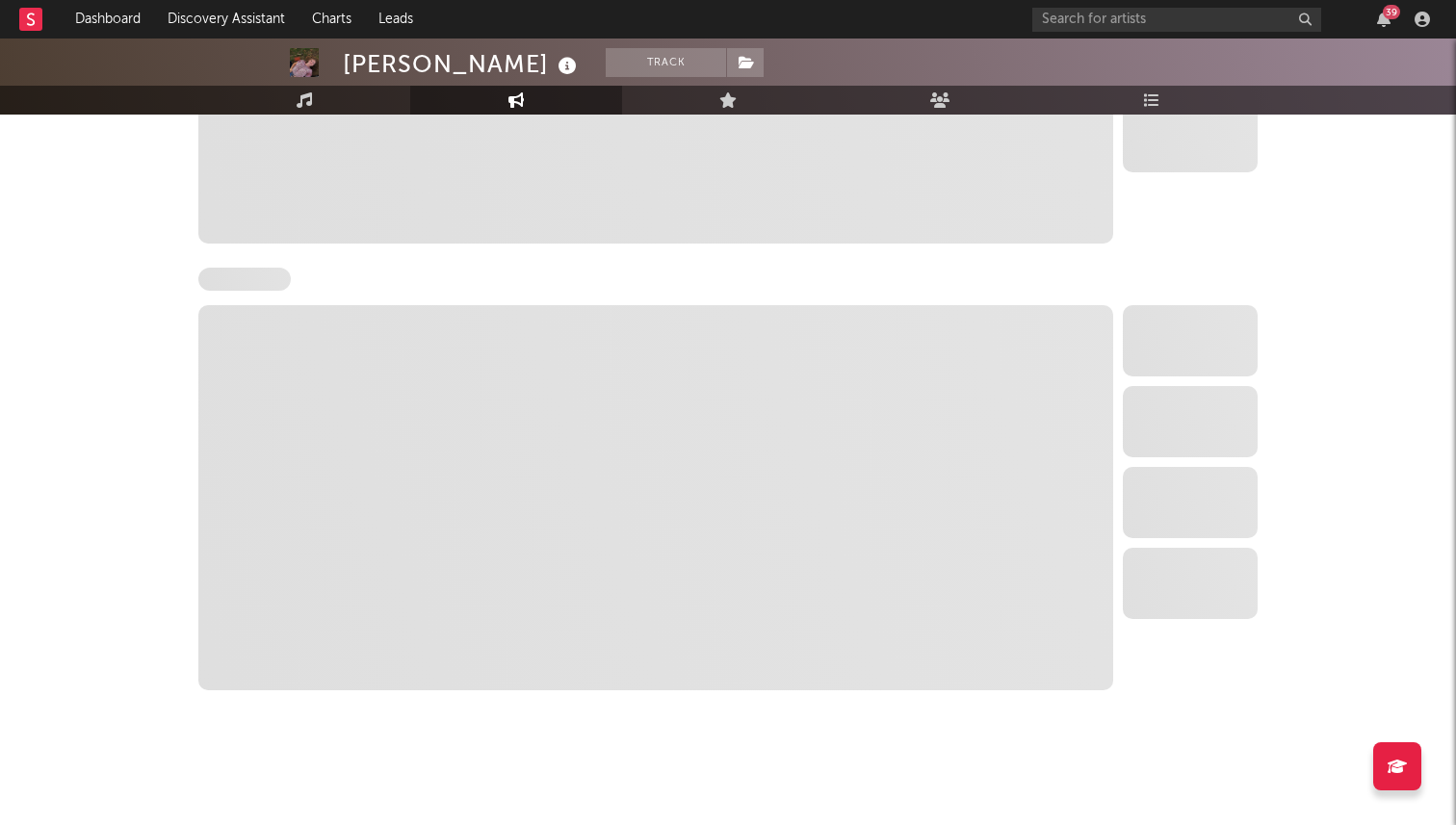
select select "1w"
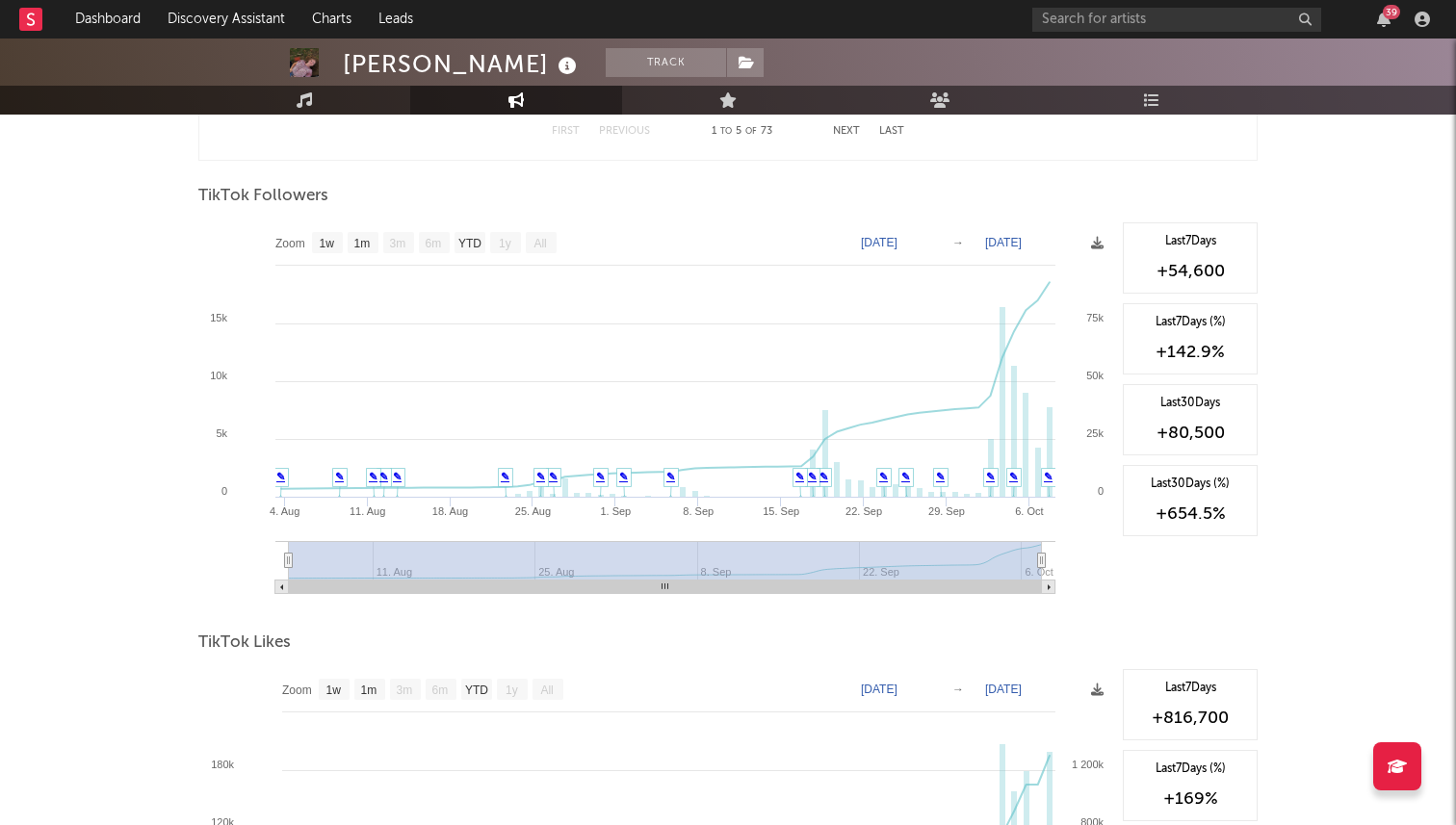
scroll to position [1342, 0]
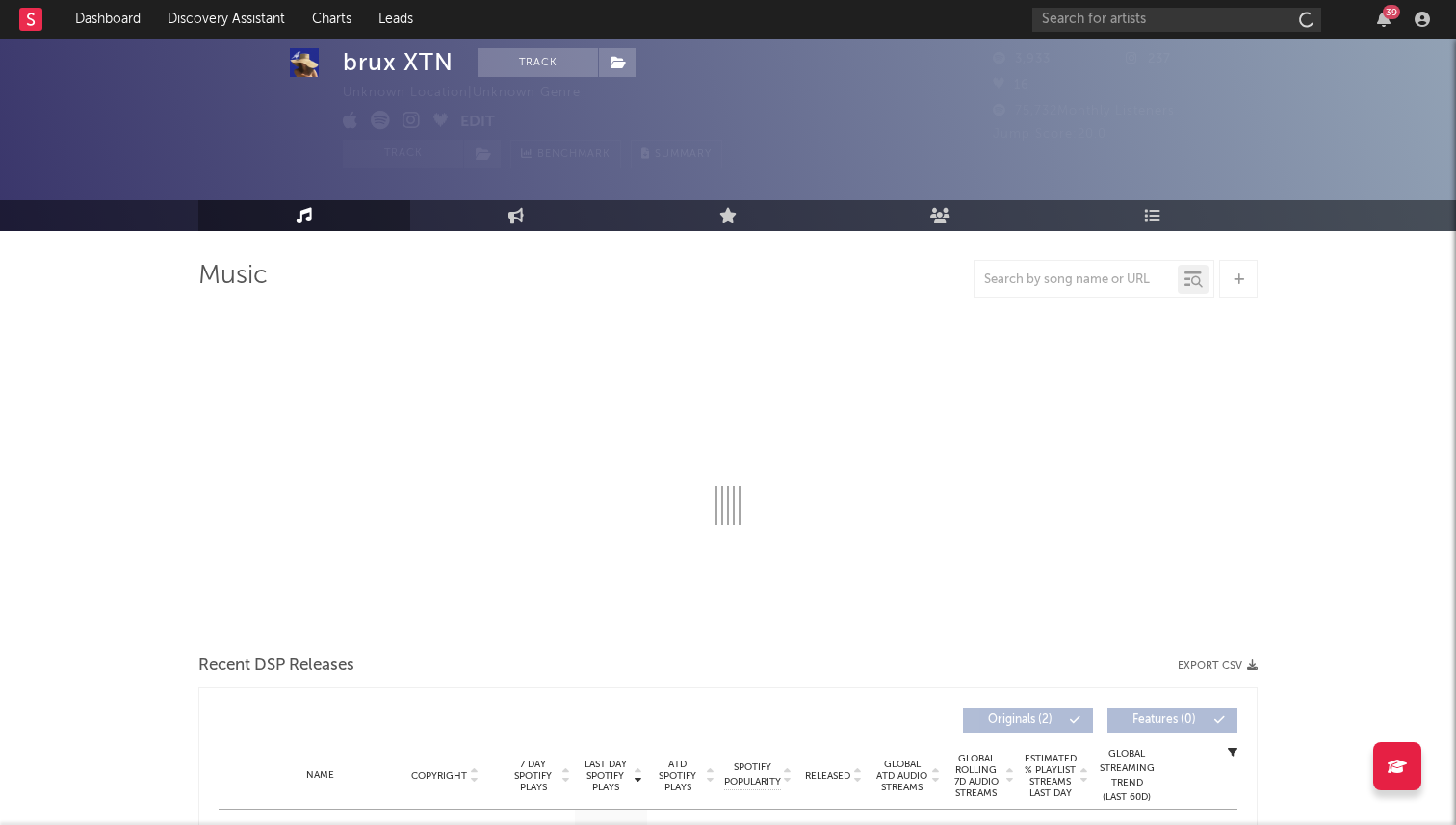
scroll to position [159, 0]
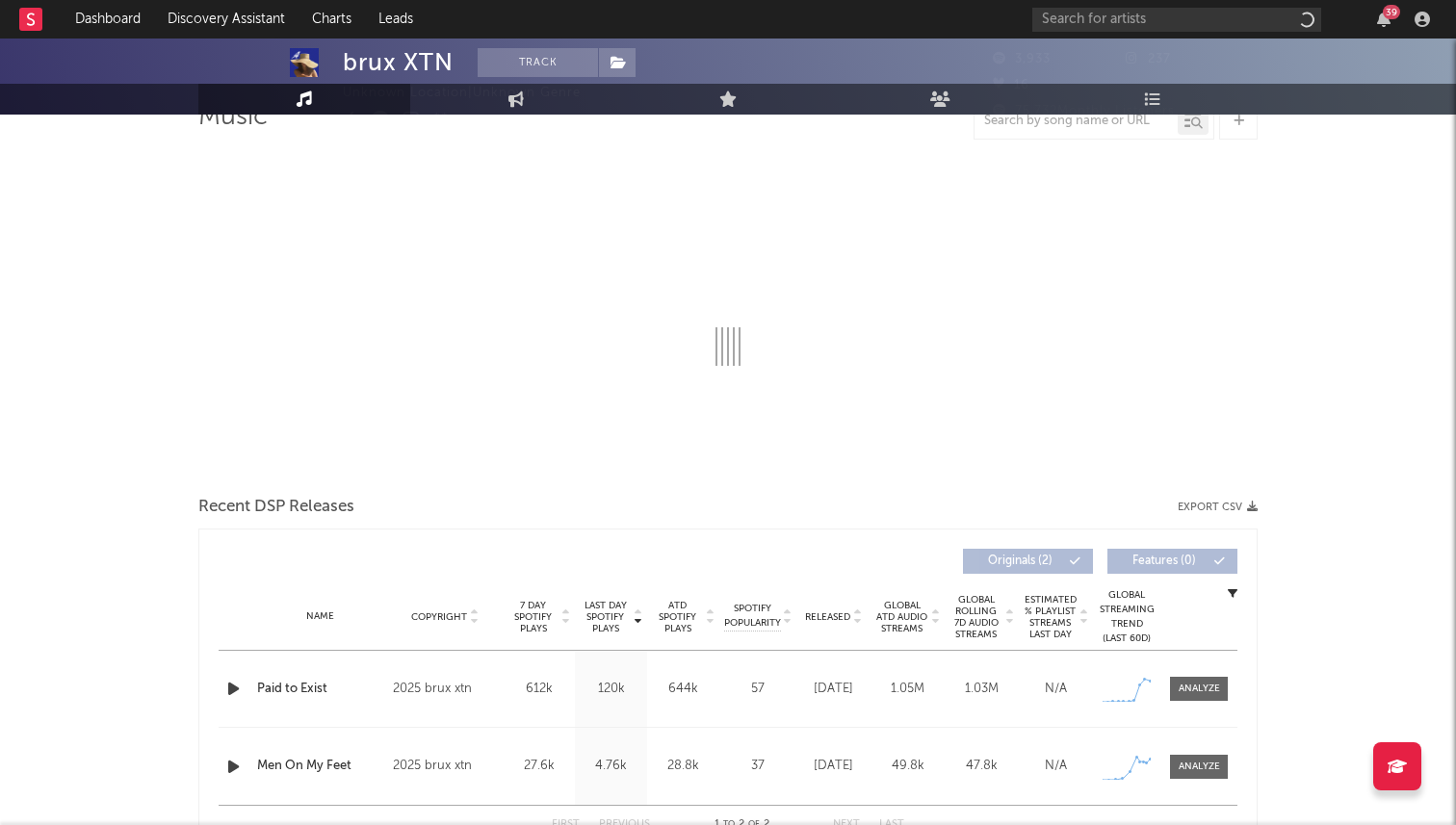
select select "1w"
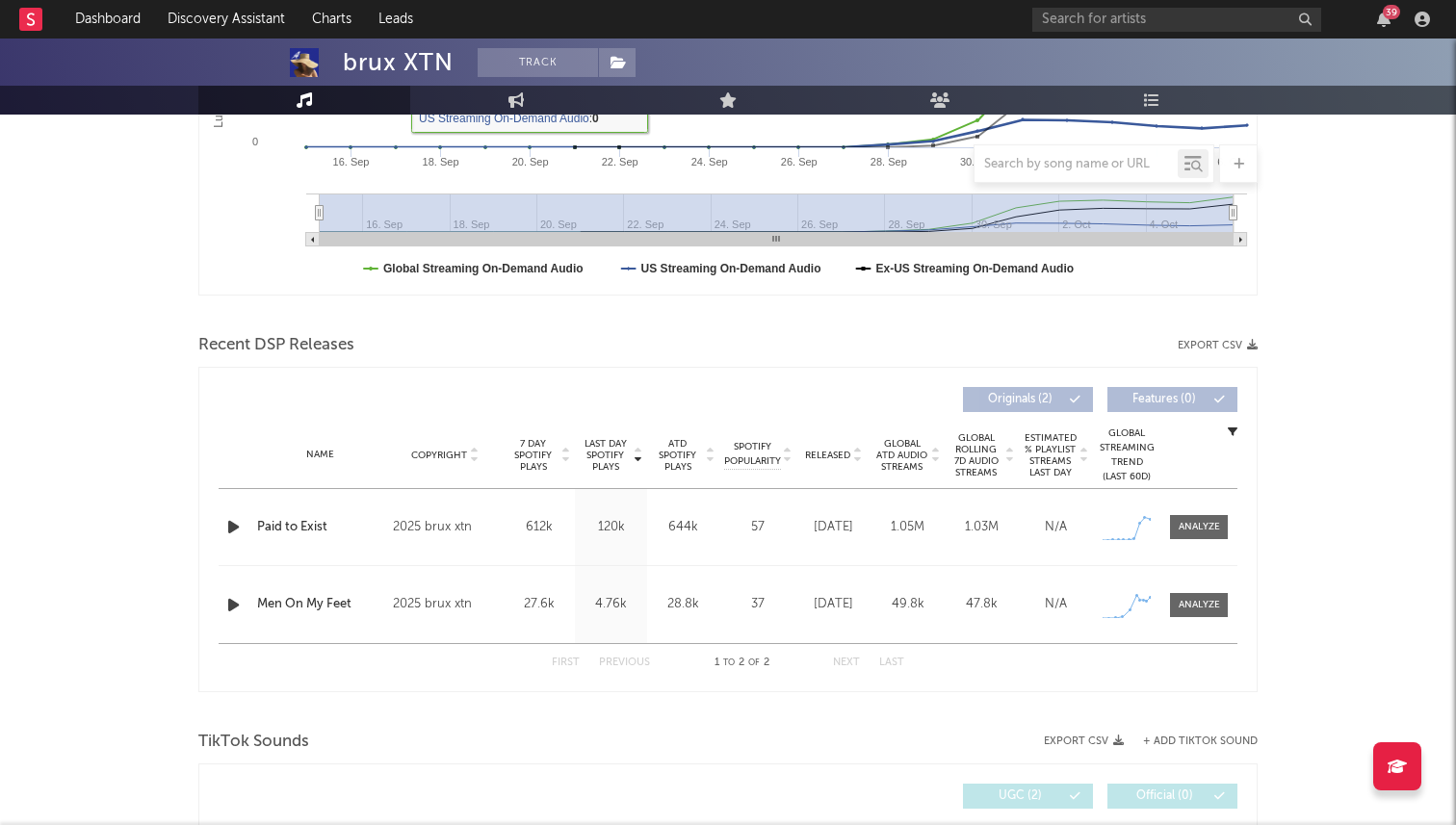
scroll to position [521, 0]
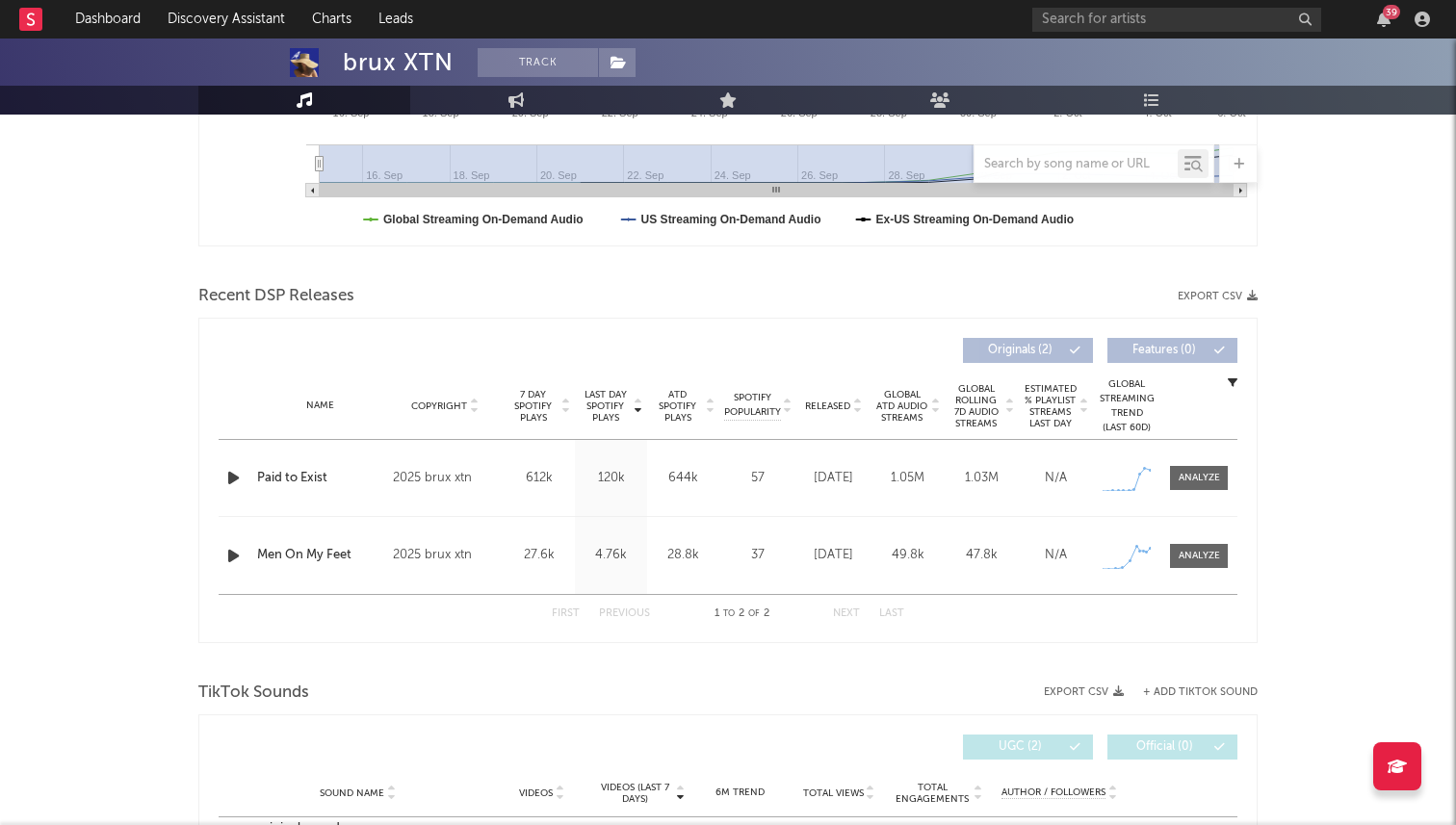
click at [245, 478] on div at bounding box center [235, 477] width 24 height 24
click at [217, 478] on div "Last Day Spotify Plays Copyright 7 Day Spotify Plays Last Day Spotify Plays ATD…" at bounding box center [728, 480] width 1059 height 325
click at [238, 479] on icon "button" at bounding box center [233, 477] width 20 height 24
click at [676, 800] on div at bounding box center [727, 801] width 241 height 5
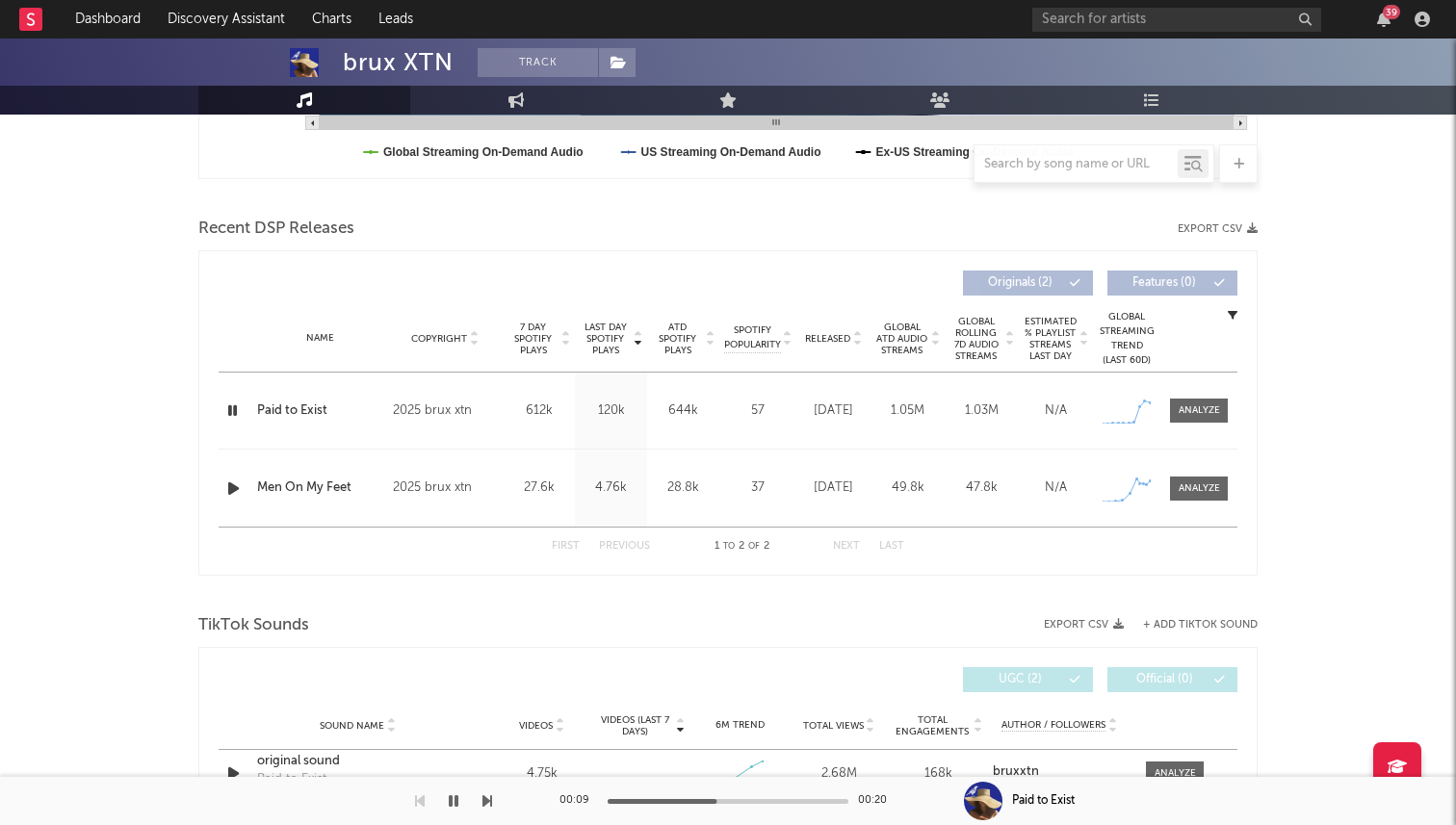
scroll to position [654, 0]
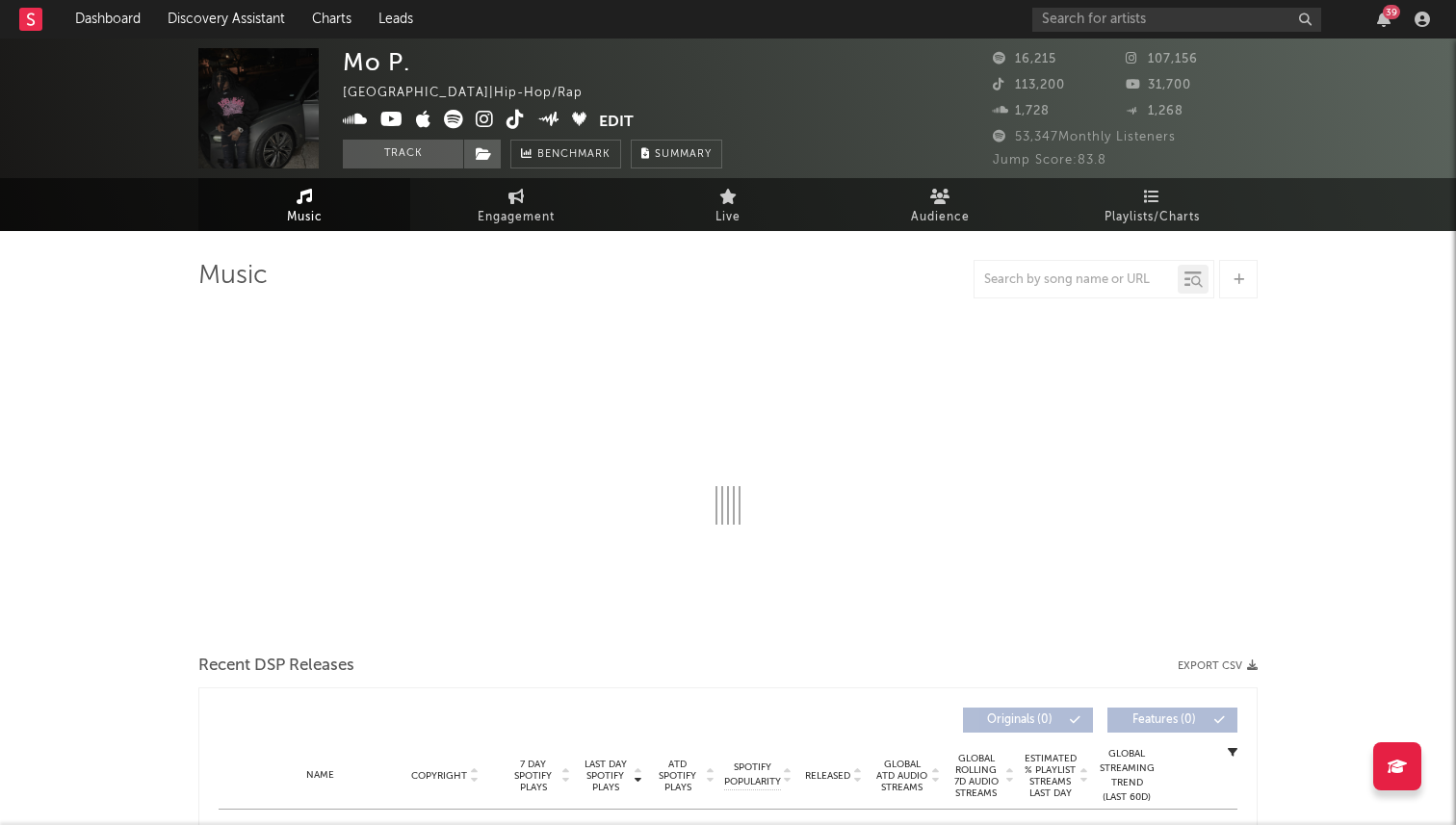
select select "6m"
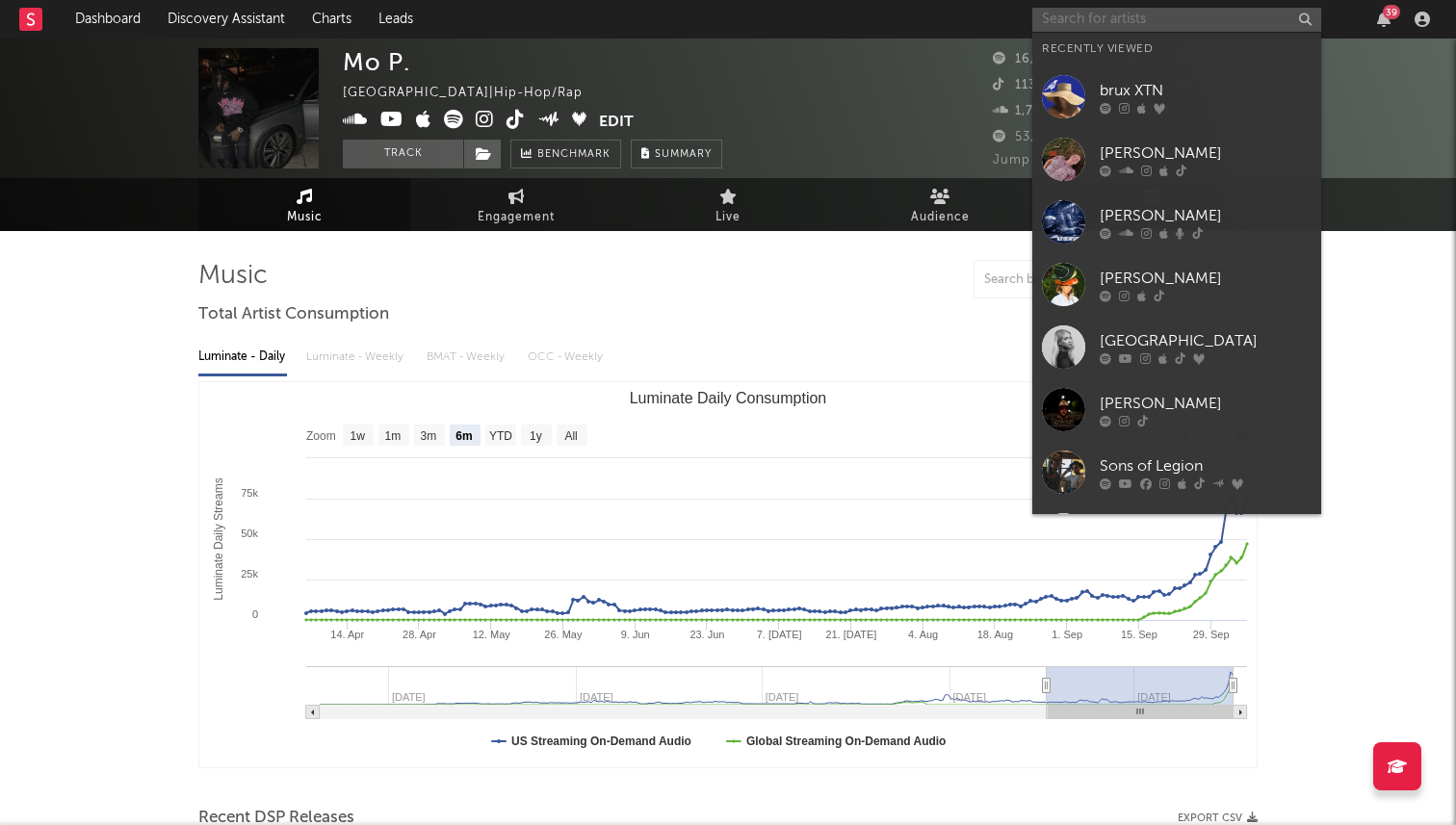
click at [1094, 24] on input "text" at bounding box center [1176, 19] width 288 height 24
click at [485, 124] on icon at bounding box center [484, 120] width 19 height 19
